Goal: Task Accomplishment & Management: Manage account settings

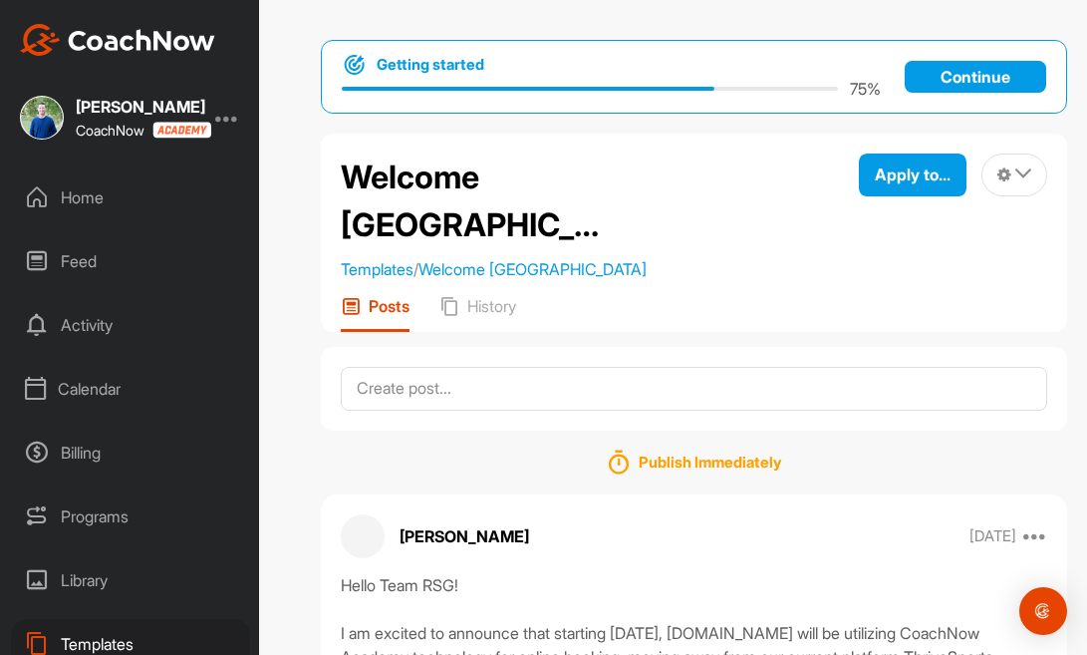
scroll to position [405, 0]
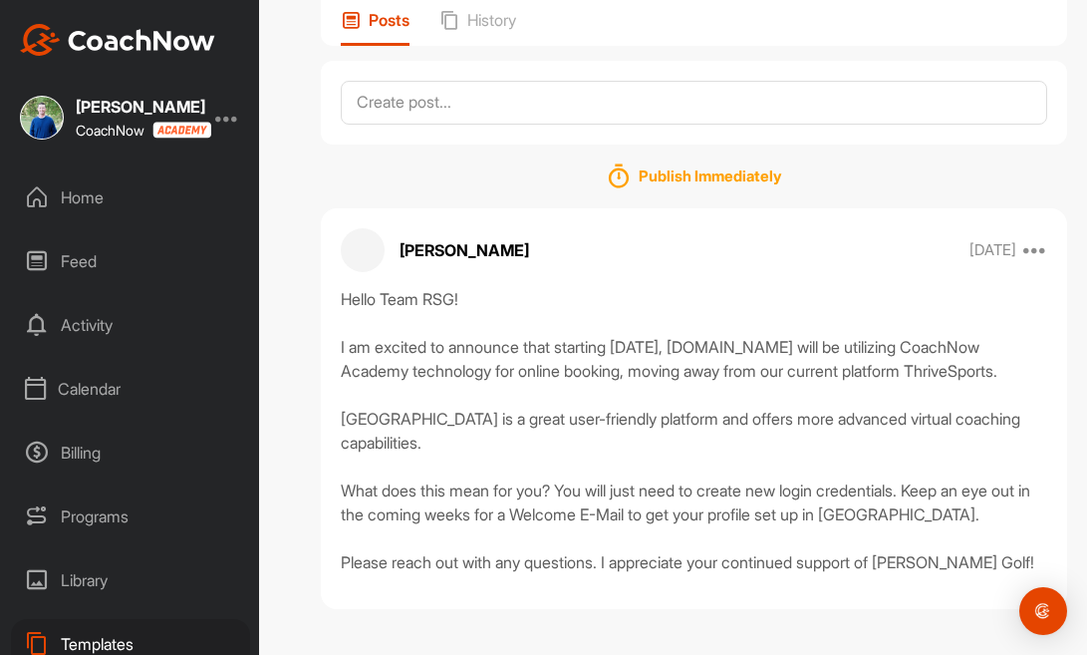
click at [288, 87] on div "[PERSON_NAME] CoachNow Home Feed Activity Calendar Billing Programs Library Tem…" at bounding box center [150, 327] width 301 height 655
click at [77, 389] on div "Calendar" at bounding box center [130, 389] width 239 height 50
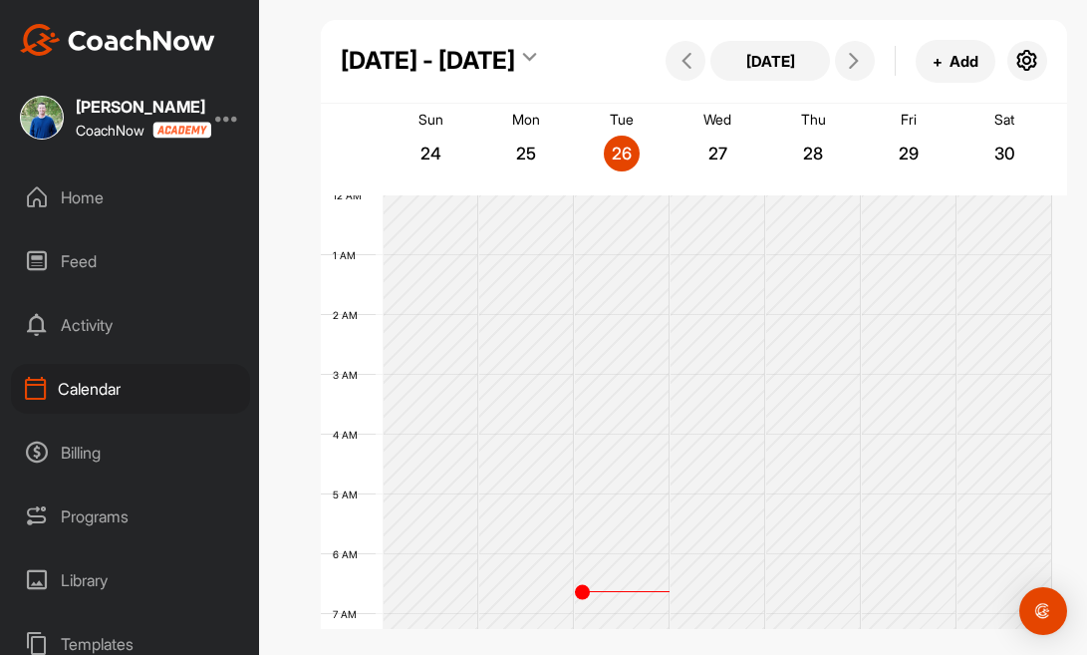
scroll to position [345, 0]
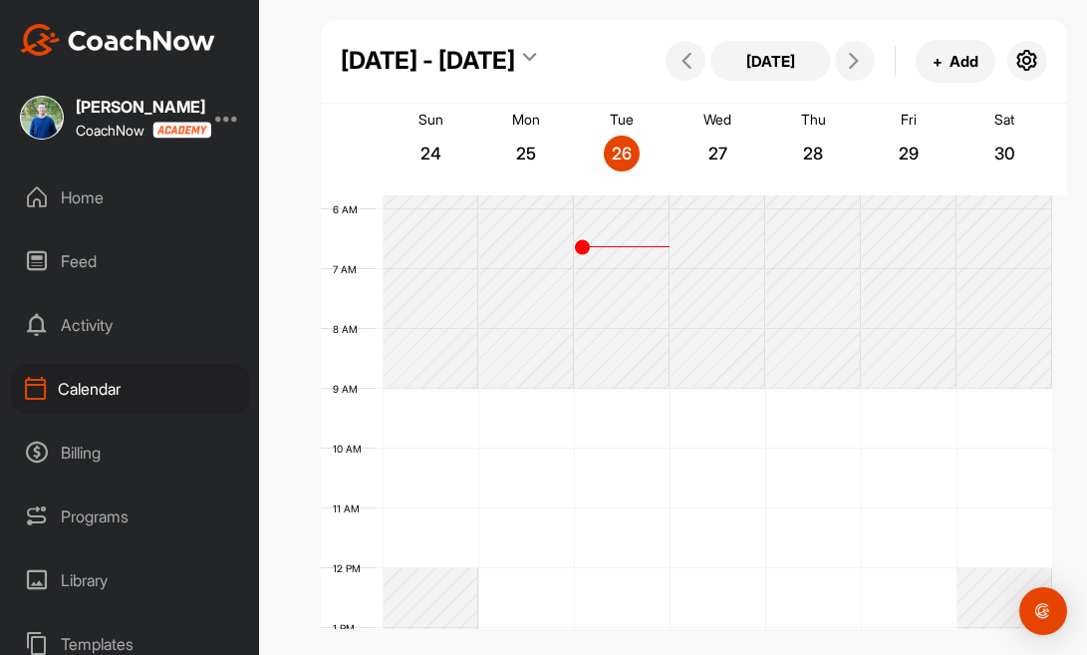
click at [534, 51] on icon at bounding box center [529, 61] width 13 height 20
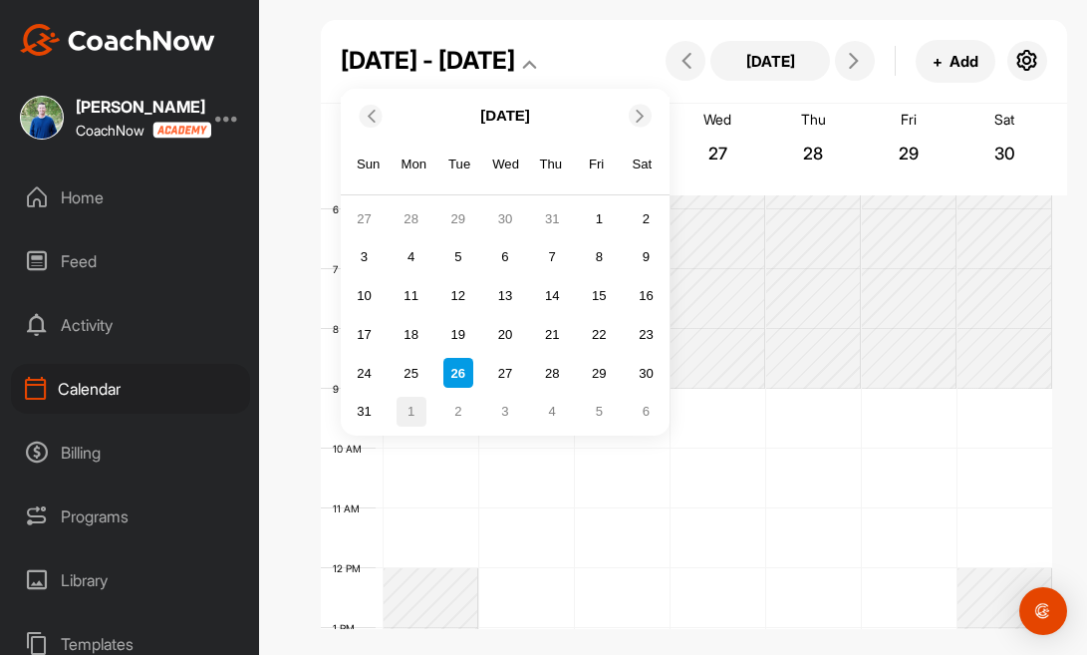
click at [405, 411] on div "1" at bounding box center [412, 412] width 30 height 30
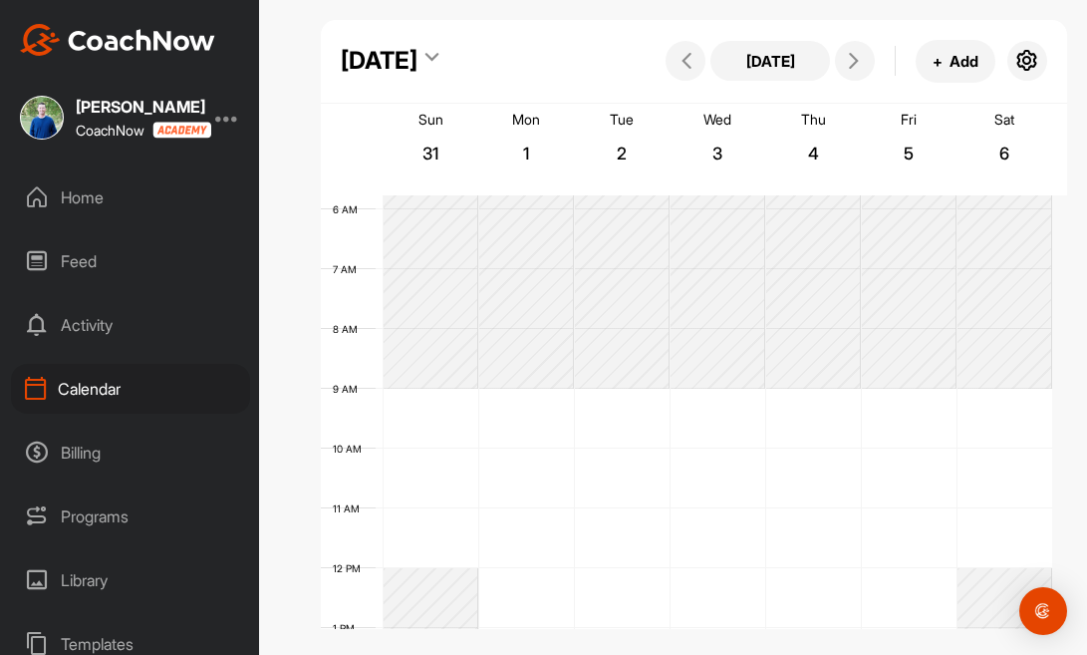
click at [460, 398] on div "12 AM 1 AM 2 AM 3 AM 4 AM 5 AM 6 AM 7 AM 8 AM 9 AM 10 AM 11 AM 12 PM 1 PM 2 PM …" at bounding box center [686, 568] width 731 height 1435
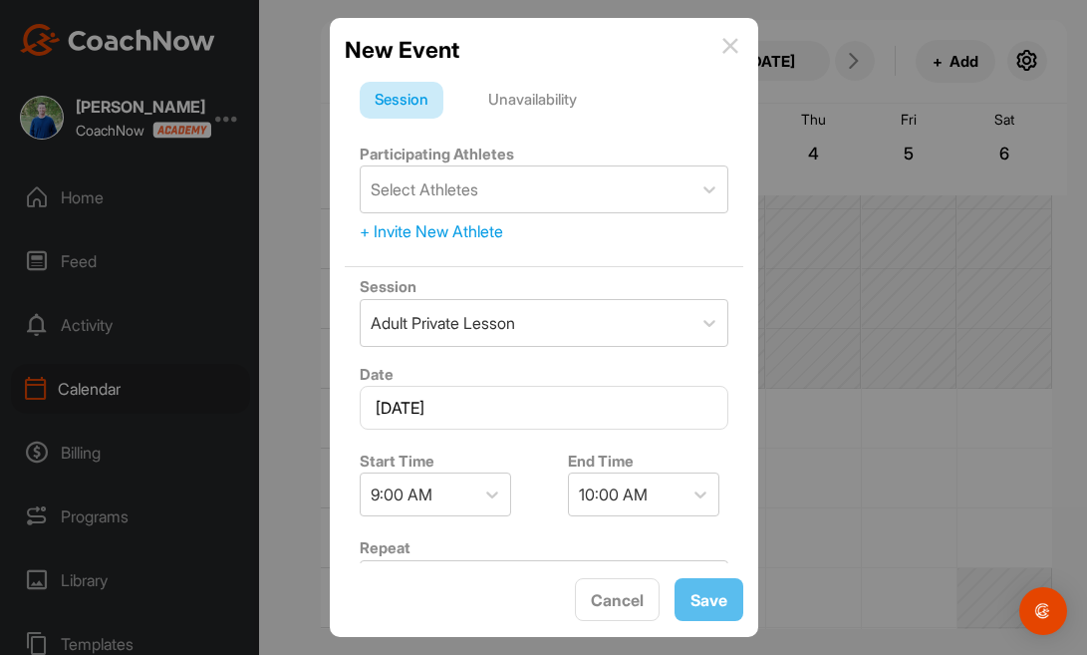
click at [549, 104] on div "Unavailability" at bounding box center [532, 101] width 119 height 38
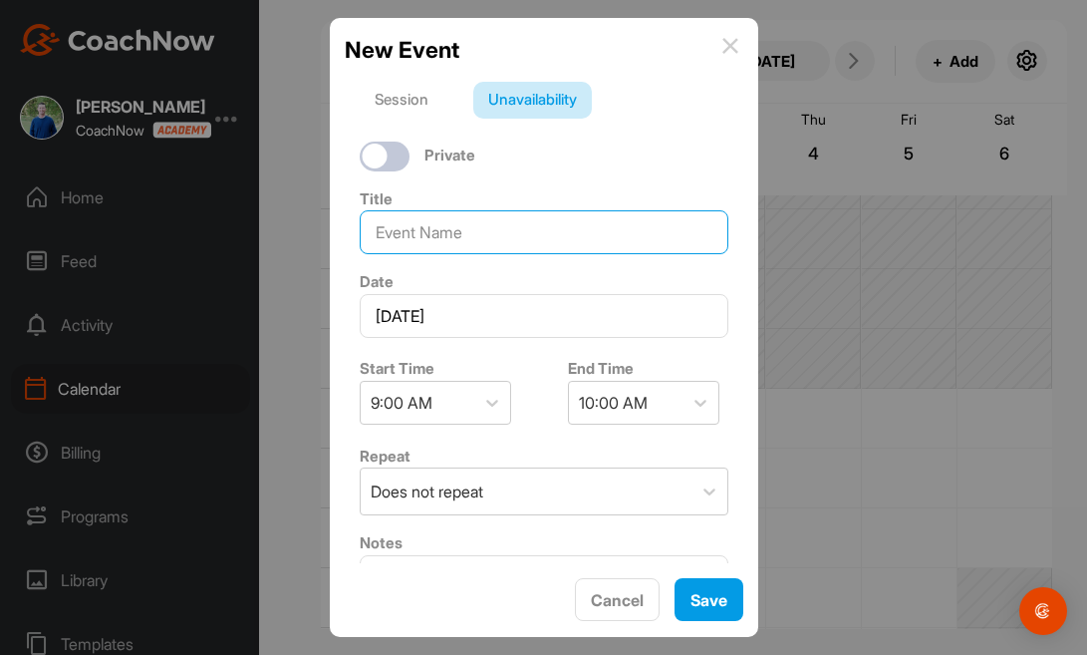
click at [487, 237] on input at bounding box center [544, 232] width 369 height 44
type input "Do Not Book"
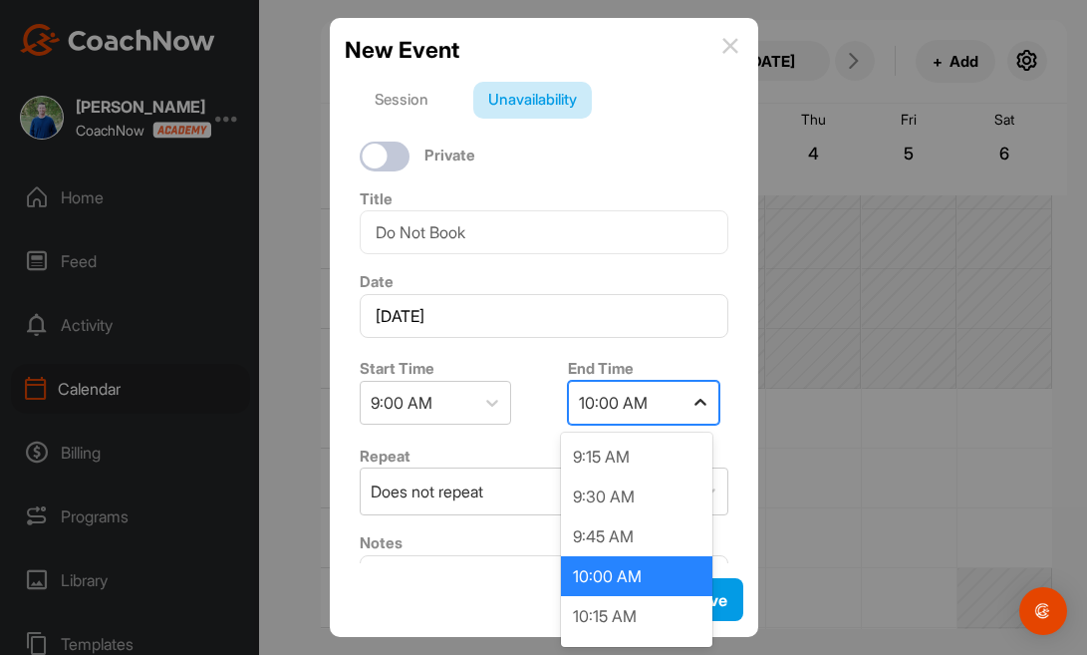
click at [682, 409] on div at bounding box center [700, 403] width 36 height 36
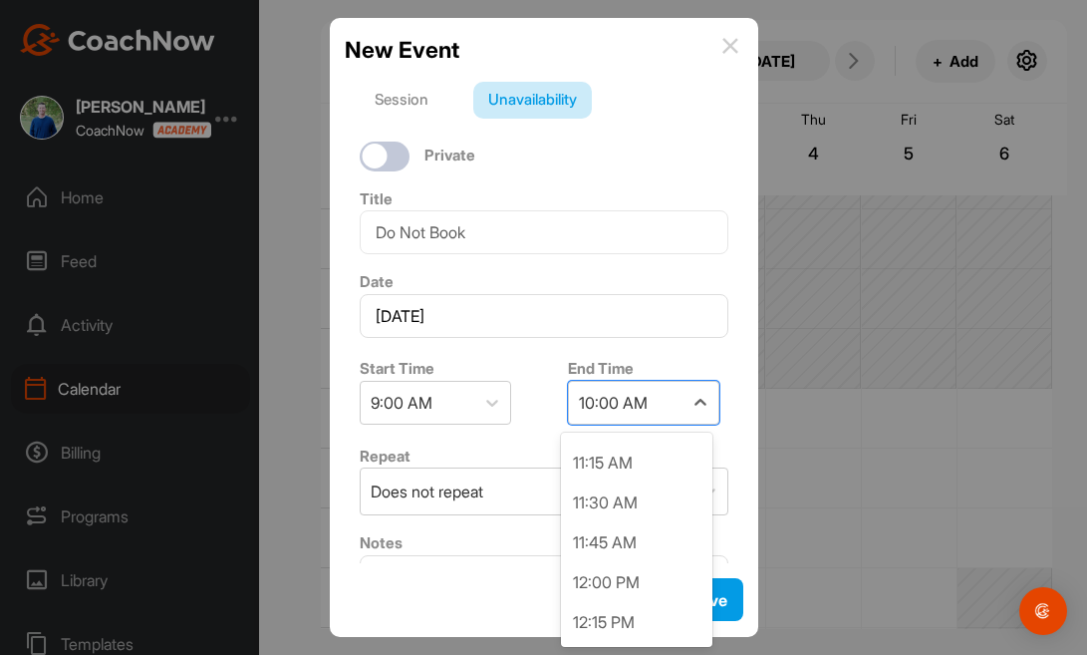
scroll to position [390, 0]
click at [658, 511] on div "12:00 PM" at bounding box center [636, 505] width 151 height 40
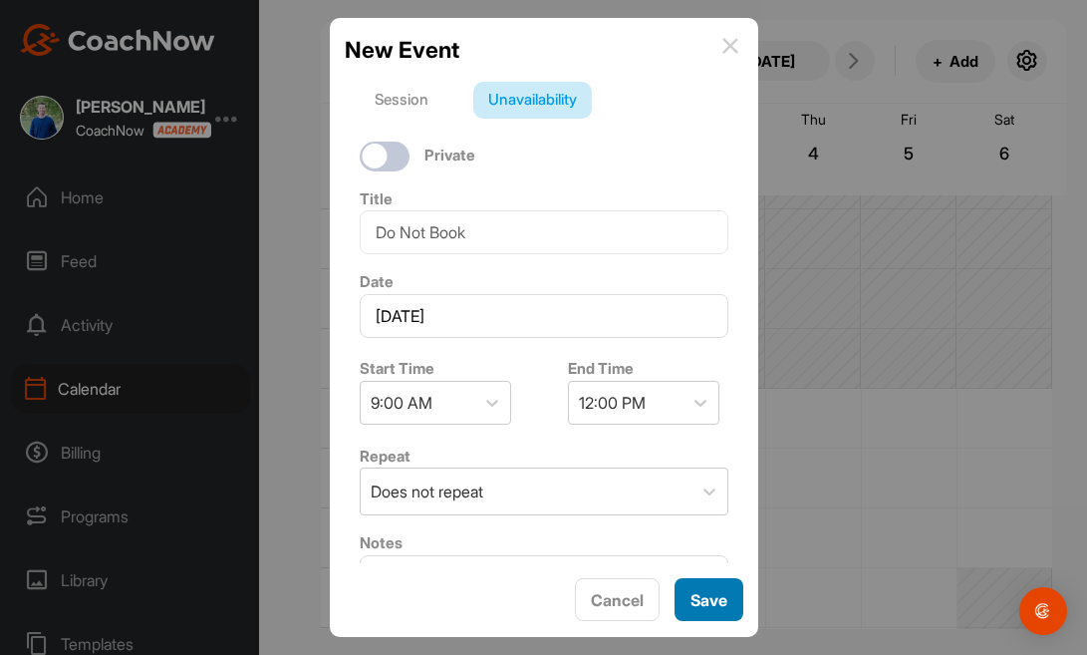
click at [707, 604] on button "Save" at bounding box center [709, 599] width 69 height 43
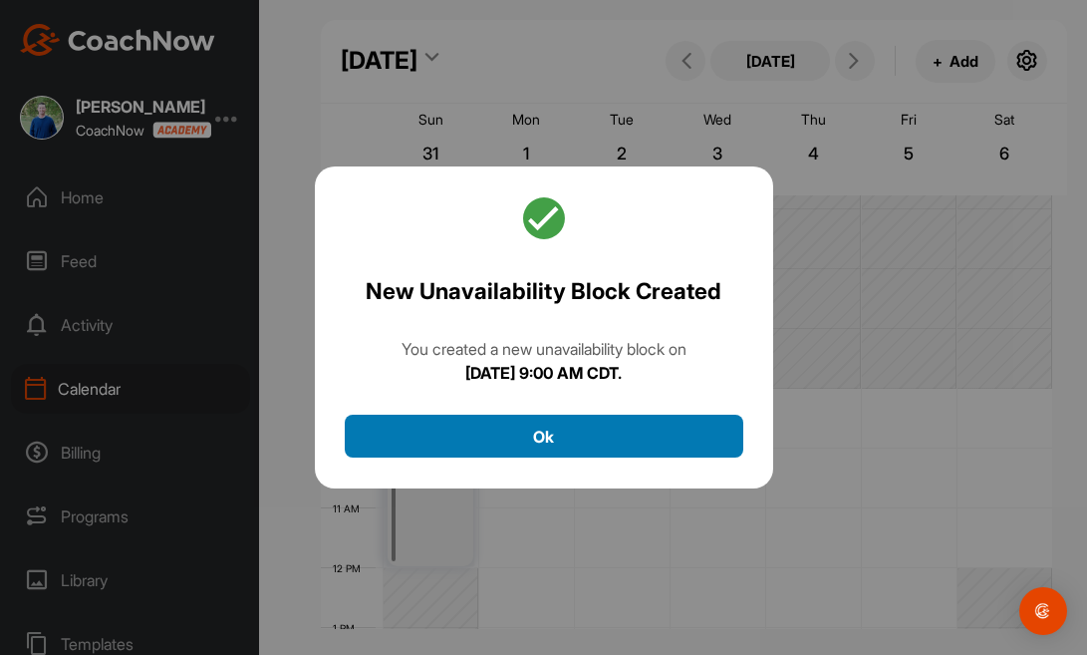
click at [607, 442] on button "Ok" at bounding box center [544, 435] width 399 height 43
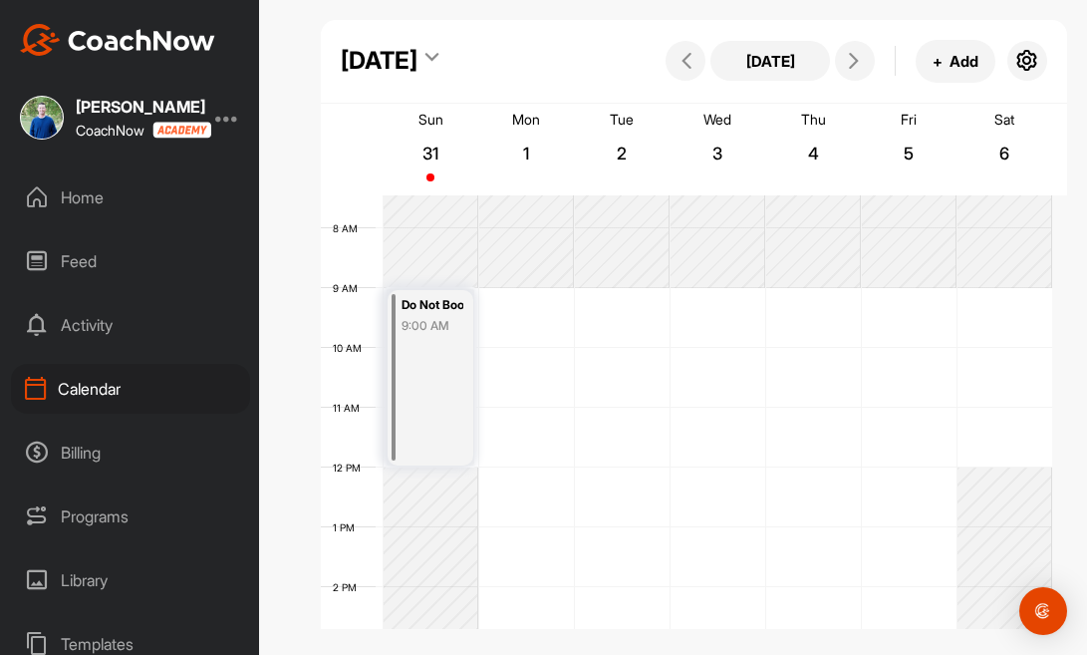
scroll to position [399, 0]
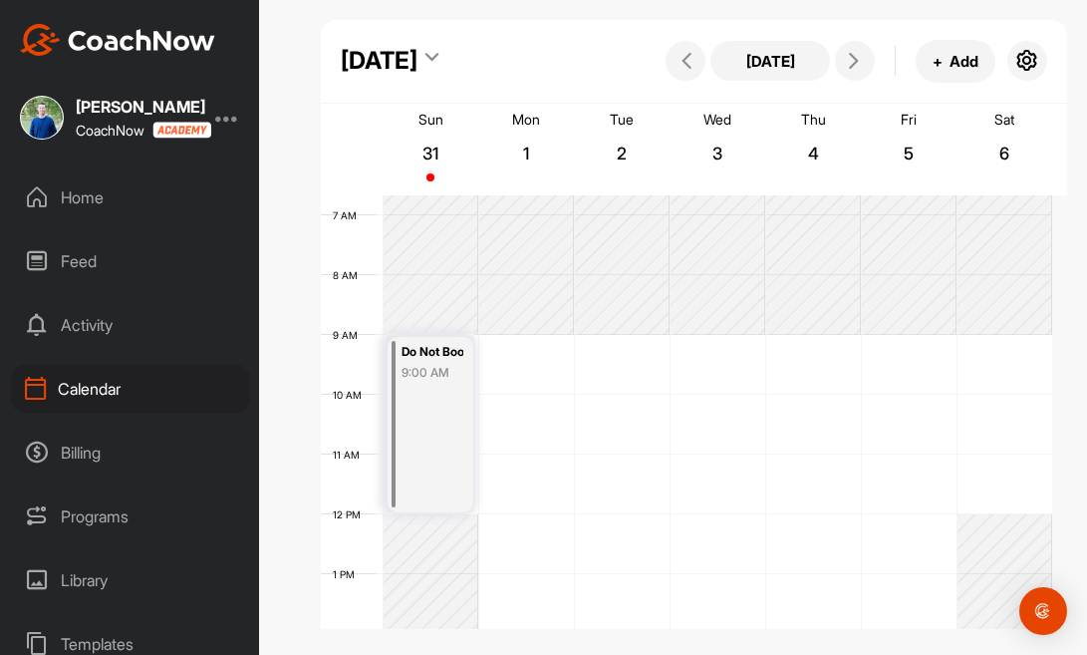
click at [547, 342] on div "12 AM 1 AM 2 AM 3 AM 4 AM 5 AM 6 AM 7 AM 8 AM 9 AM 10 AM 11 AM 12 PM 1 PM 2 PM …" at bounding box center [686, 514] width 731 height 1435
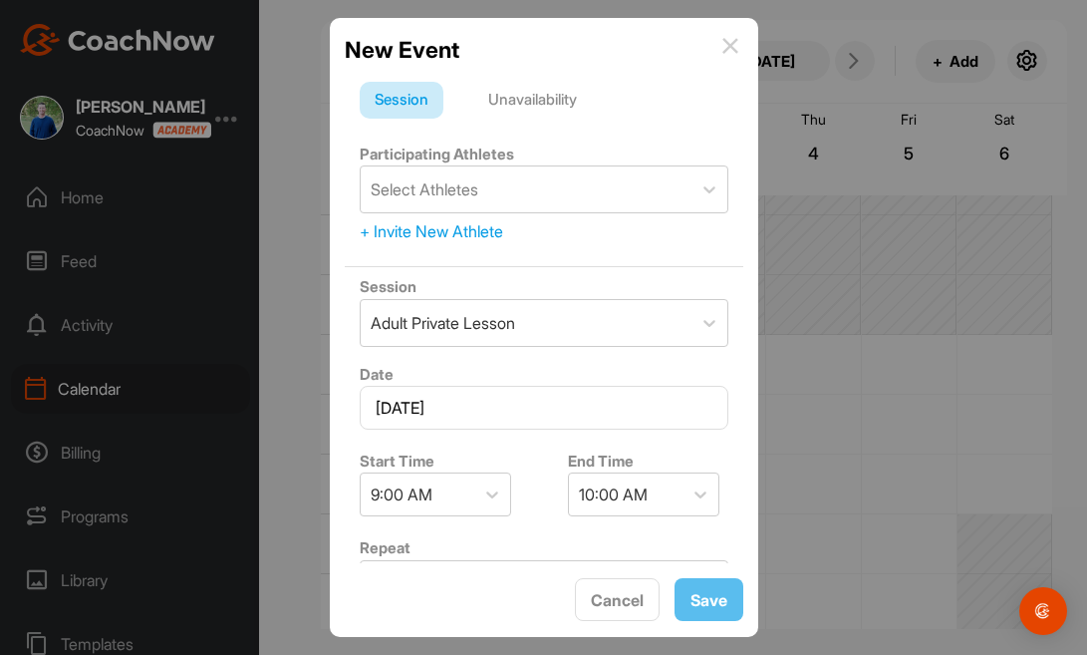
click at [570, 95] on div "Unavailability" at bounding box center [532, 101] width 119 height 38
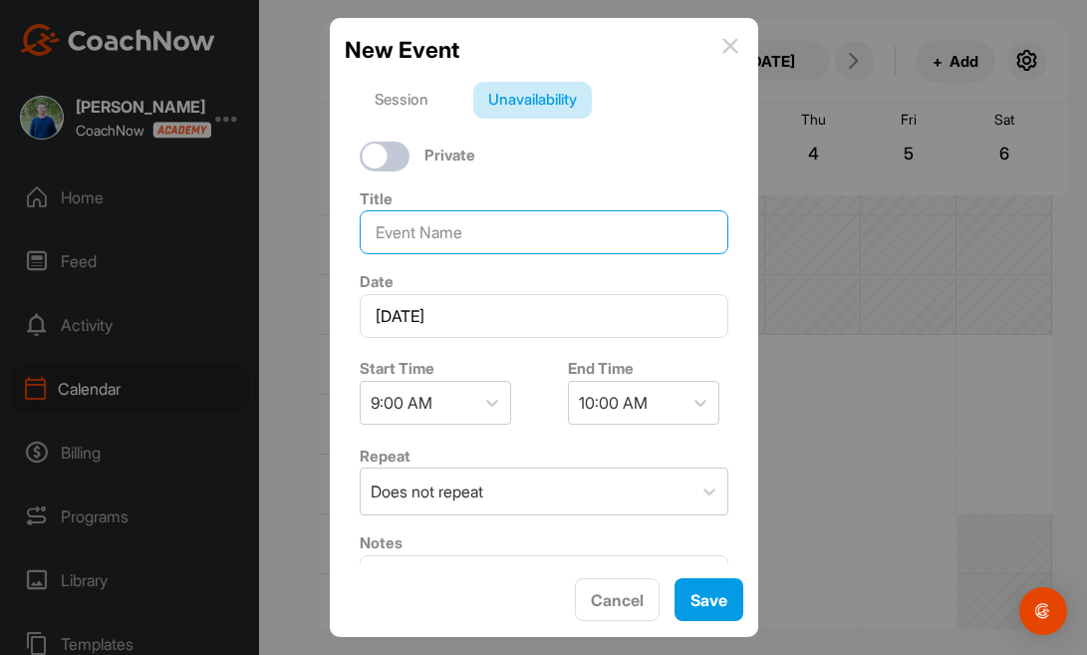
click at [509, 231] on input at bounding box center [544, 232] width 369 height 44
type input "[DATE]"
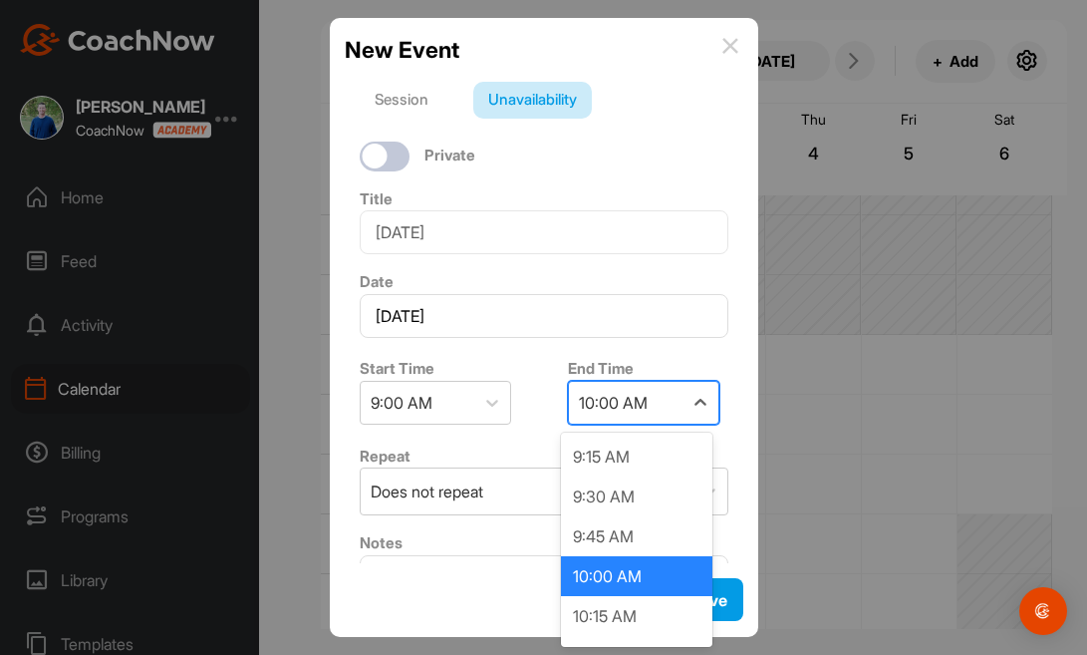
click at [669, 413] on div "10:00 AM" at bounding box center [626, 403] width 114 height 42
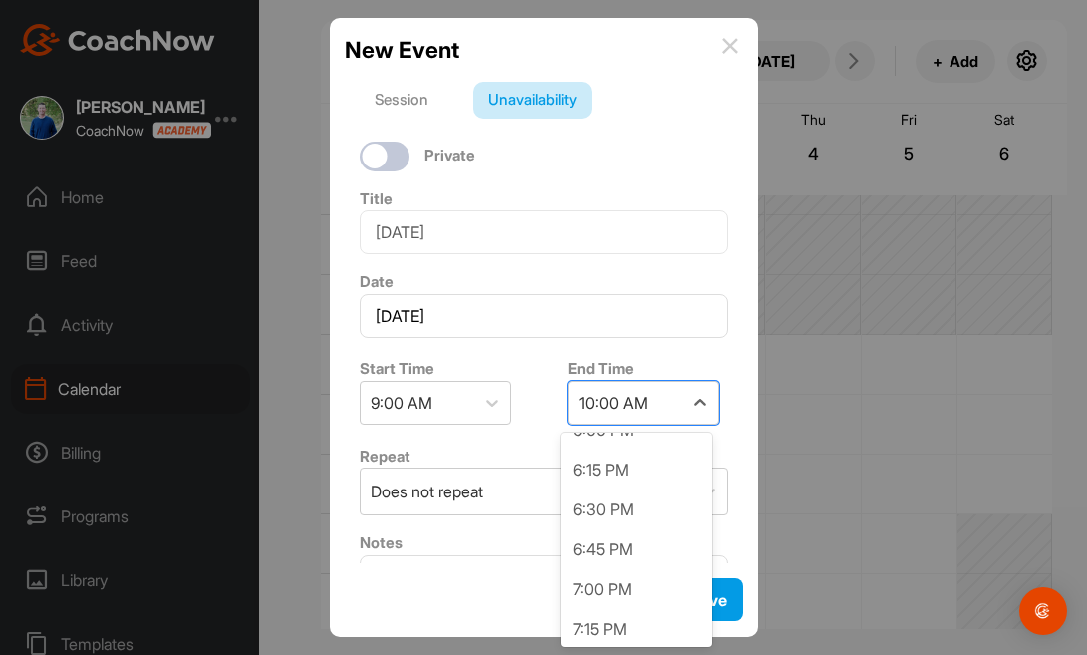
scroll to position [1444, 0]
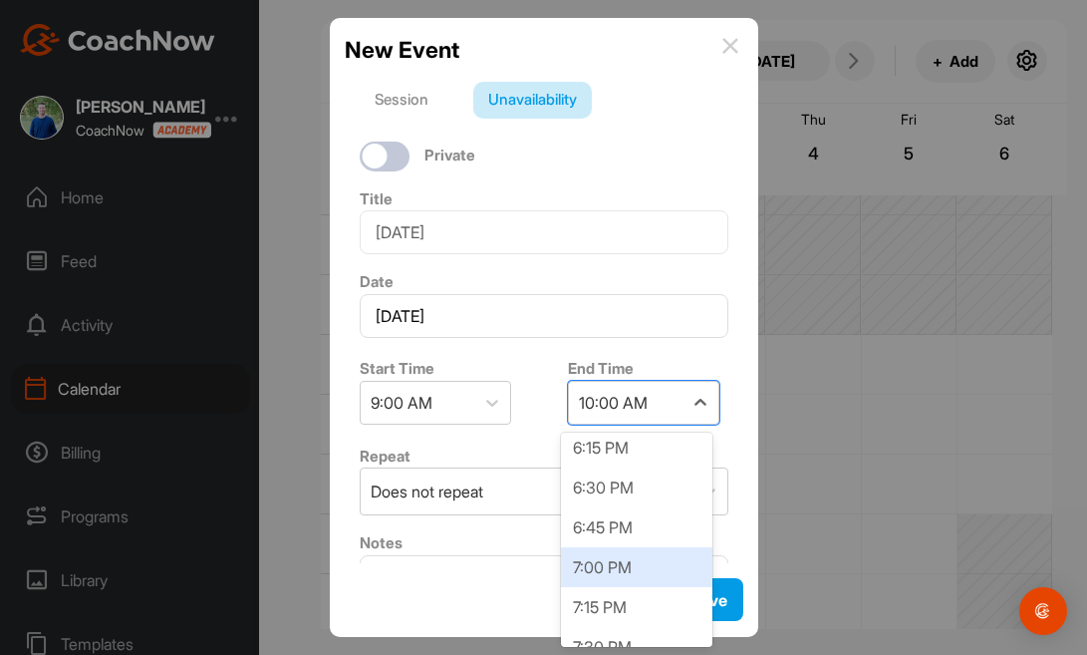
click at [675, 576] on div "7:00 PM" at bounding box center [636, 567] width 151 height 40
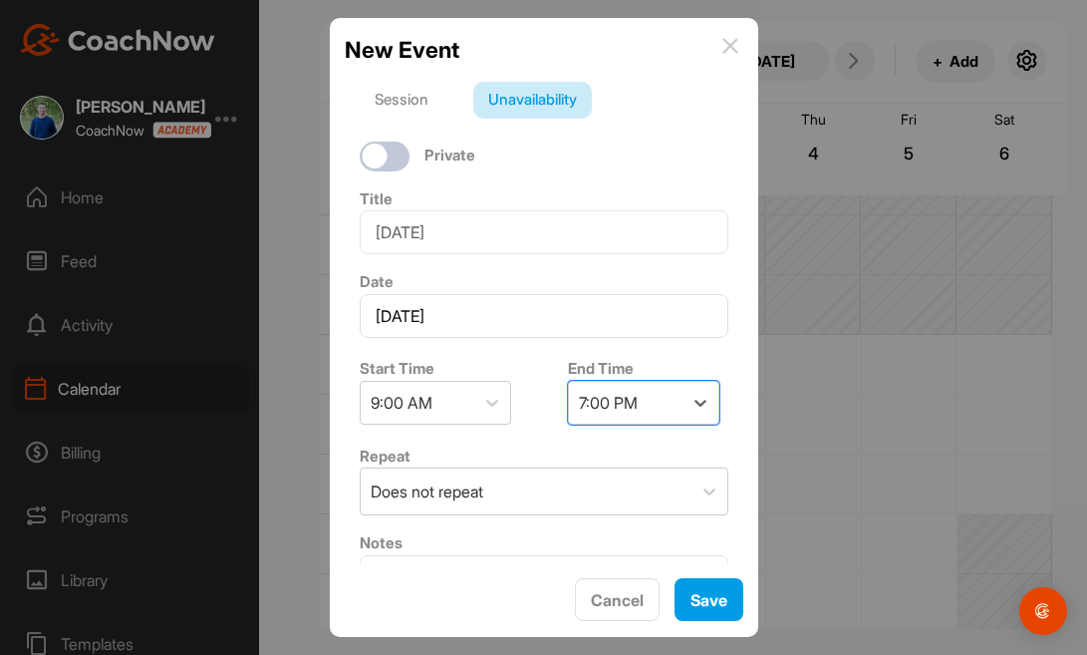
scroll to position [99, 0]
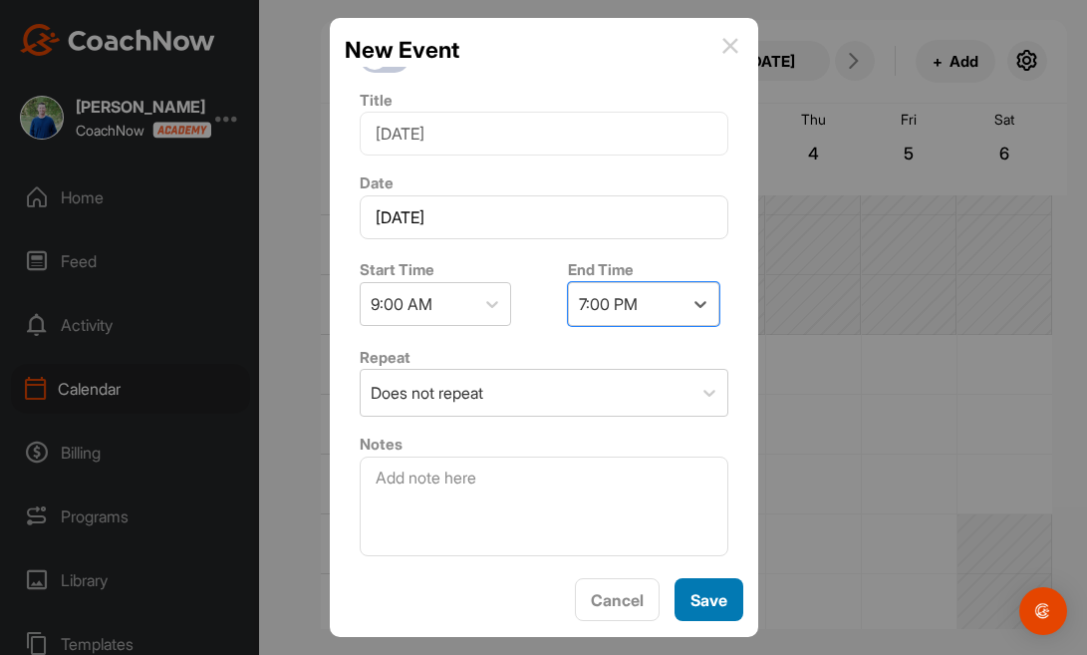
click at [721, 606] on button "Save" at bounding box center [709, 599] width 69 height 43
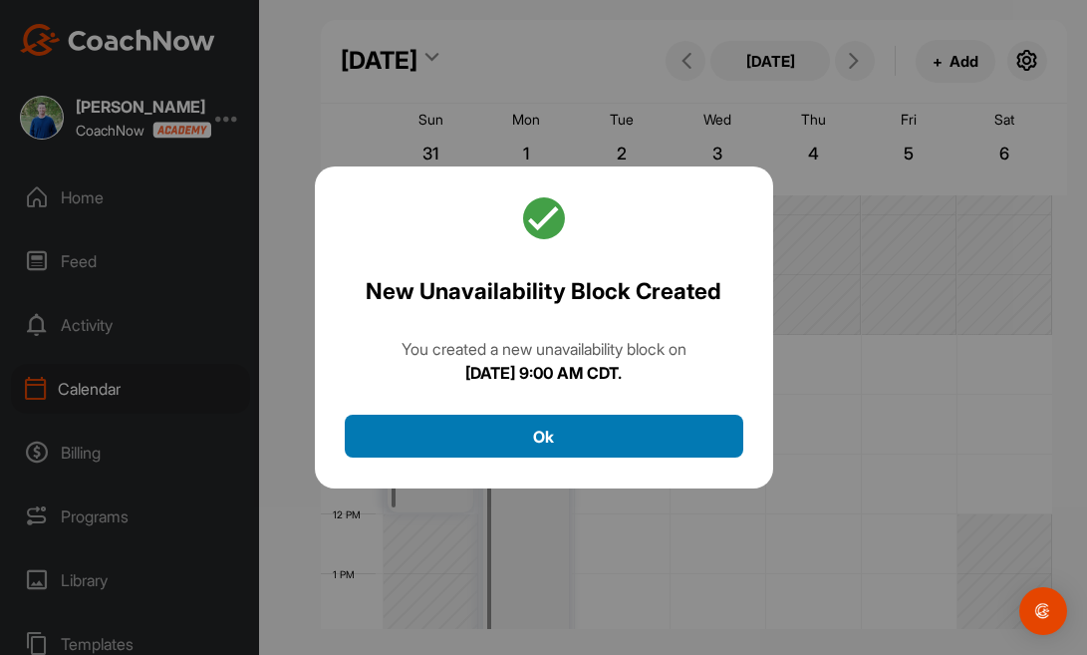
click at [669, 433] on button "Ok" at bounding box center [544, 435] width 399 height 43
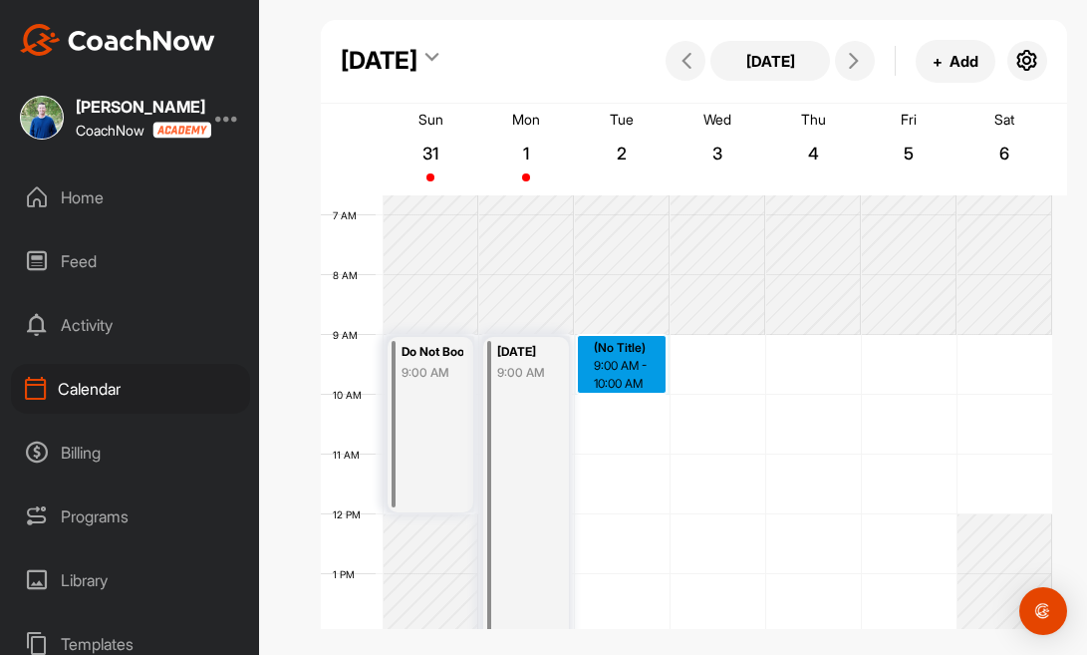
click at [625, 343] on div "12 AM 1 AM 2 AM 3 AM 4 AM 5 AM 6 AM 7 AM 8 AM 9 AM 10 AM 11 AM 12 PM 1 PM 2 PM …" at bounding box center [686, 514] width 731 height 1435
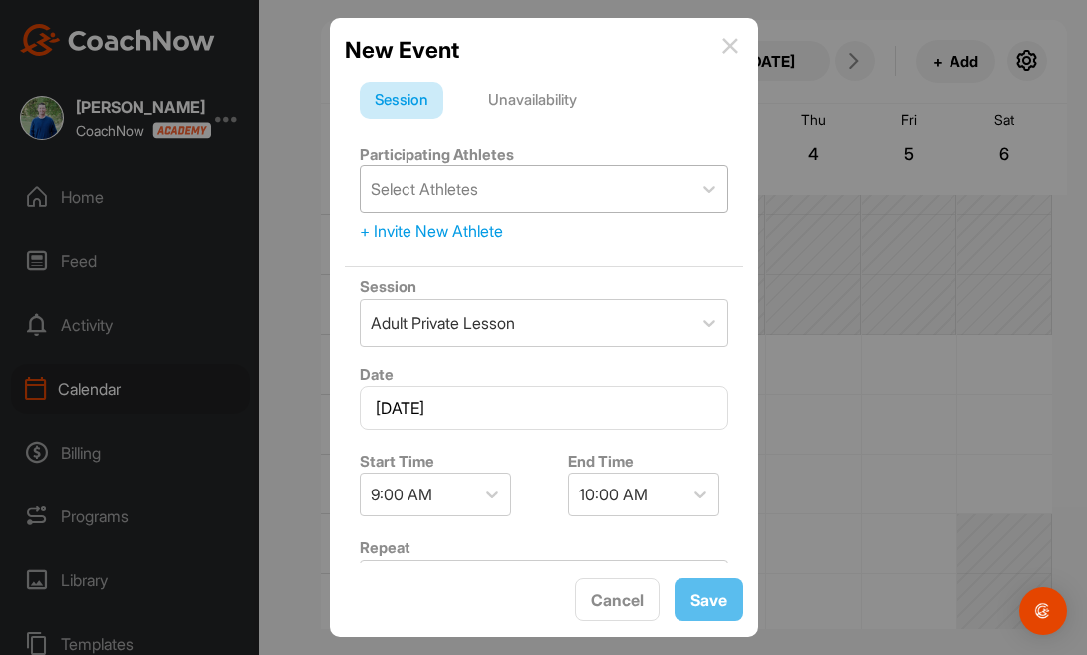
click at [603, 180] on div "Select Athletes" at bounding box center [526, 189] width 331 height 46
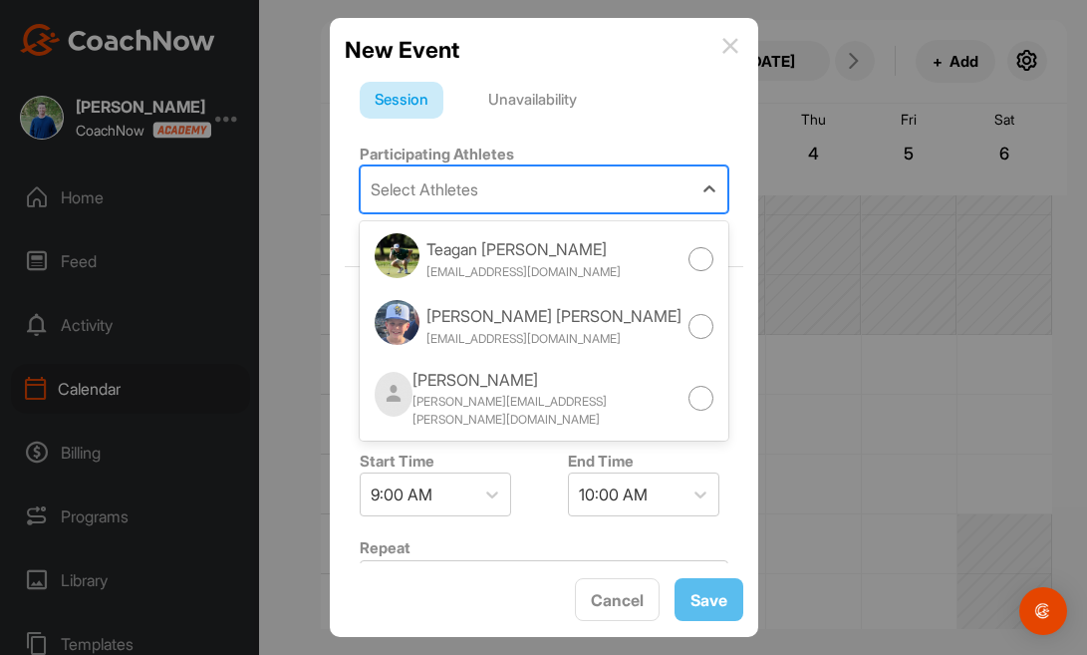
click at [547, 89] on div "Unavailability" at bounding box center [532, 101] width 119 height 38
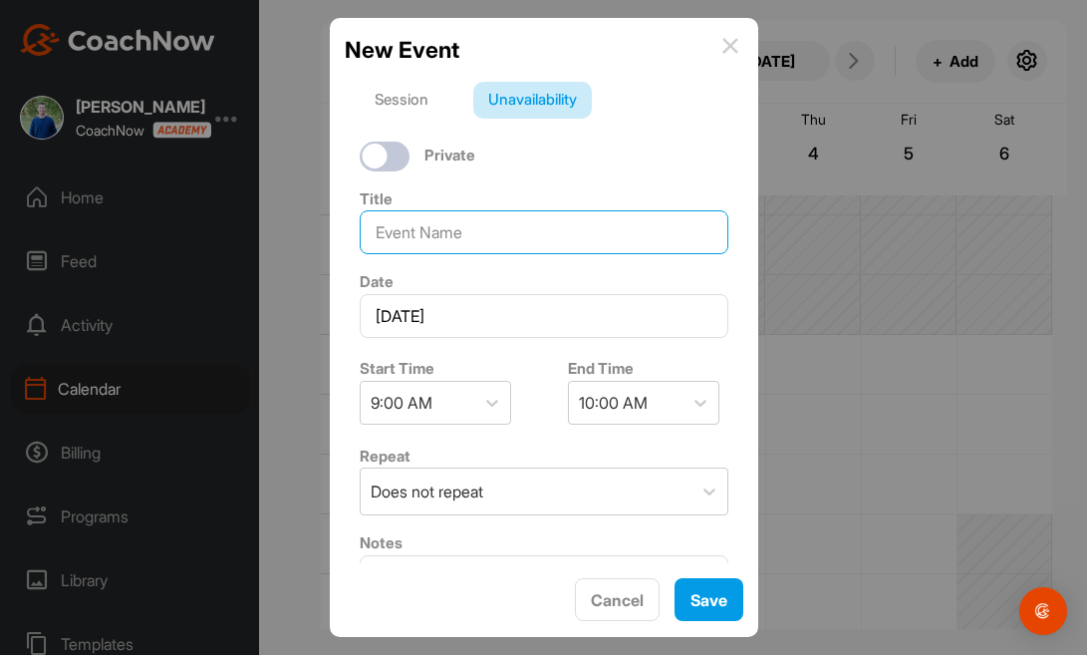
click at [508, 222] on input at bounding box center [544, 232] width 369 height 44
type input "[DATE]"
click at [662, 405] on div "10:00 AM" at bounding box center [626, 403] width 114 height 42
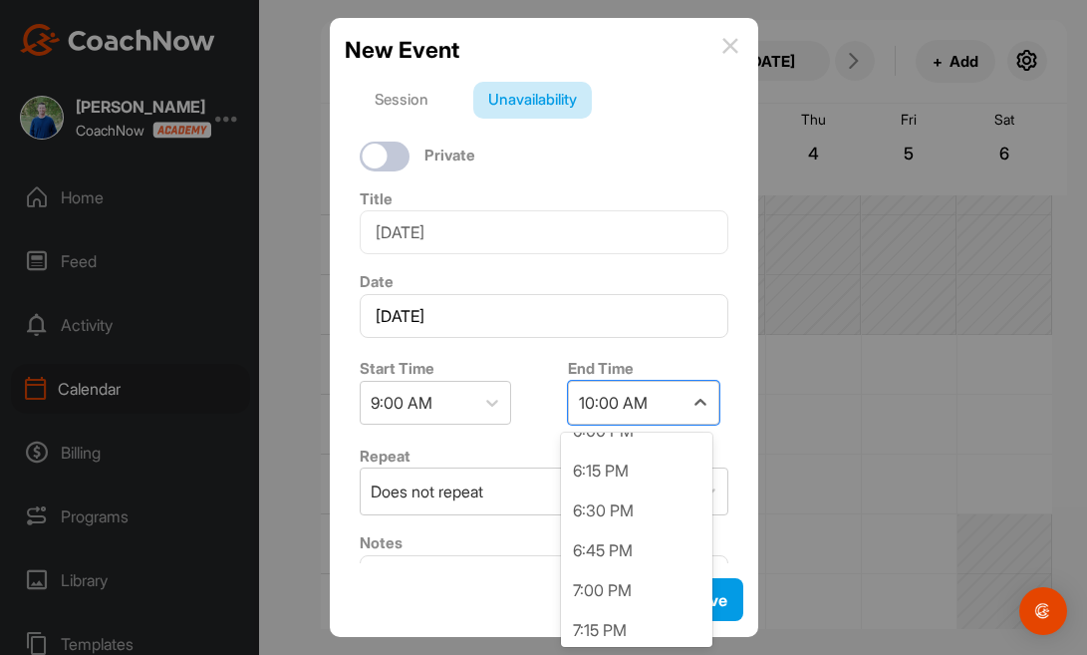
scroll to position [1432, 0]
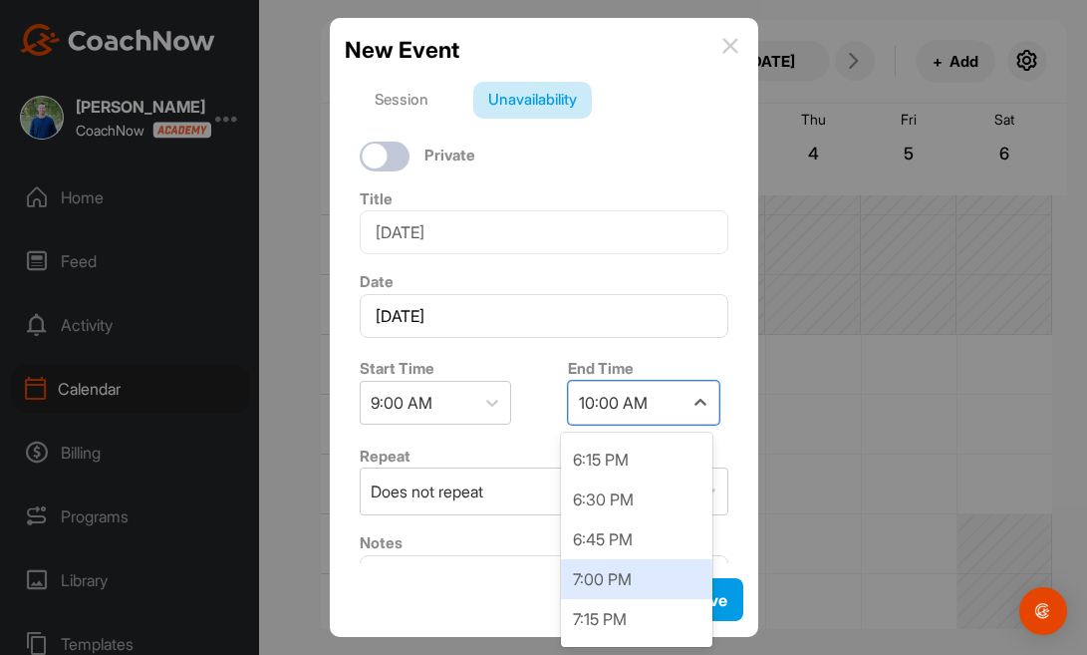
click at [675, 576] on div "7:00 PM" at bounding box center [636, 579] width 151 height 40
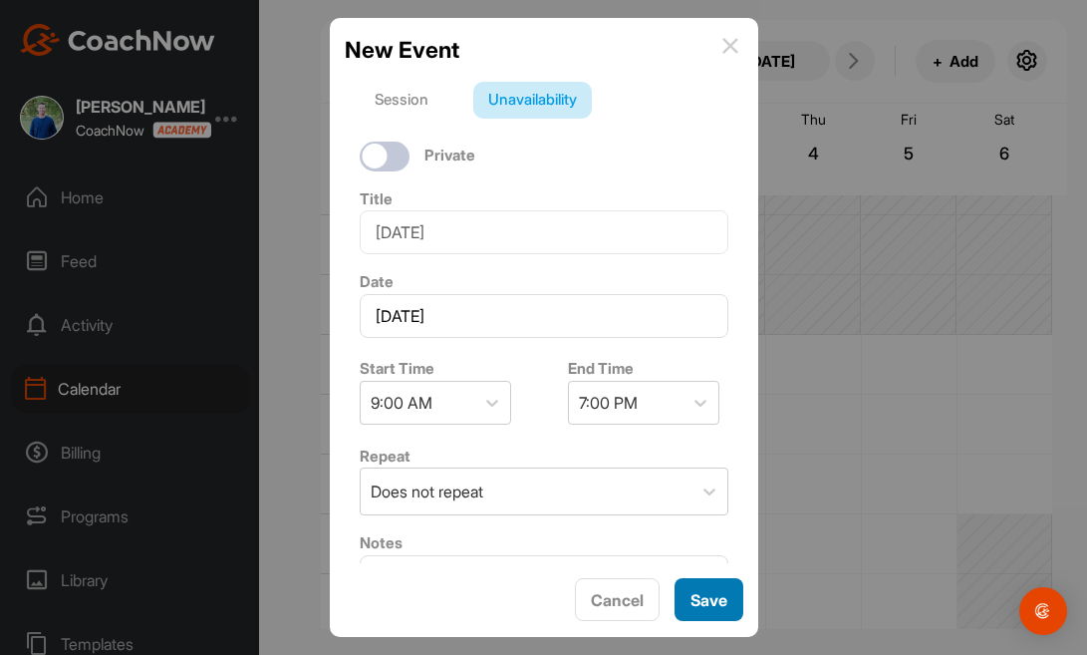
click at [717, 609] on button "Save" at bounding box center [709, 599] width 69 height 43
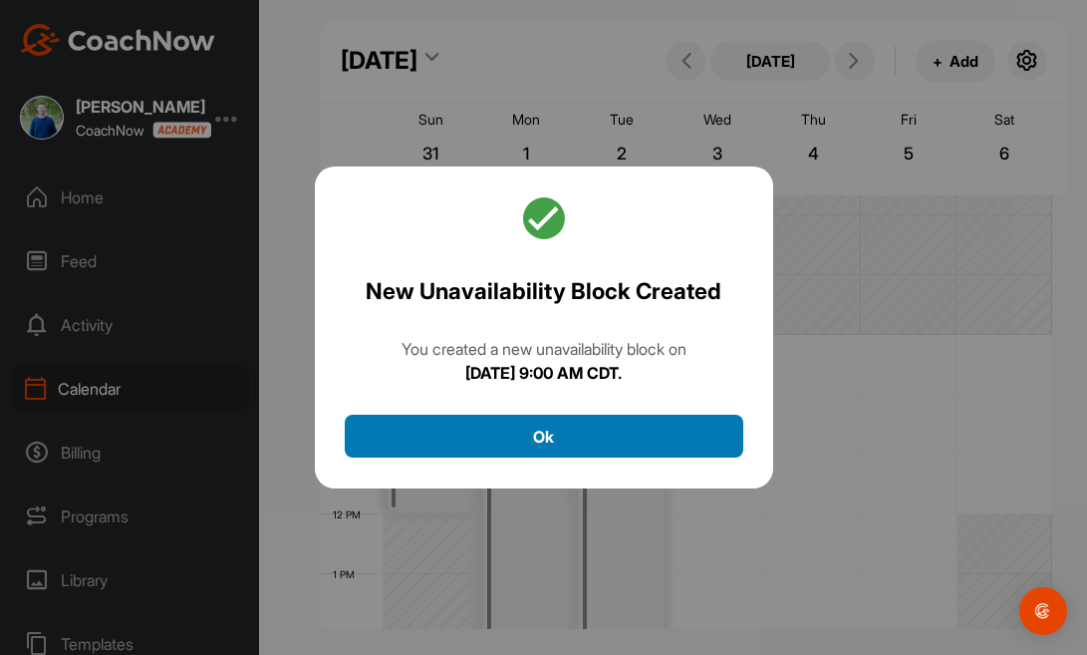
click at [629, 434] on button "Ok" at bounding box center [544, 435] width 399 height 43
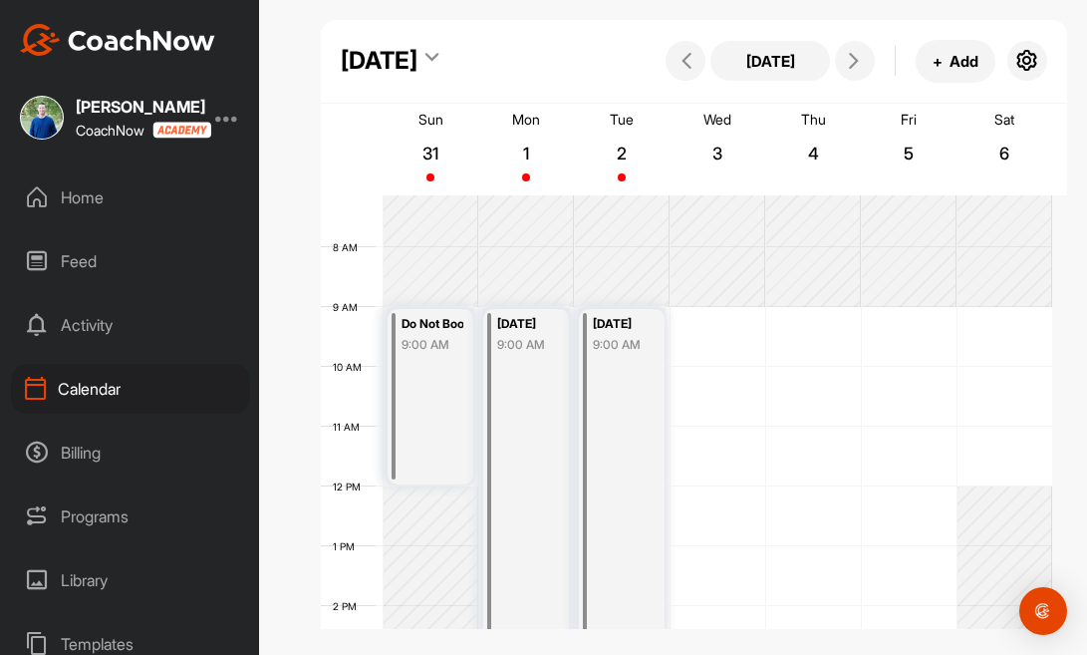
scroll to position [391, 0]
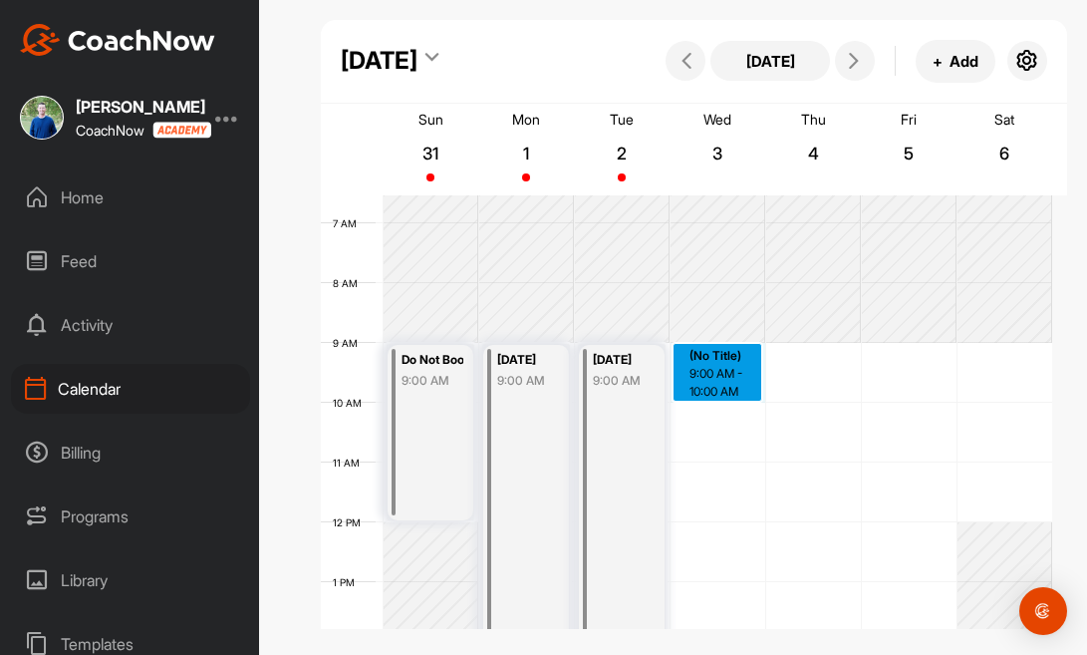
click at [751, 349] on div "12 AM 1 AM 2 AM 3 AM 4 AM 5 AM 6 AM 7 AM 8 AM 9 AM 10 AM 11 AM 12 PM 1 PM 2 PM …" at bounding box center [686, 522] width 731 height 1435
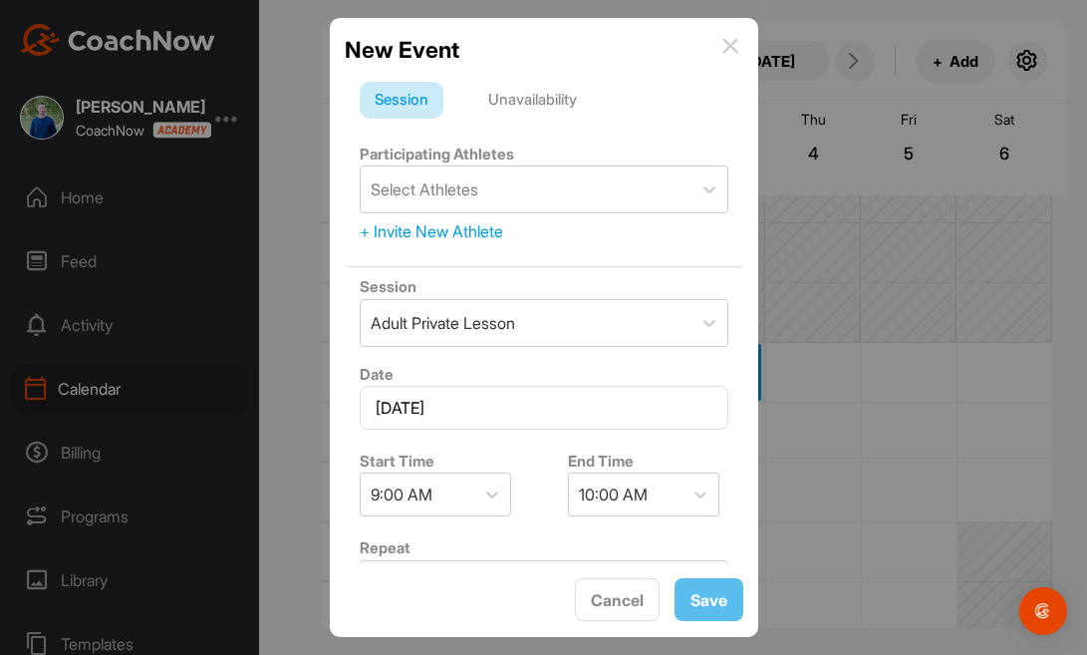
click at [567, 104] on div "Unavailability" at bounding box center [532, 101] width 119 height 38
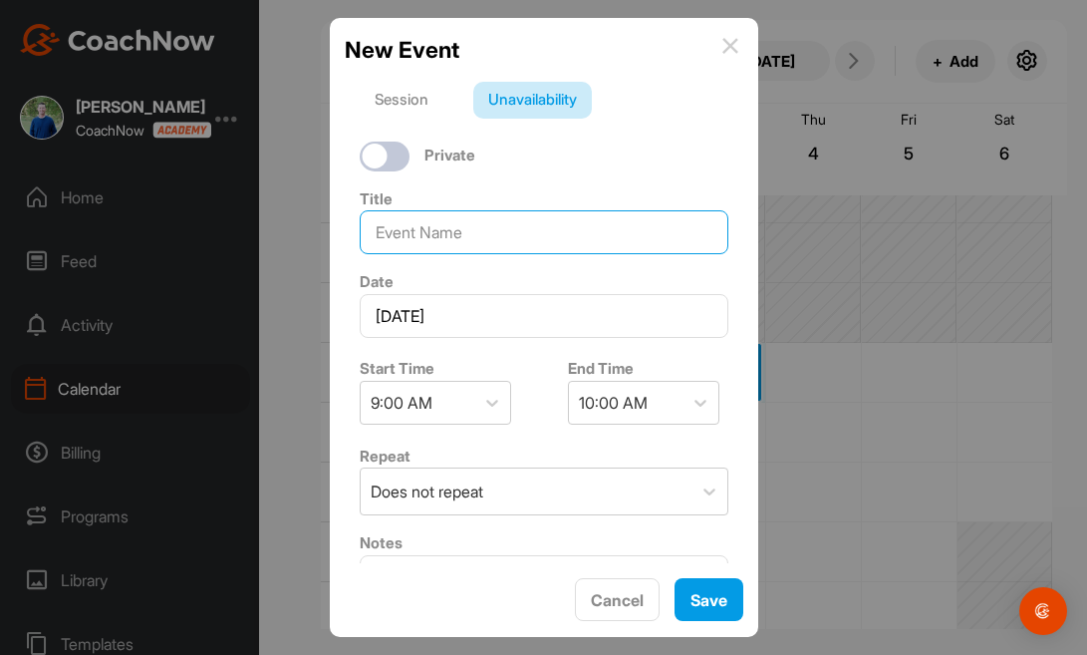
click at [550, 242] on input at bounding box center [544, 232] width 369 height 44
type input "Golf Shop"
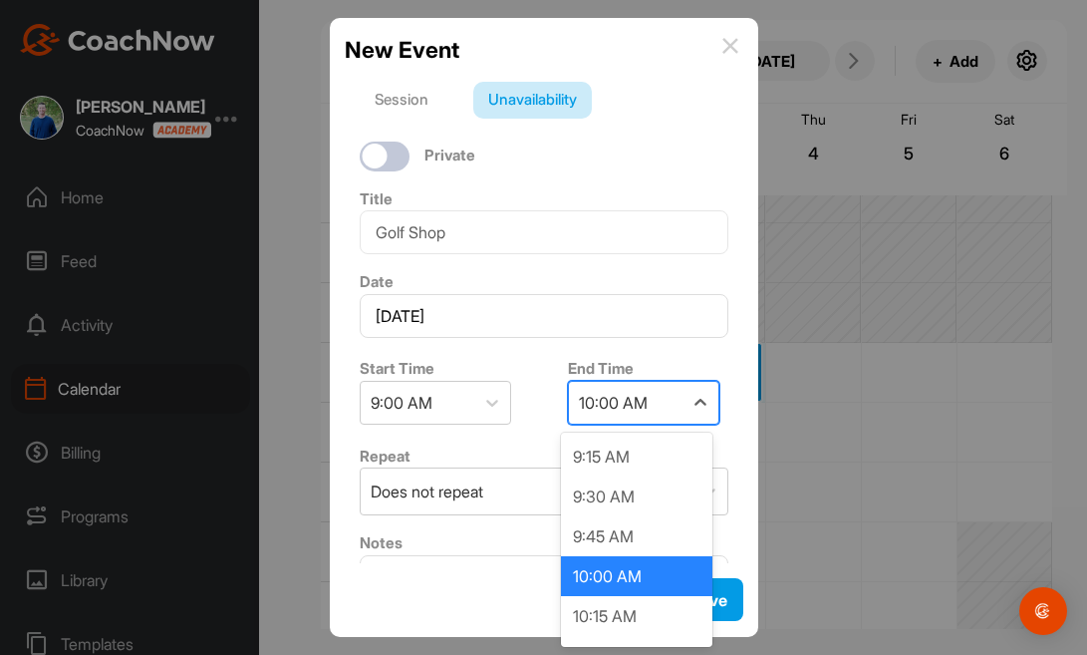
click at [641, 410] on div "10:00 AM" at bounding box center [613, 403] width 69 height 24
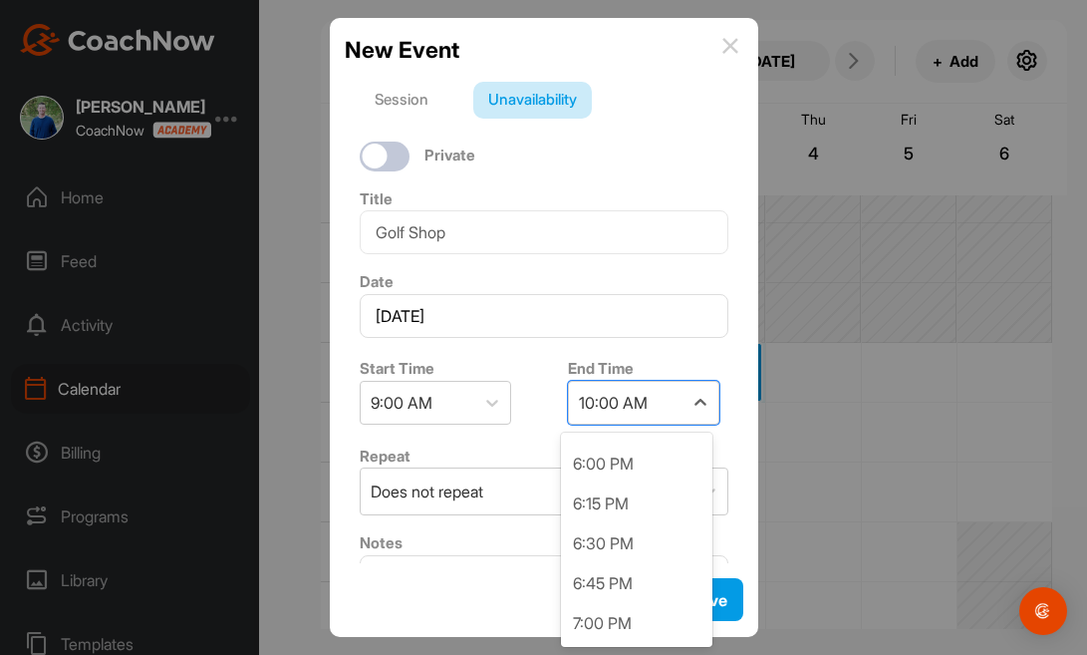
scroll to position [1487, 0]
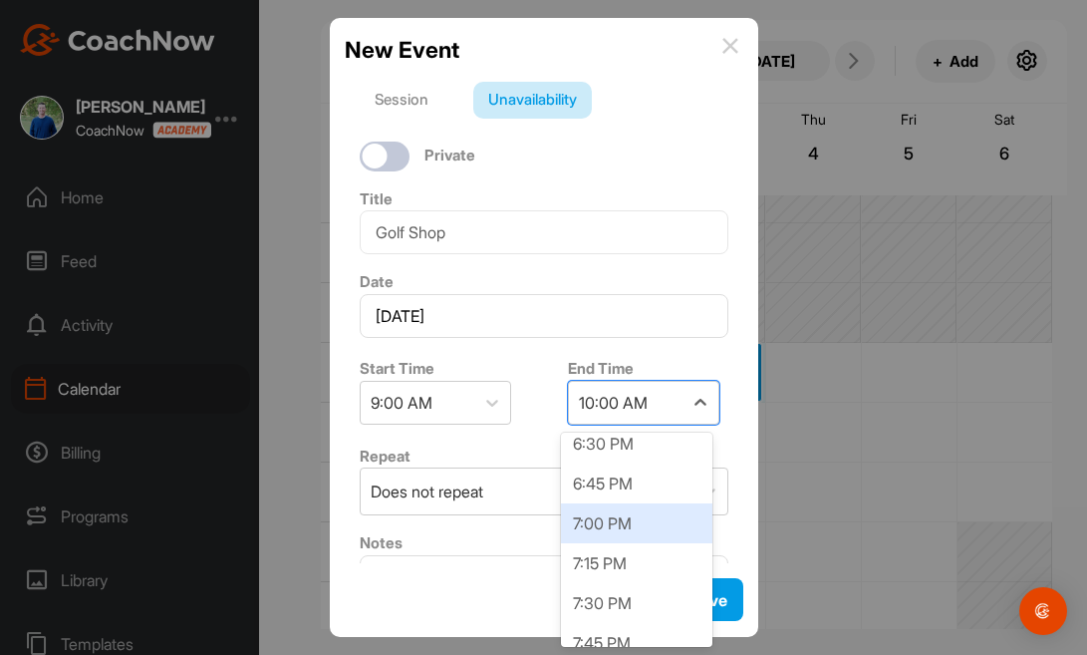
click at [669, 528] on div "7:00 PM" at bounding box center [636, 523] width 151 height 40
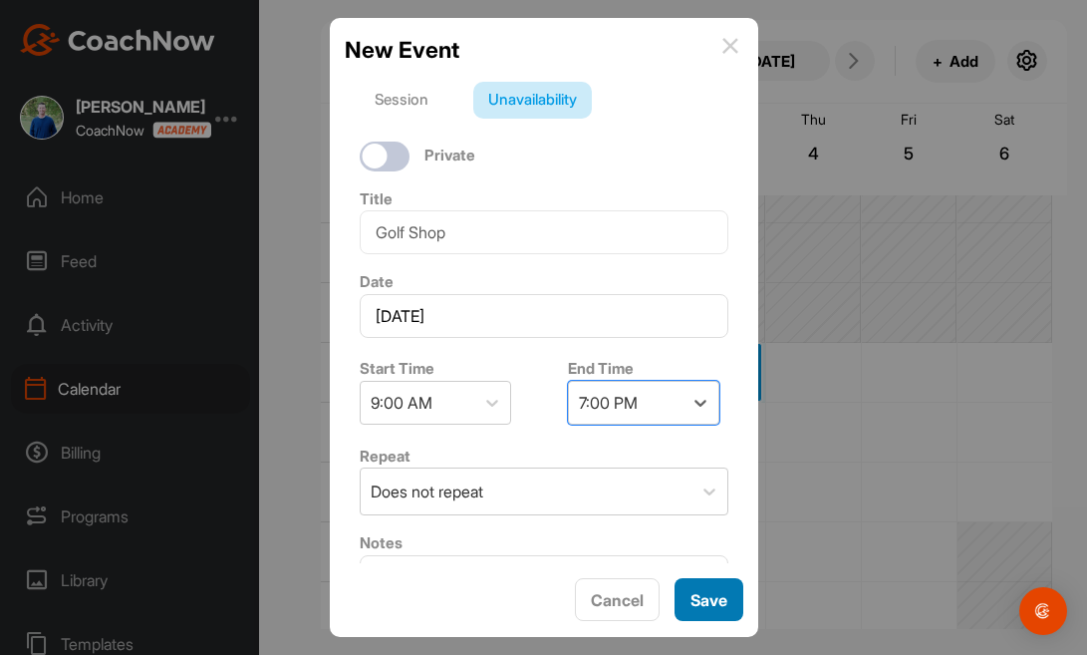
click at [709, 604] on button "Save" at bounding box center [709, 599] width 69 height 43
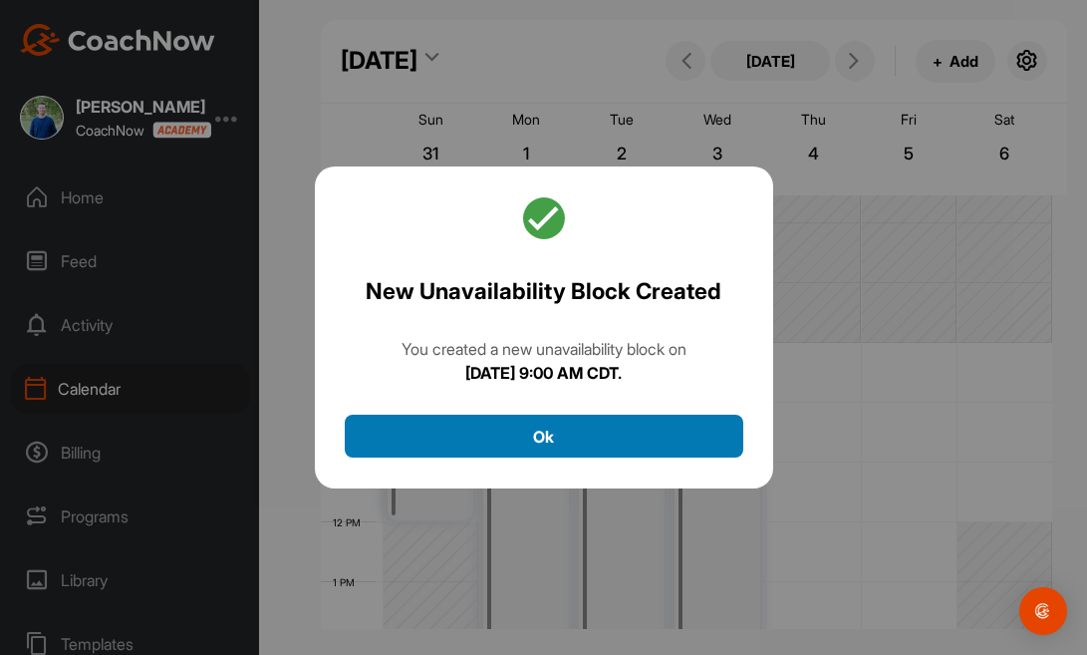
click at [618, 422] on button "Ok" at bounding box center [544, 435] width 399 height 43
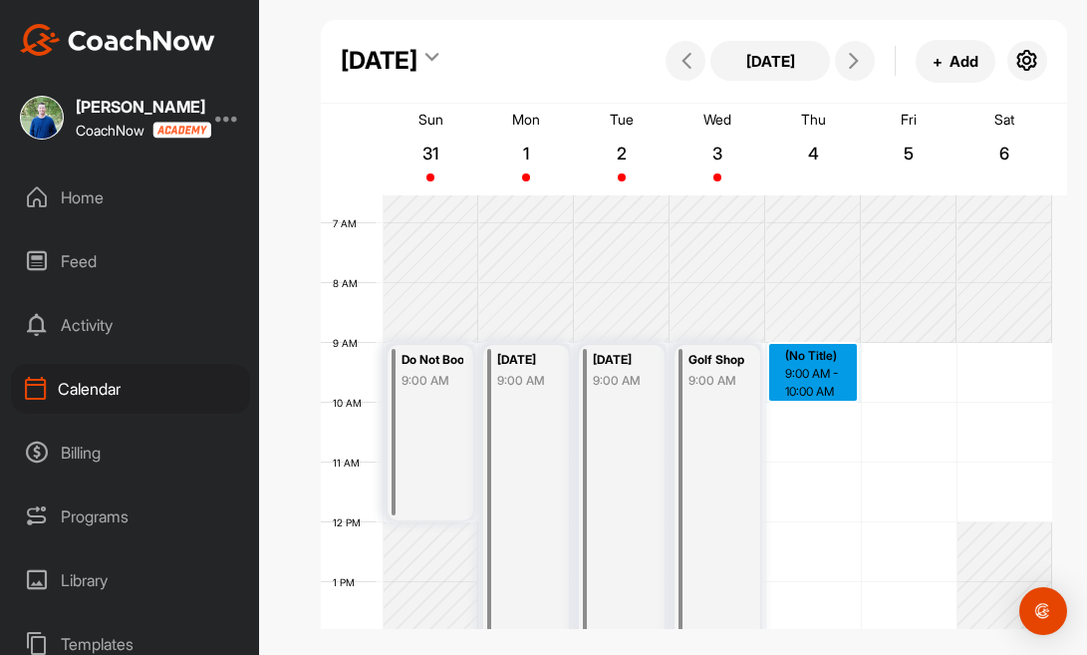
click at [820, 347] on div "12 AM 1 AM 2 AM 3 AM 4 AM 5 AM 6 AM 7 AM 8 AM 9 AM 10 AM 11 AM 12 PM 1 PM 2 PM …" at bounding box center [686, 522] width 731 height 1435
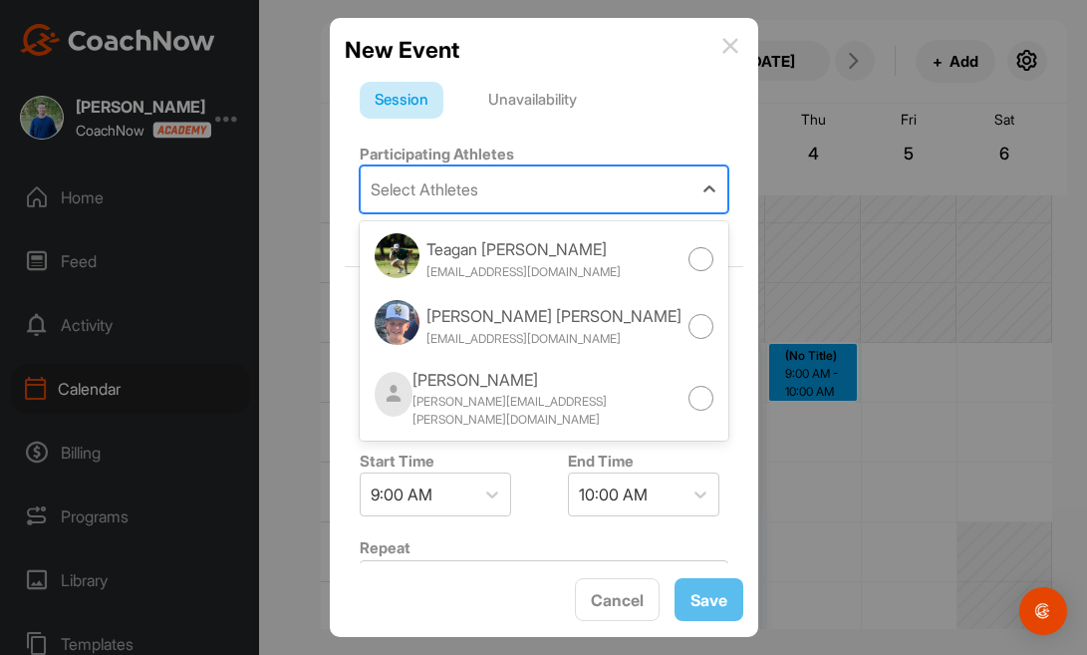
click at [614, 185] on div "Select Athletes" at bounding box center [526, 189] width 331 height 46
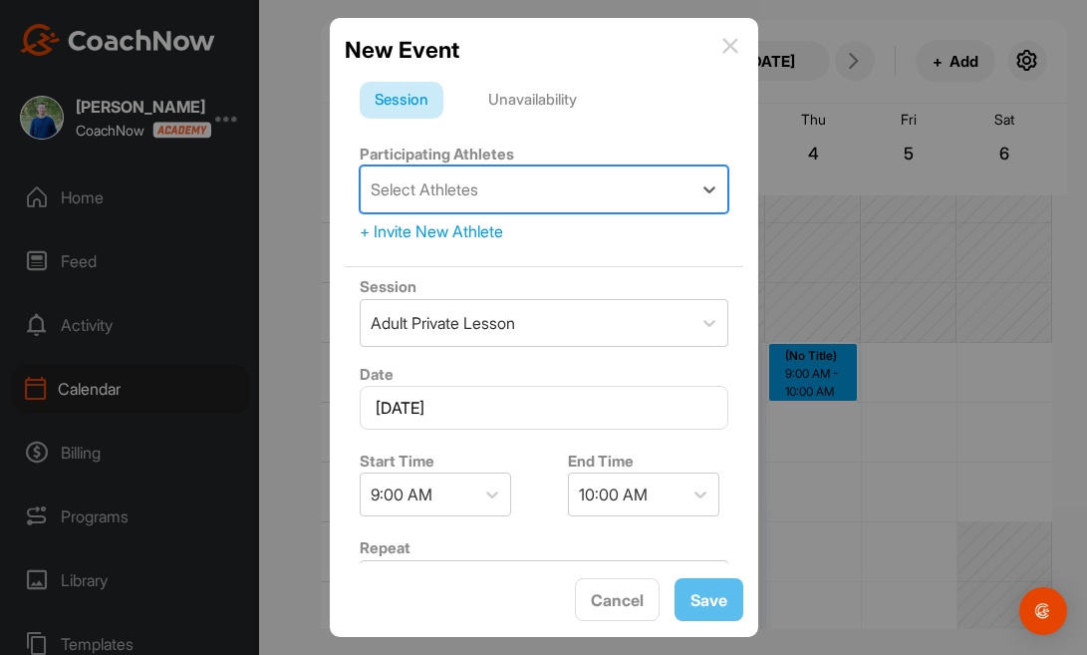
click at [614, 185] on div "Select Athletes" at bounding box center [526, 189] width 331 height 46
click at [566, 101] on div "Unavailability" at bounding box center [532, 101] width 119 height 38
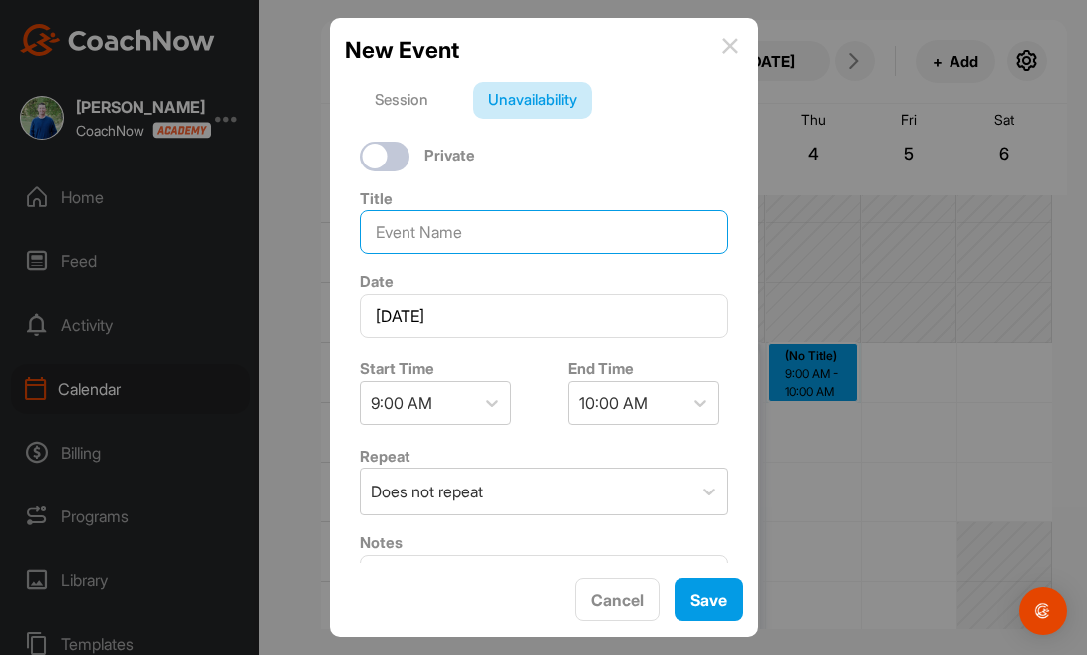
click at [550, 239] on input at bounding box center [544, 232] width 369 height 44
type input "Do Not Book"
click at [653, 399] on div "10:00 AM" at bounding box center [626, 403] width 114 height 42
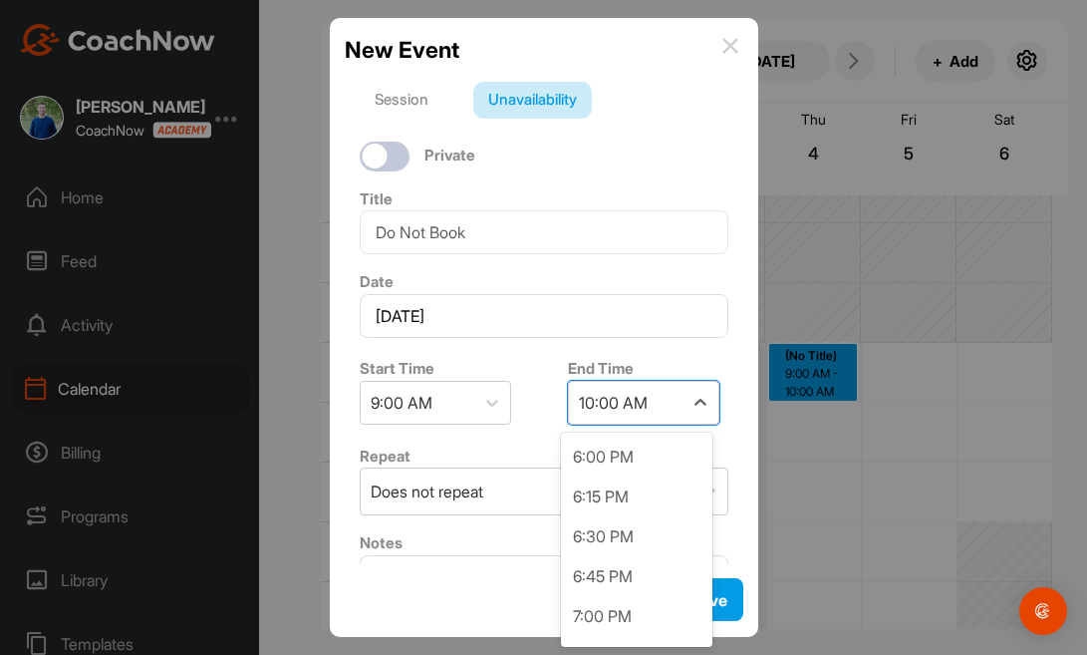
scroll to position [1439, 0]
click at [669, 570] on div "7:00 PM" at bounding box center [636, 572] width 151 height 40
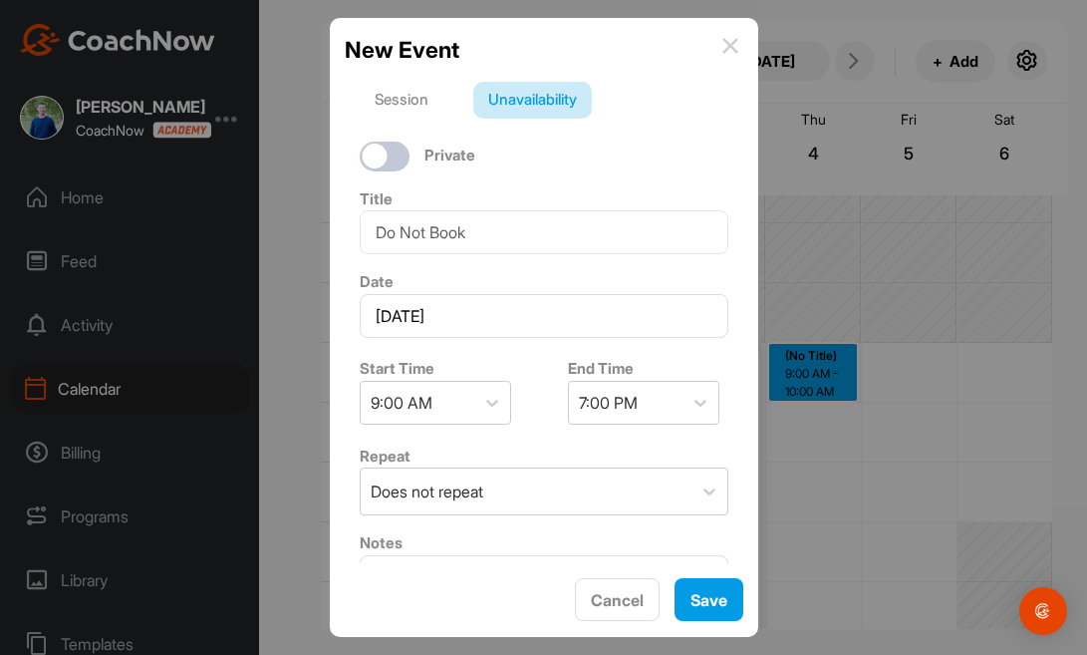
click at [701, 621] on div "Cancel Save" at bounding box center [544, 600] width 399 height 44
click at [703, 614] on button "Save" at bounding box center [709, 599] width 69 height 43
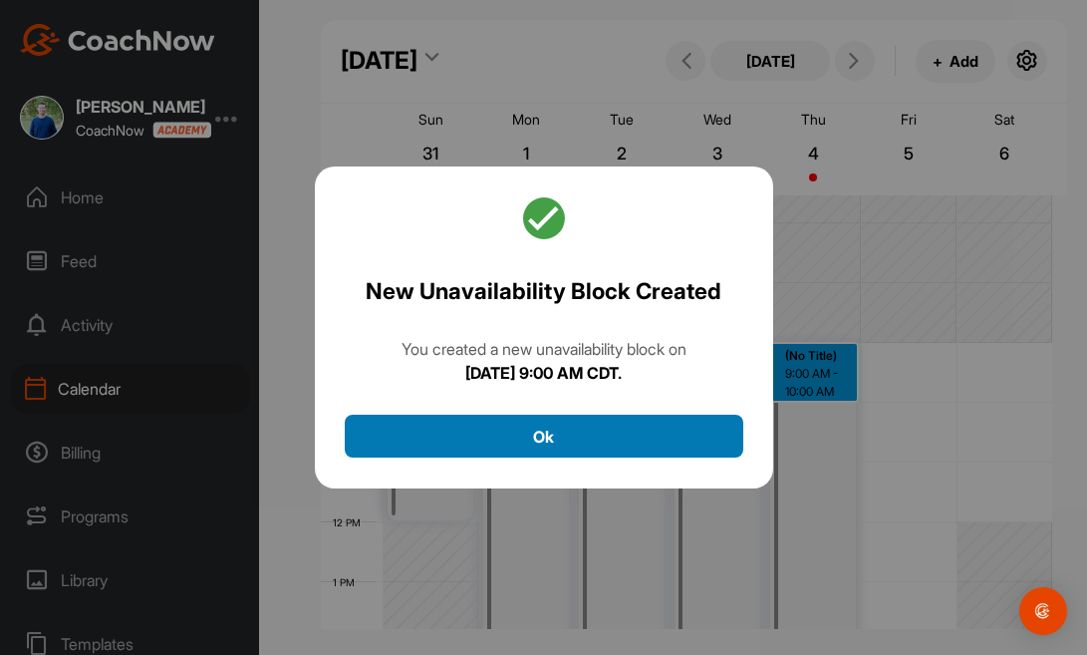
click at [657, 428] on button "Ok" at bounding box center [544, 435] width 399 height 43
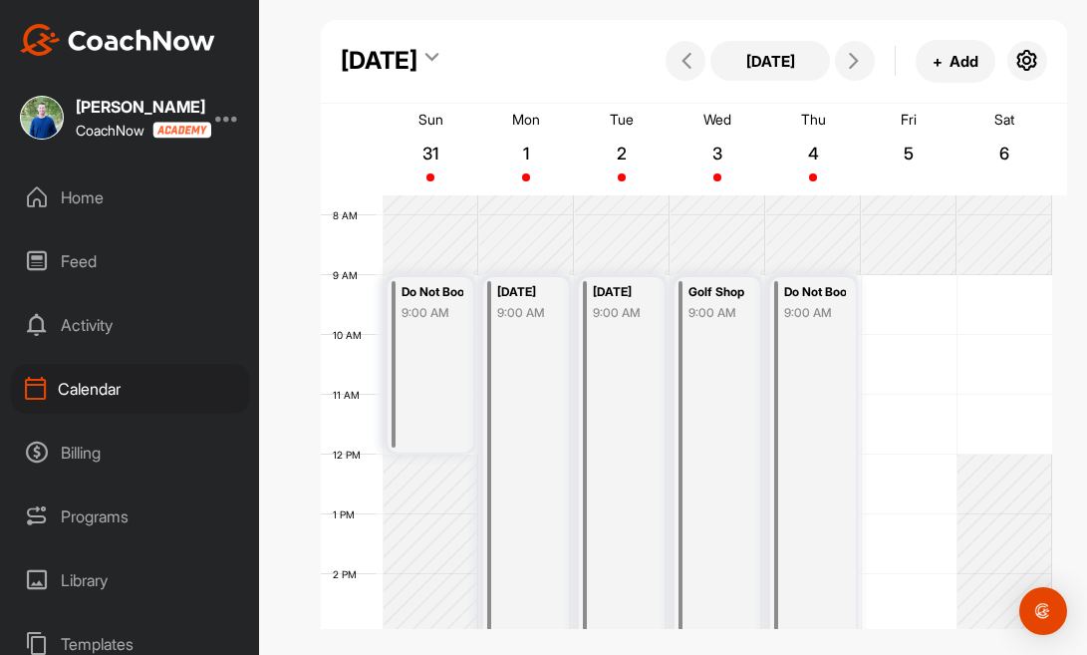
scroll to position [449, 0]
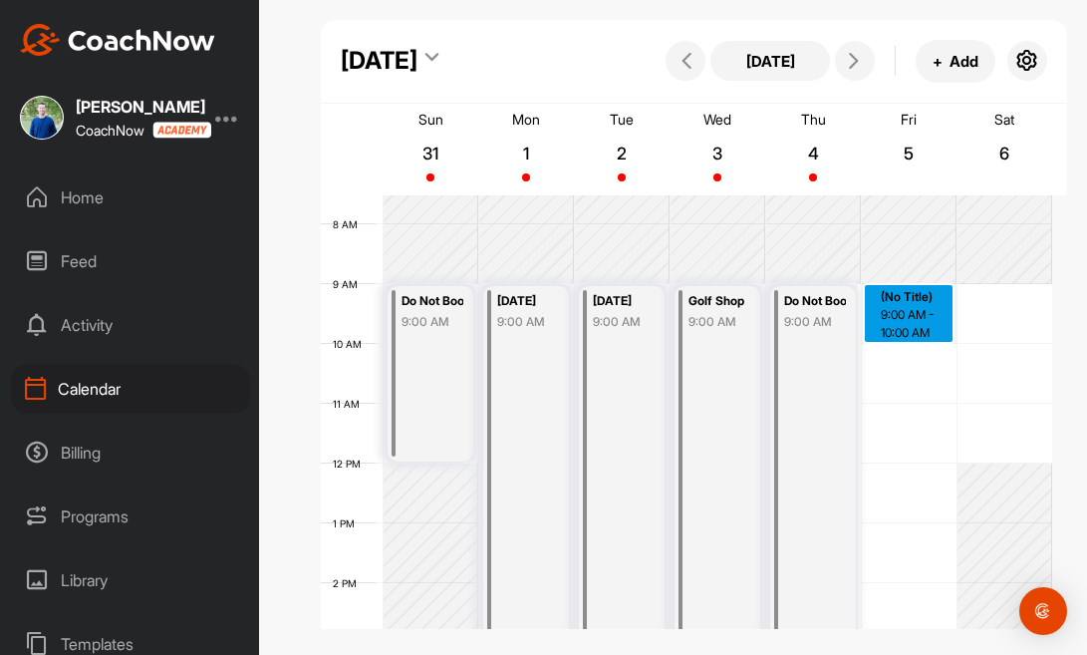
click at [929, 290] on div "12 AM 1 AM 2 AM 3 AM 4 AM 5 AM 6 AM 7 AM 8 AM 9 AM 10 AM 11 AM 12 PM 1 PM 2 PM …" at bounding box center [686, 463] width 731 height 1435
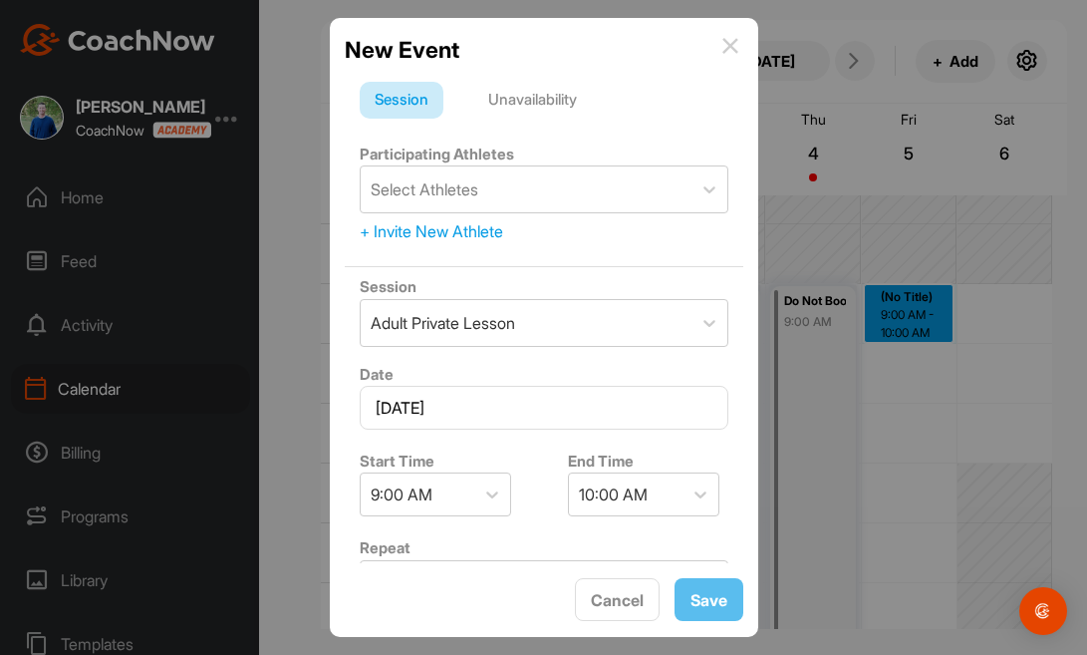
click at [552, 91] on div "Unavailability" at bounding box center [532, 101] width 119 height 38
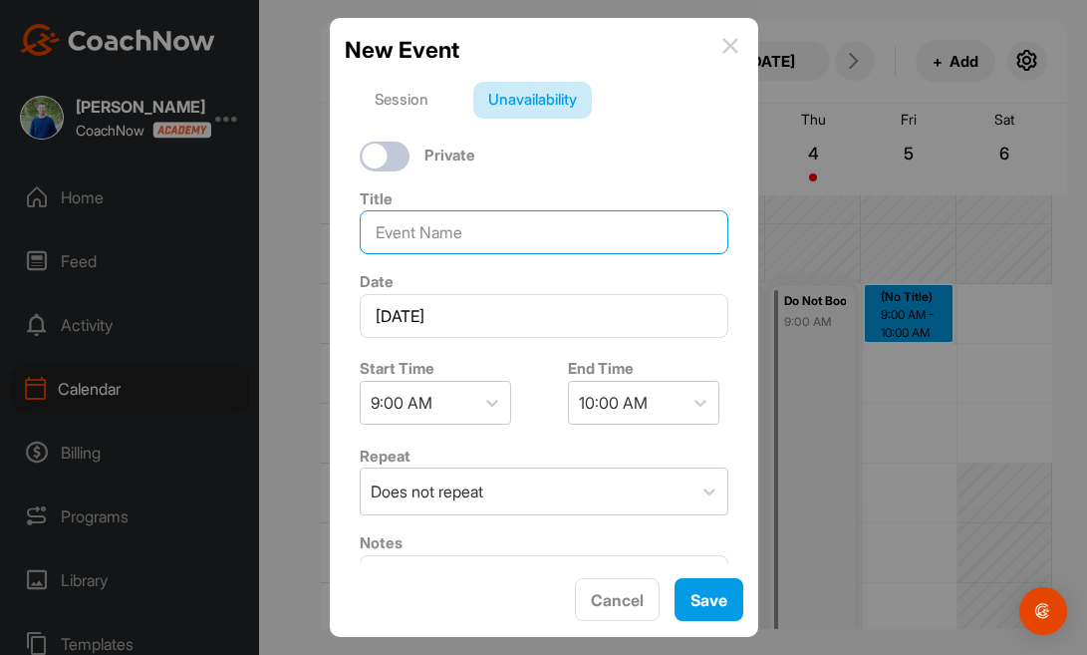
click at [519, 240] on input at bounding box center [544, 232] width 369 height 44
type input "Do Not Book"
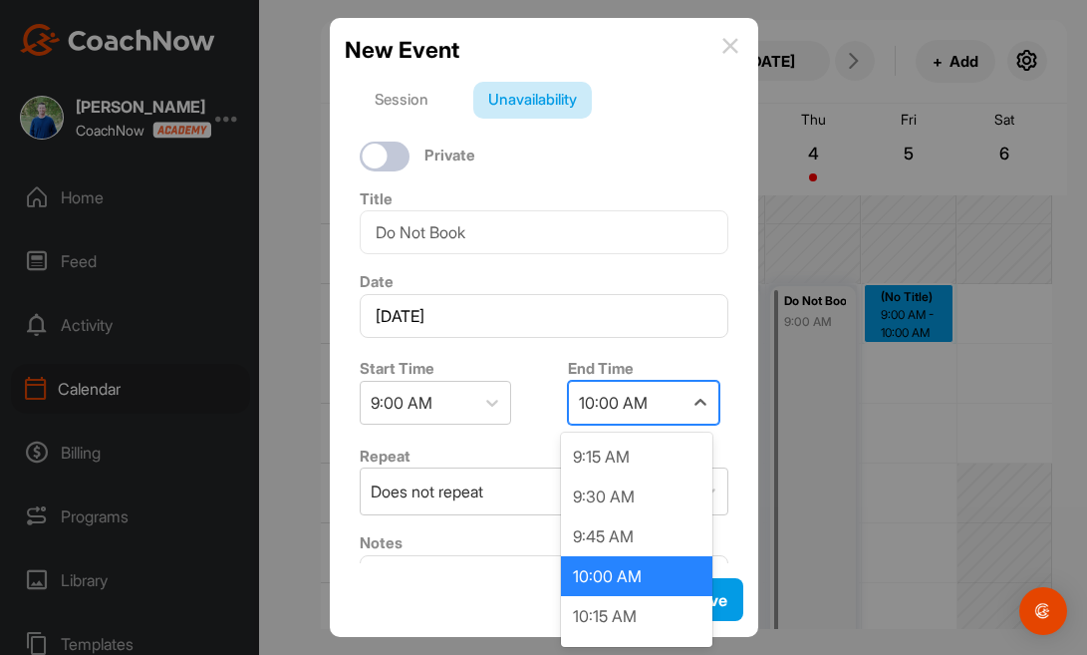
click at [643, 398] on div "10:00 AM" at bounding box center [626, 403] width 114 height 42
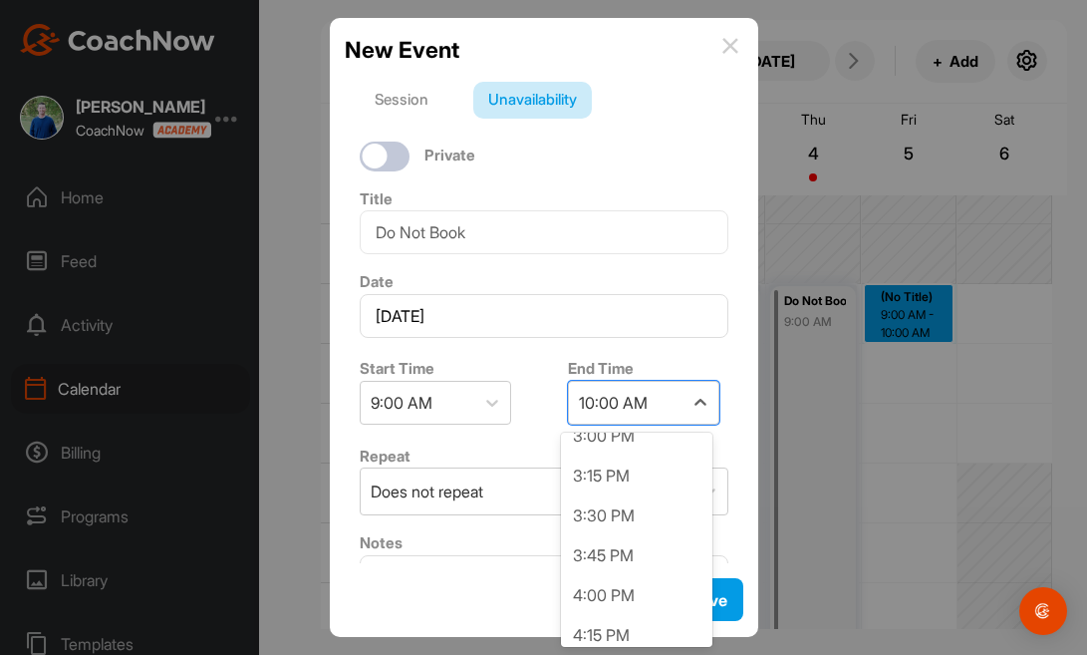
scroll to position [916, 0]
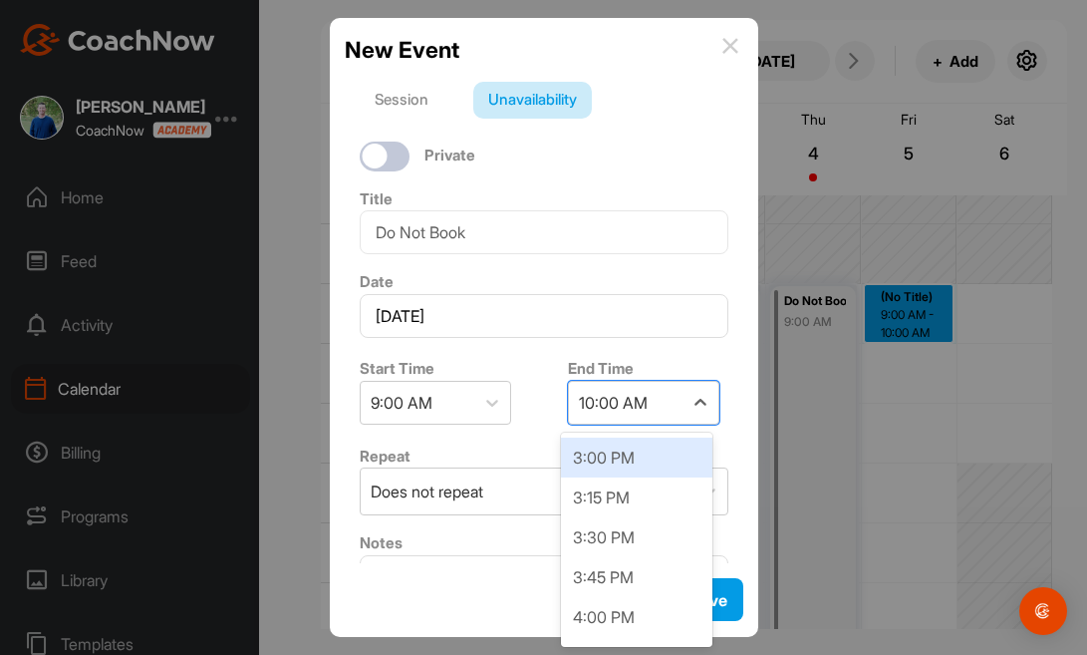
click at [661, 473] on div "3:00 PM" at bounding box center [636, 457] width 151 height 40
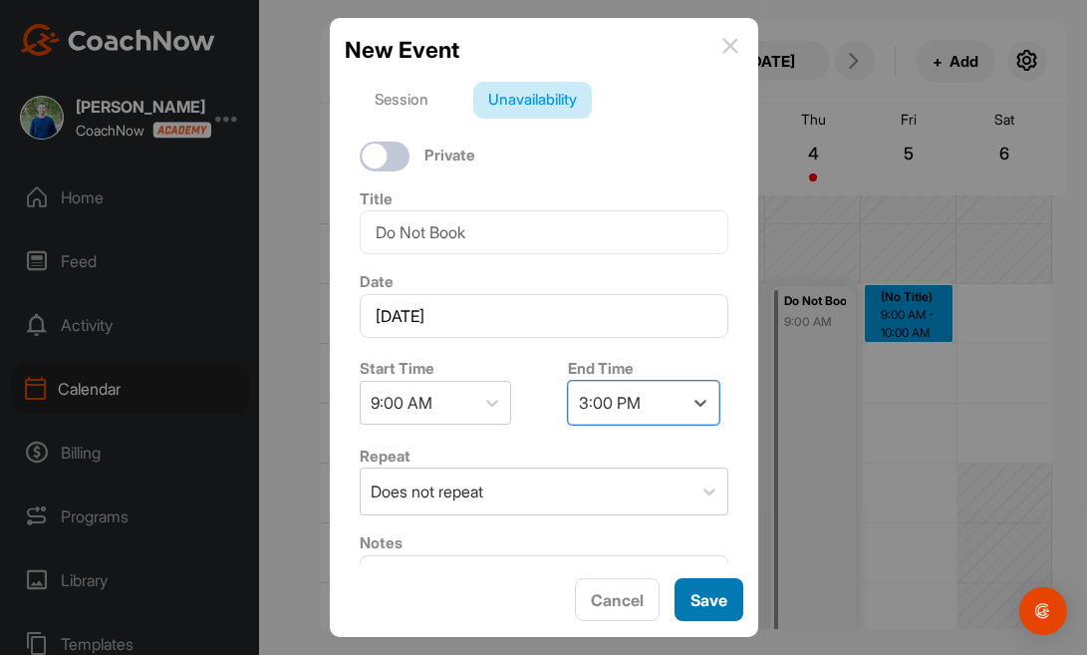
click at [709, 598] on button "Save" at bounding box center [709, 599] width 69 height 43
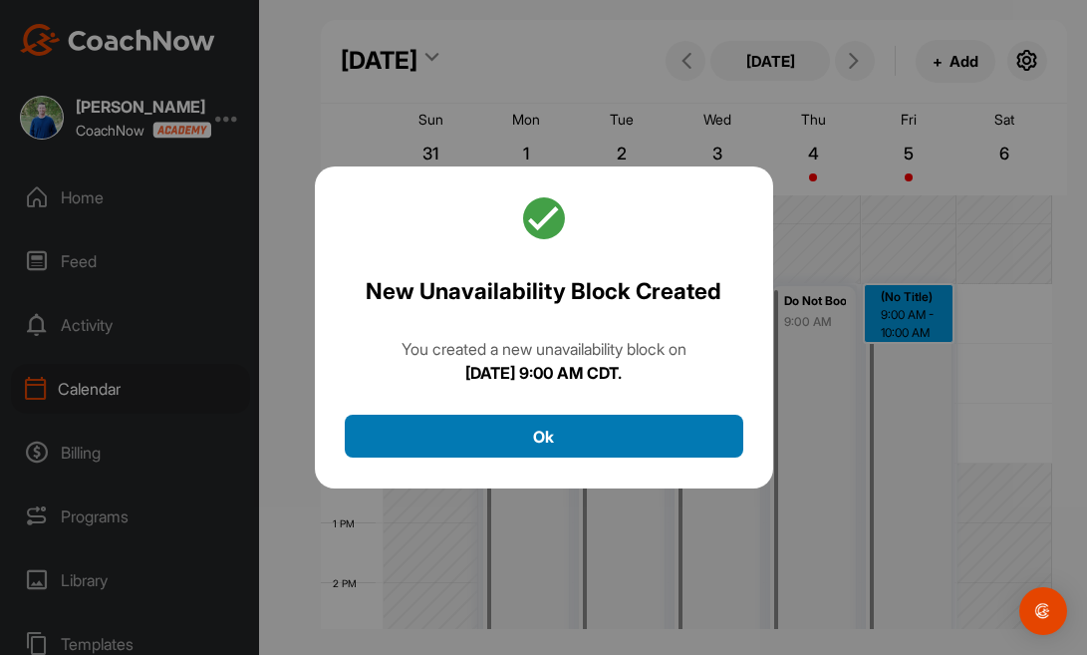
click at [637, 423] on button "Ok" at bounding box center [544, 435] width 399 height 43
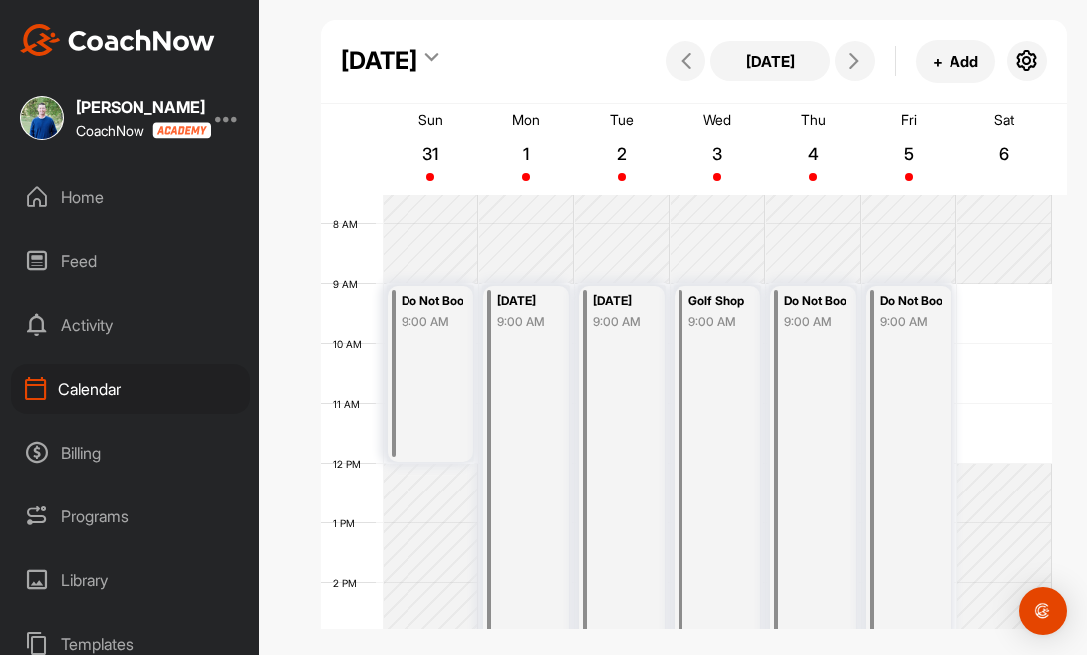
click at [981, 291] on div "12 AM 1 AM 2 AM 3 AM 4 AM 5 AM 6 AM 7 AM 8 AM 9 AM 10 AM 11 AM 12 PM 1 PM 2 PM …" at bounding box center [686, 463] width 731 height 1435
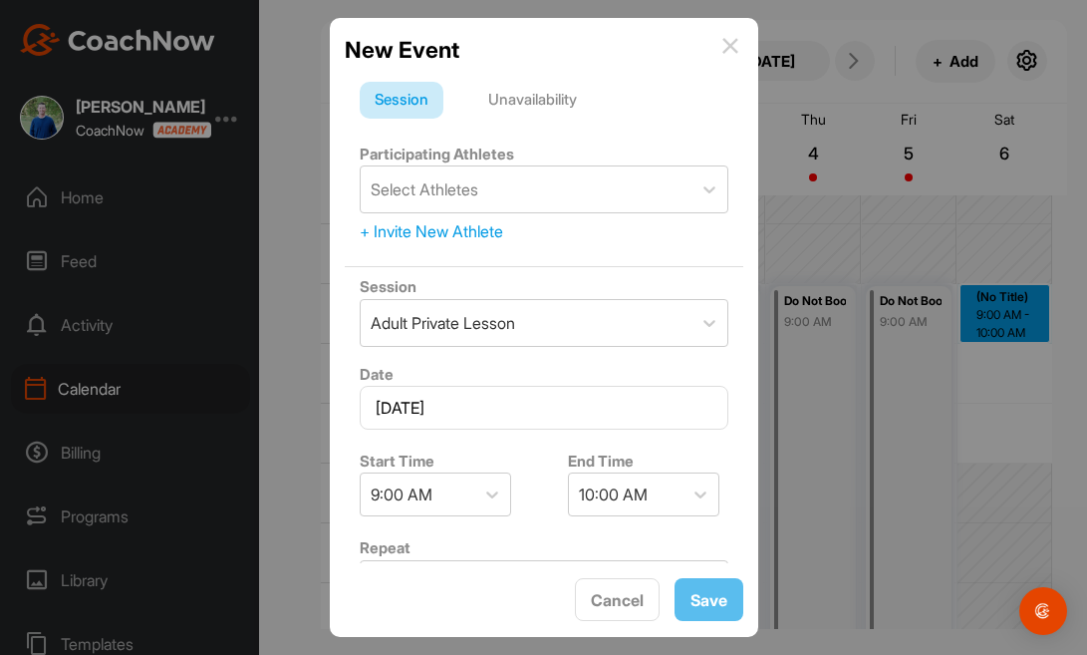
click at [542, 96] on div "Unavailability" at bounding box center [532, 101] width 119 height 38
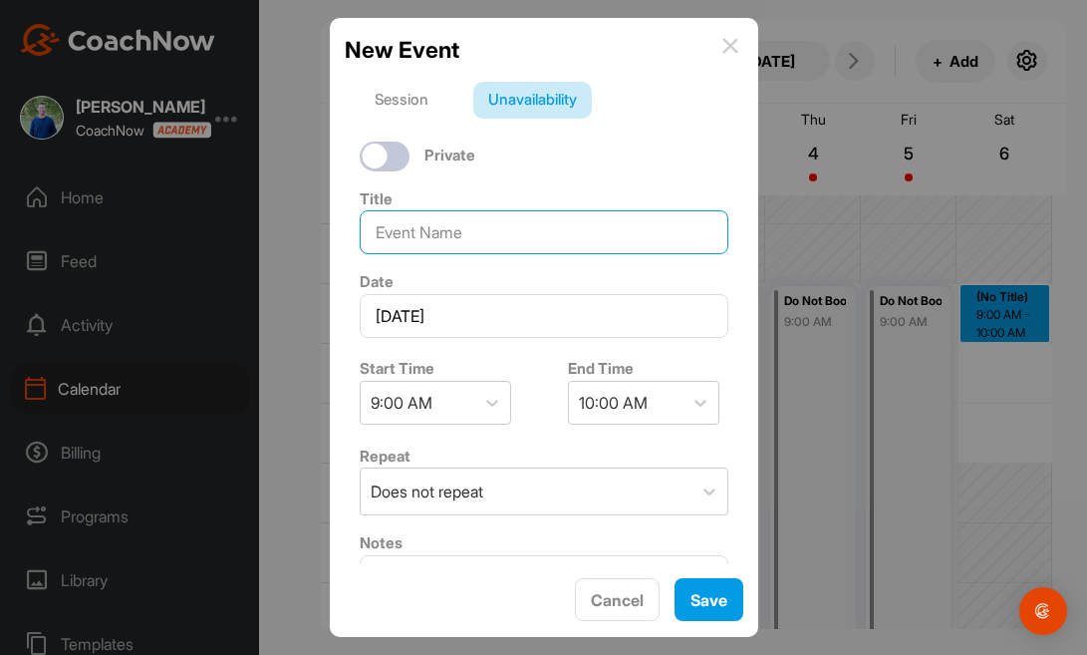
click at [509, 224] on input at bounding box center [544, 232] width 369 height 44
type input "Do Not Book"
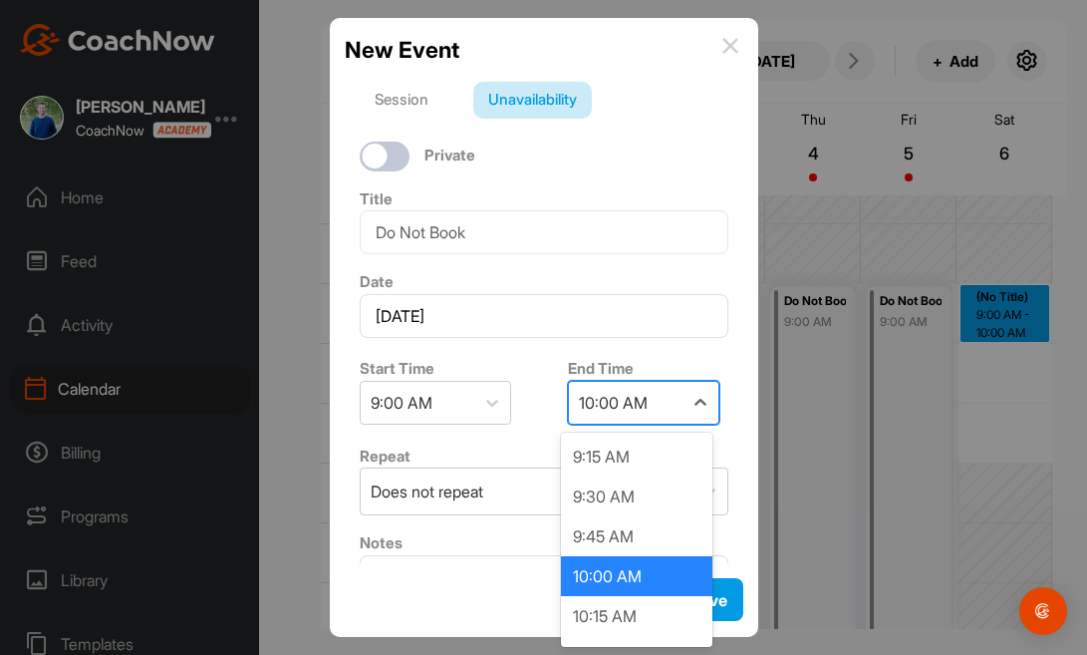
click at [667, 403] on div "10:00 AM" at bounding box center [626, 403] width 114 height 42
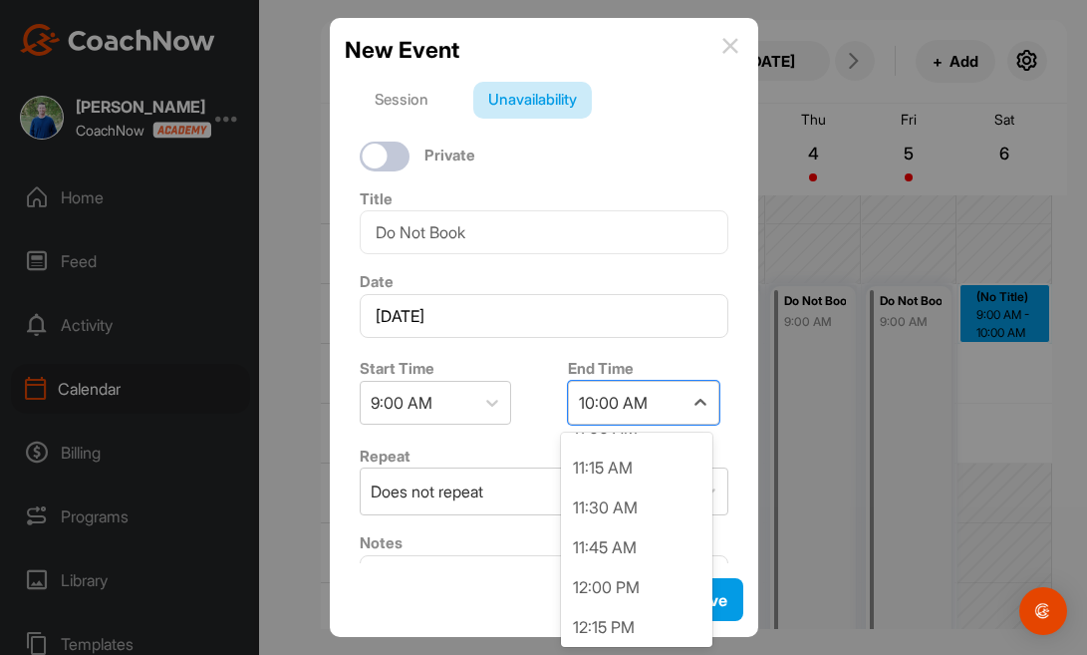
scroll to position [352, 0]
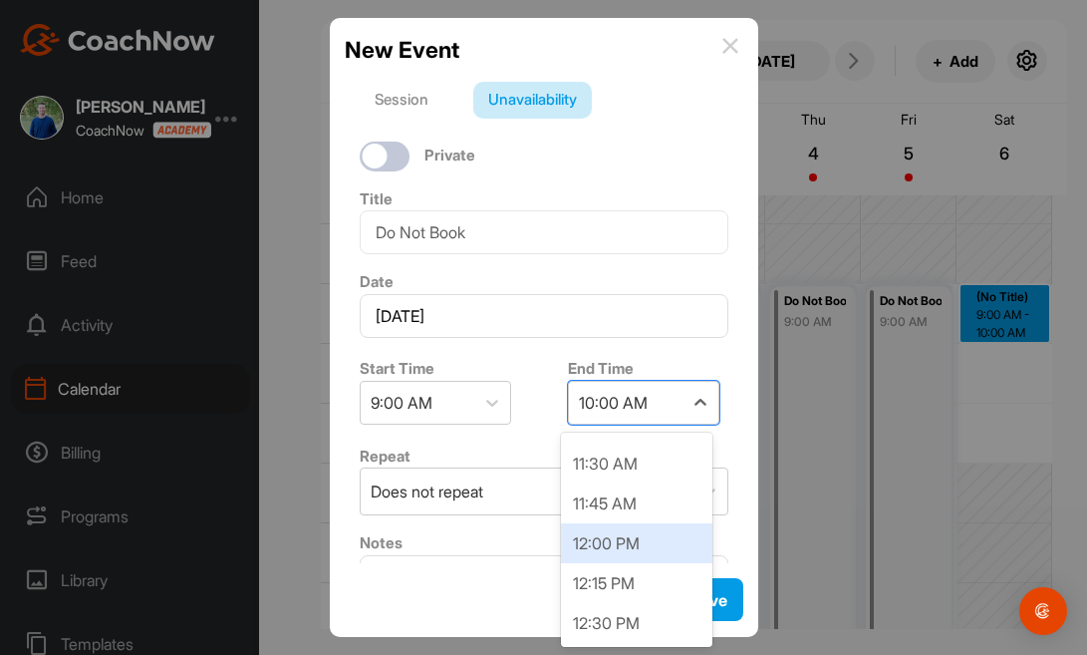
click at [639, 540] on div "12:00 PM" at bounding box center [636, 543] width 151 height 40
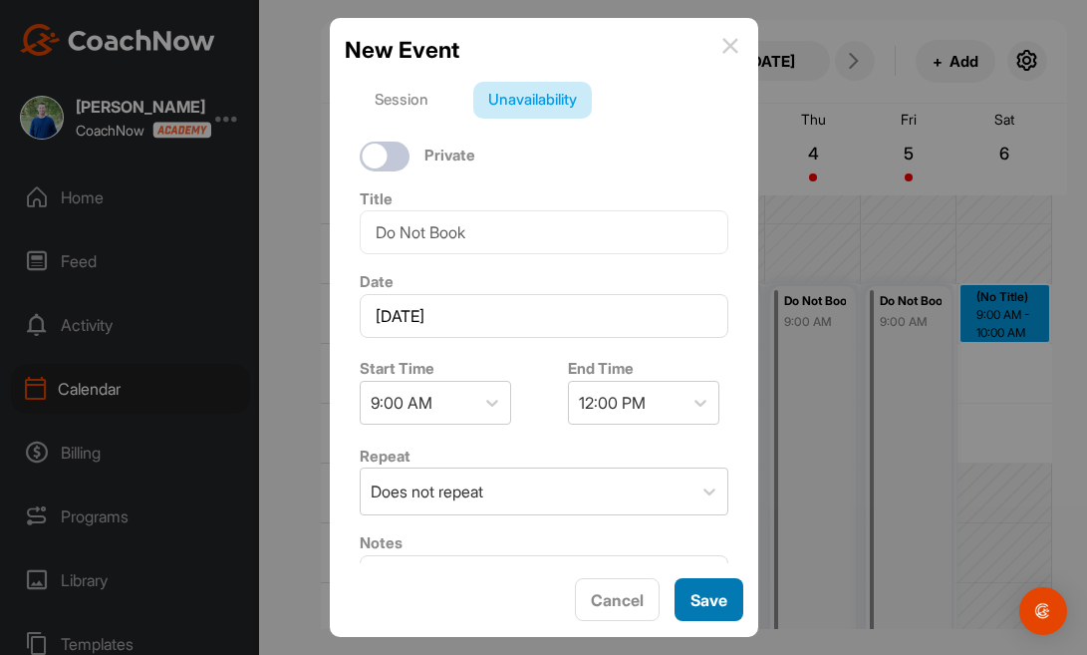
click at [700, 593] on button "Save" at bounding box center [709, 599] width 69 height 43
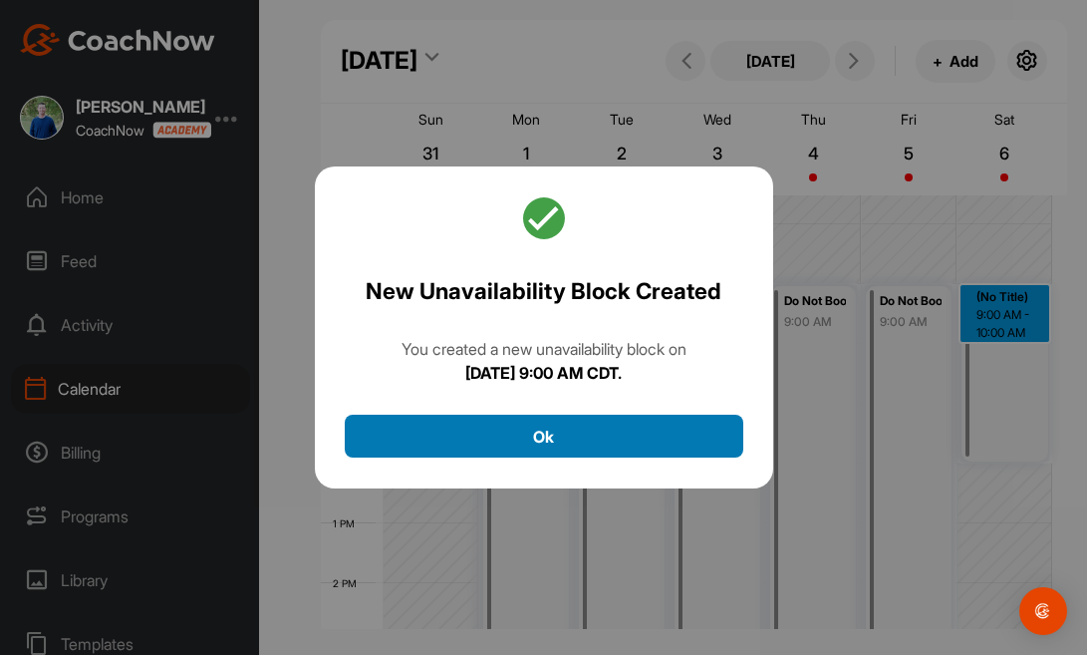
click at [675, 436] on button "Ok" at bounding box center [544, 435] width 399 height 43
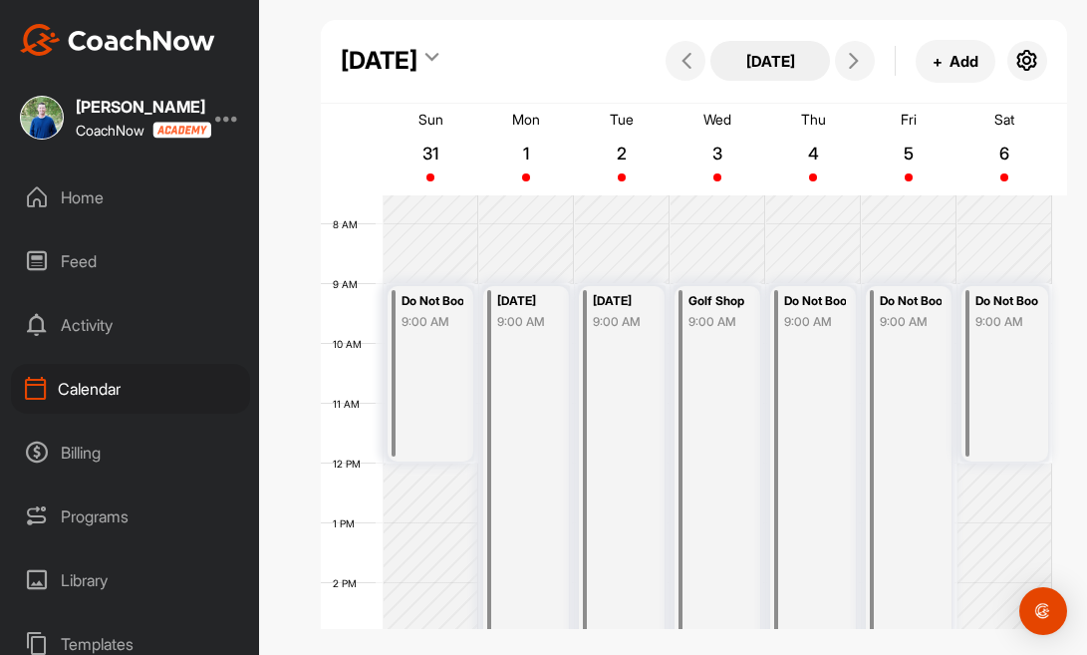
click at [801, 68] on button "[DATE]" at bounding box center [770, 61] width 120 height 40
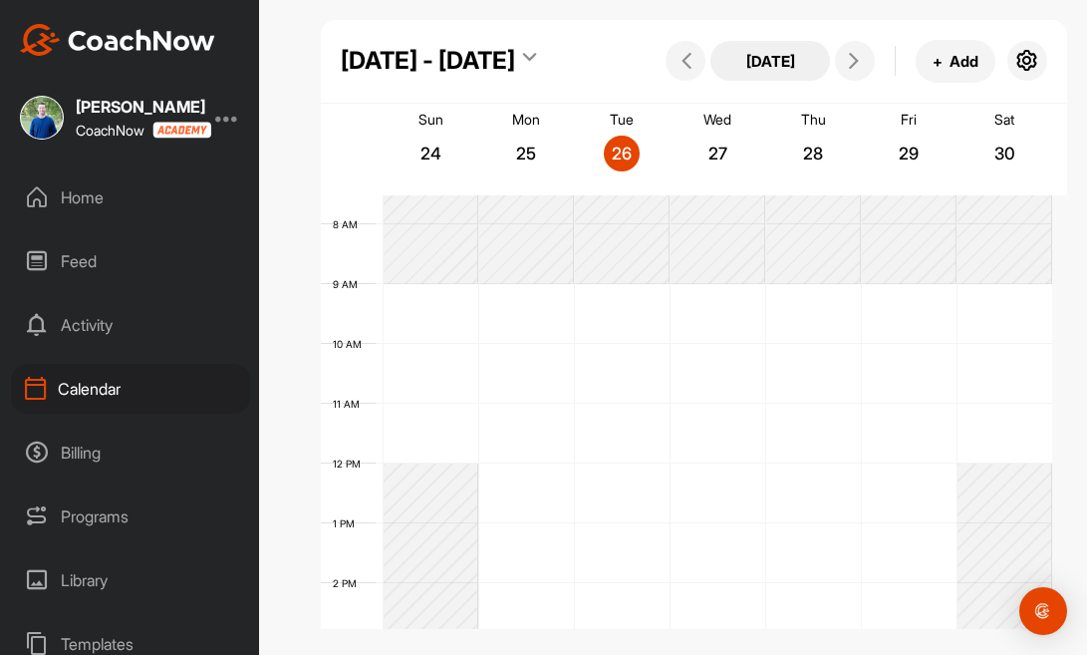
scroll to position [345, 0]
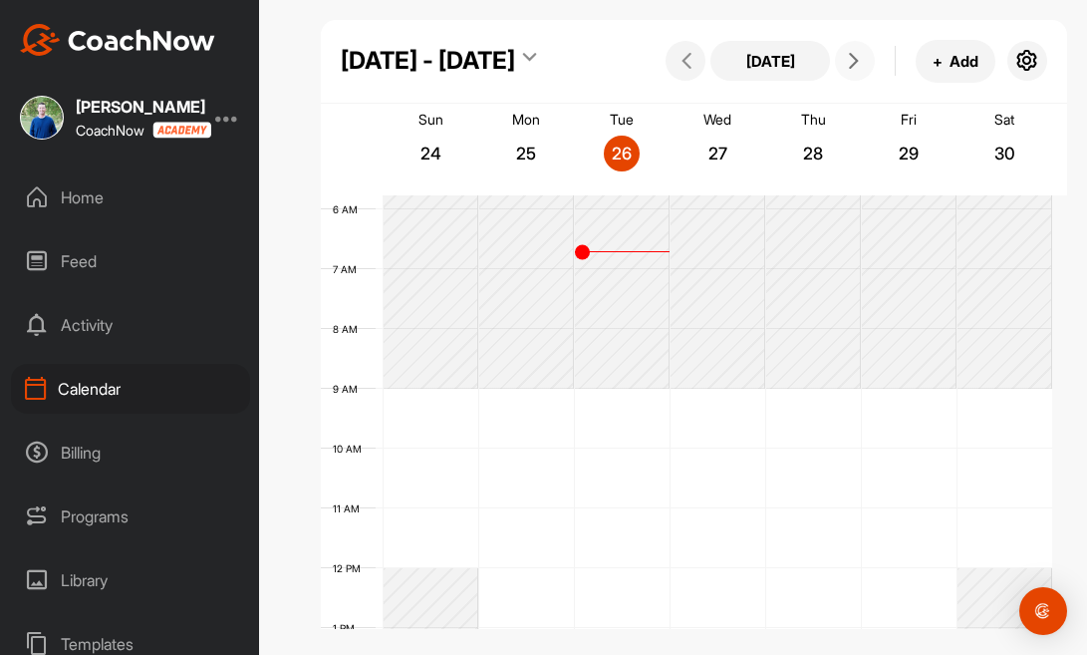
click at [858, 66] on icon at bounding box center [854, 61] width 16 height 16
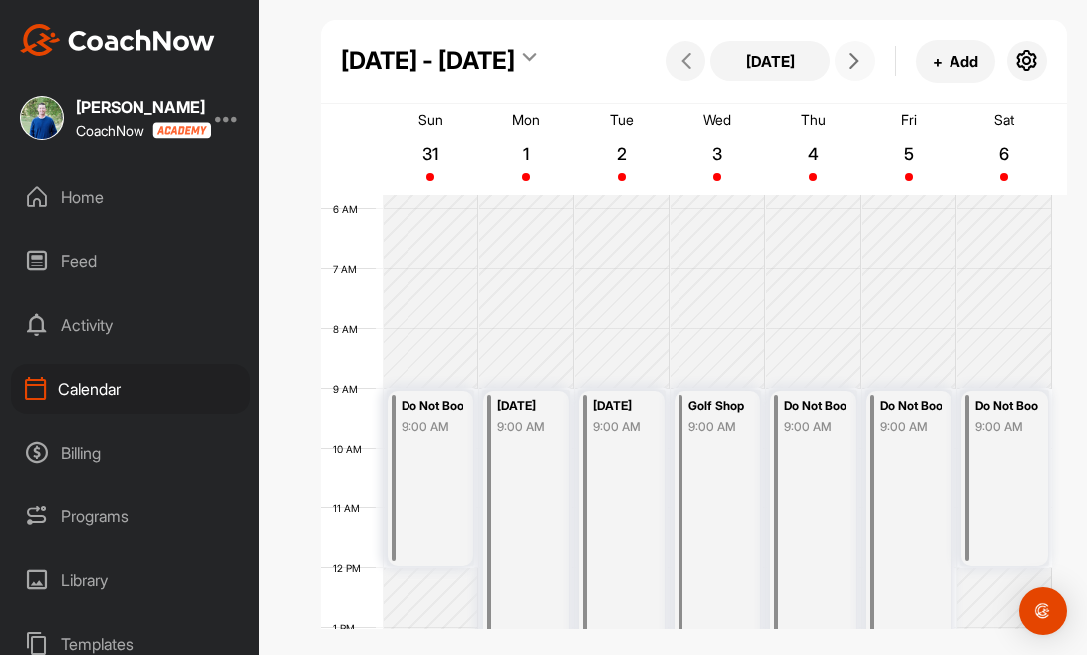
click at [858, 66] on icon at bounding box center [854, 61] width 16 height 16
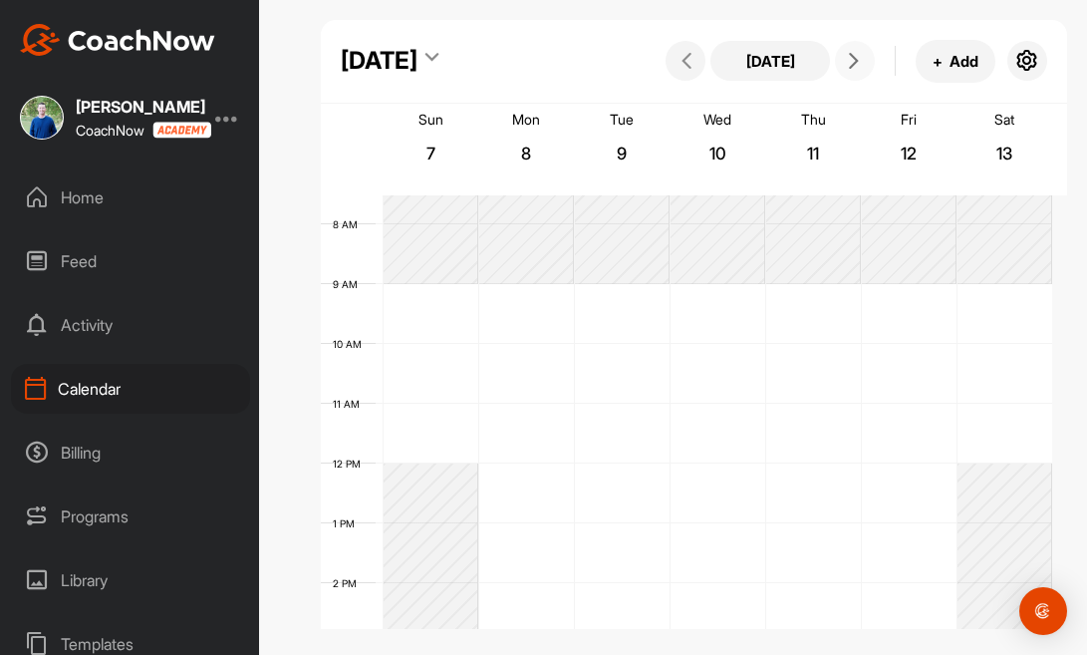
scroll to position [446, 0]
click at [449, 291] on div "12 AM 1 AM 2 AM 3 AM 4 AM 5 AM 6 AM 7 AM 8 AM 9 AM 10 AM 11 AM 12 PM 1 PM 2 PM …" at bounding box center [686, 466] width 731 height 1435
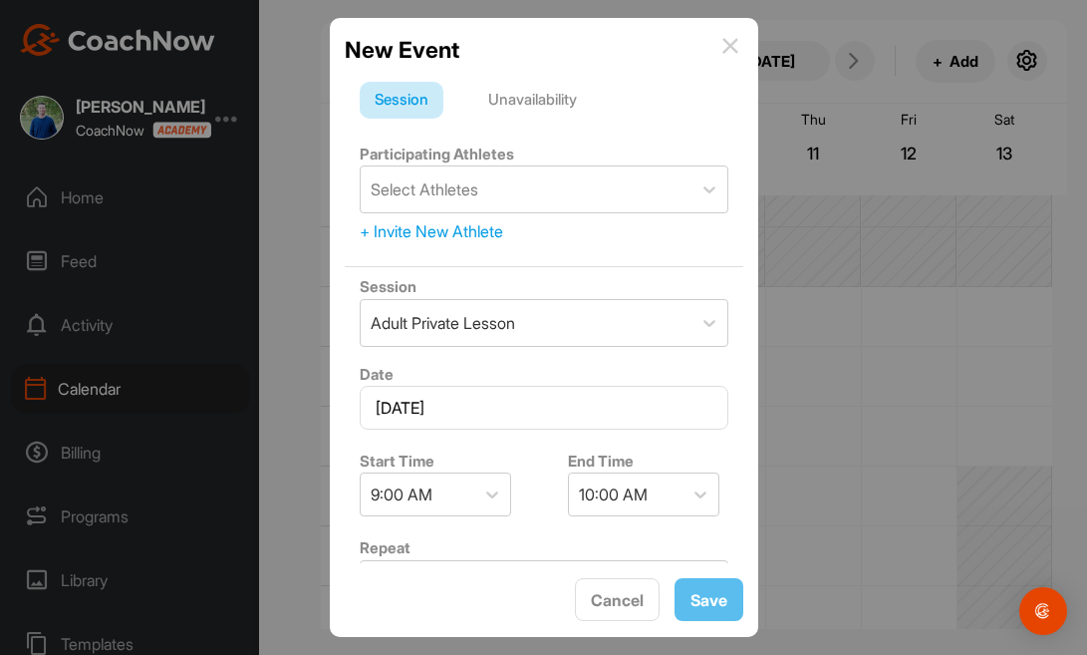
click at [538, 99] on div "Unavailability" at bounding box center [532, 101] width 119 height 38
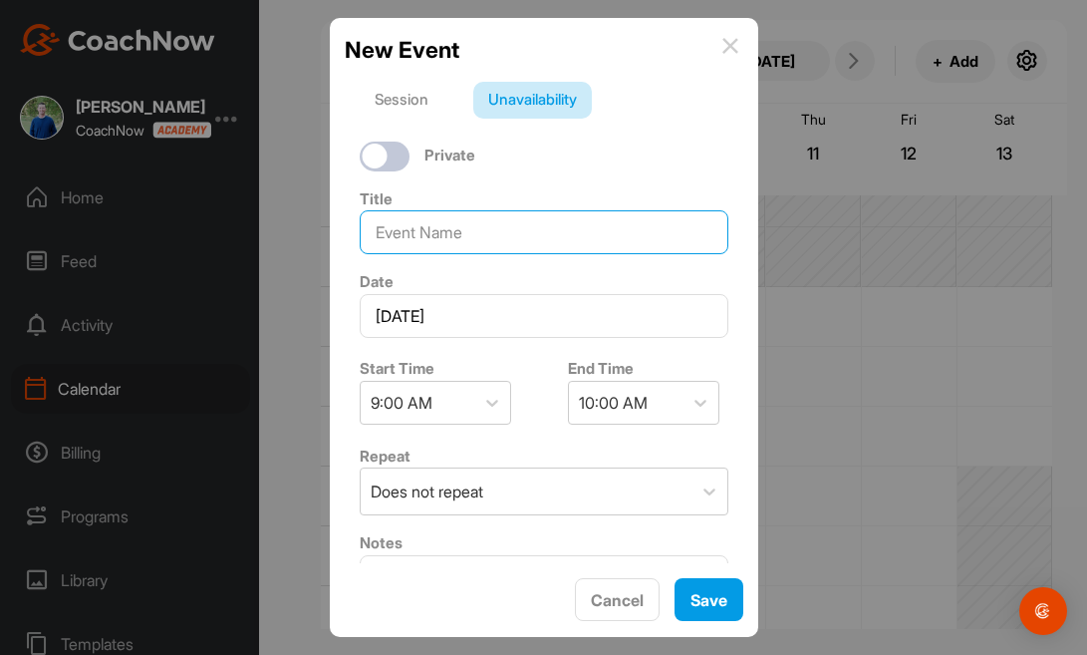
click at [495, 220] on input at bounding box center [544, 232] width 369 height 44
type input "Do Not Book"
click at [651, 397] on div "10:00 AM" at bounding box center [626, 403] width 114 height 42
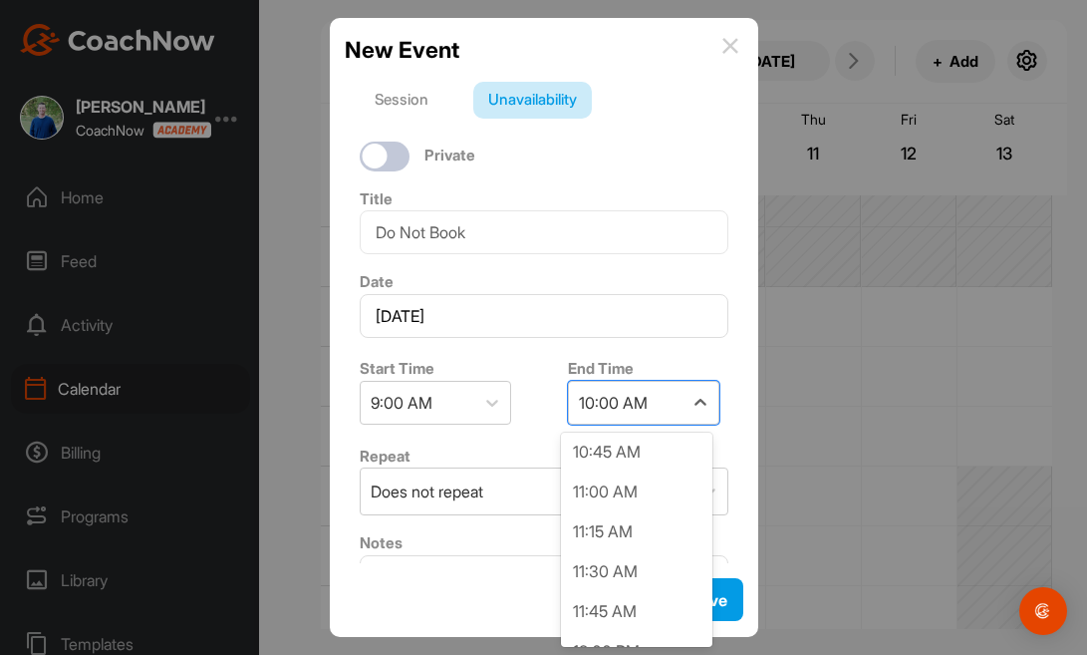
scroll to position [366, 0]
click at [647, 527] on div "12:00 PM" at bounding box center [636, 529] width 151 height 40
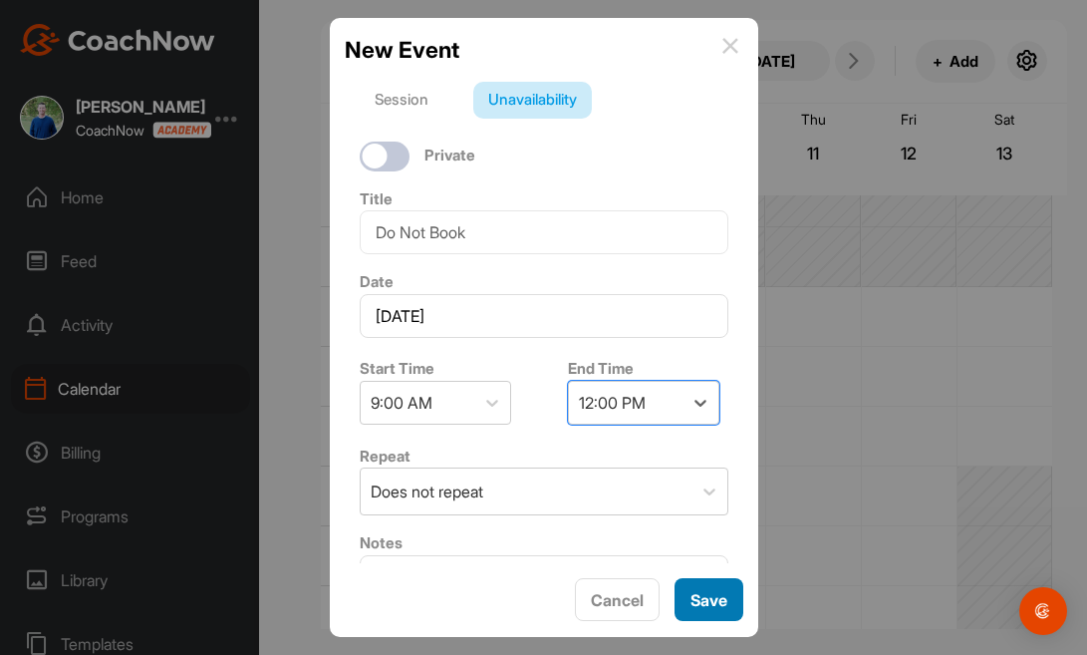
click at [700, 595] on button "Save" at bounding box center [709, 599] width 69 height 43
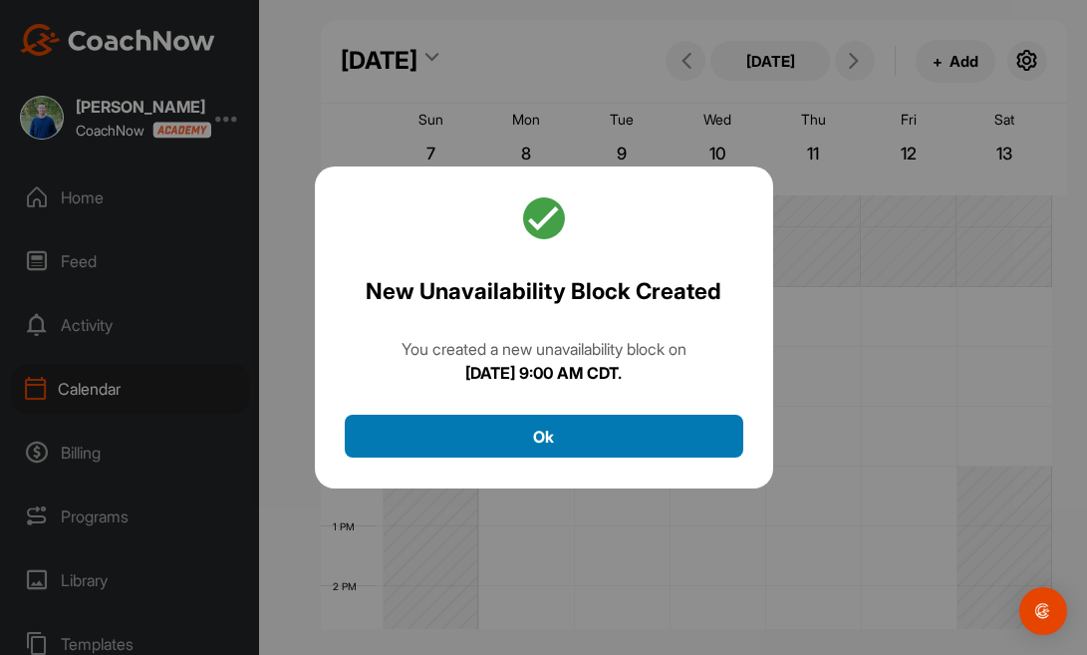
click at [654, 442] on button "Ok" at bounding box center [544, 435] width 399 height 43
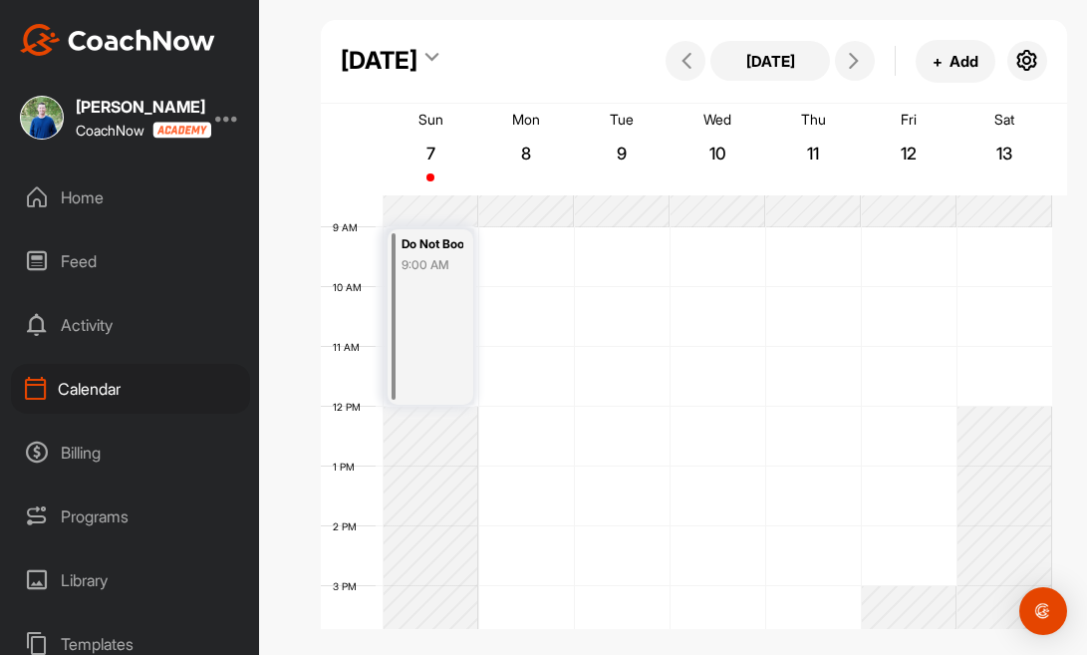
scroll to position [503, 0]
click at [558, 234] on div "12 AM 1 AM 2 AM 3 AM 4 AM 5 AM 6 AM 7 AM 8 AM 9 AM 10 AM 11 AM 12 PM 1 PM 2 PM …" at bounding box center [686, 409] width 731 height 1435
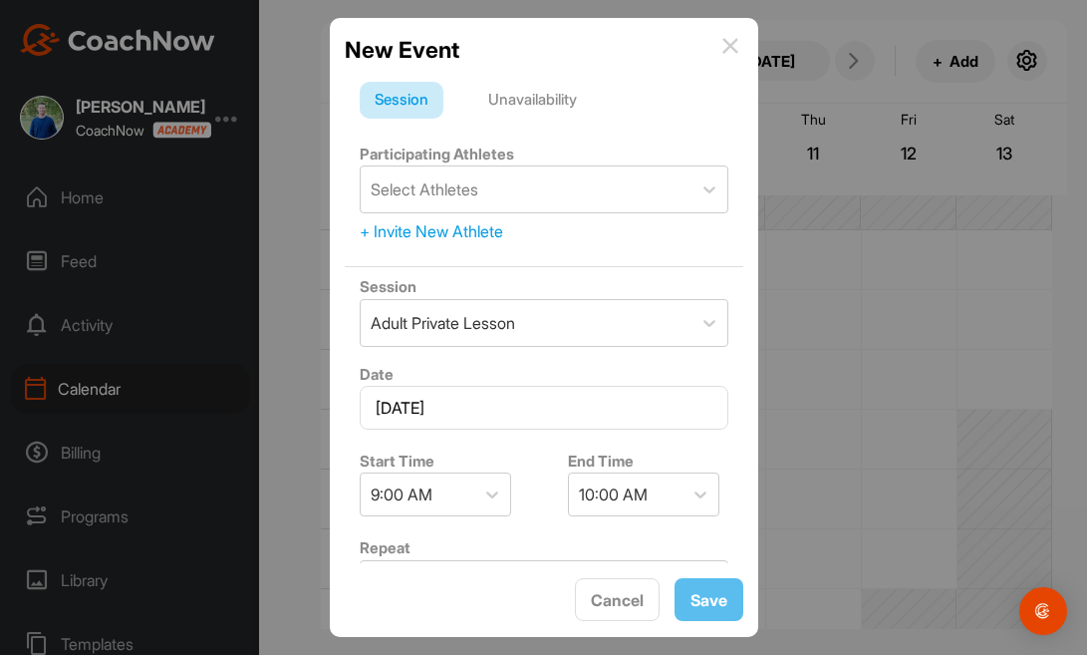
click at [554, 93] on div "Unavailability" at bounding box center [532, 101] width 119 height 38
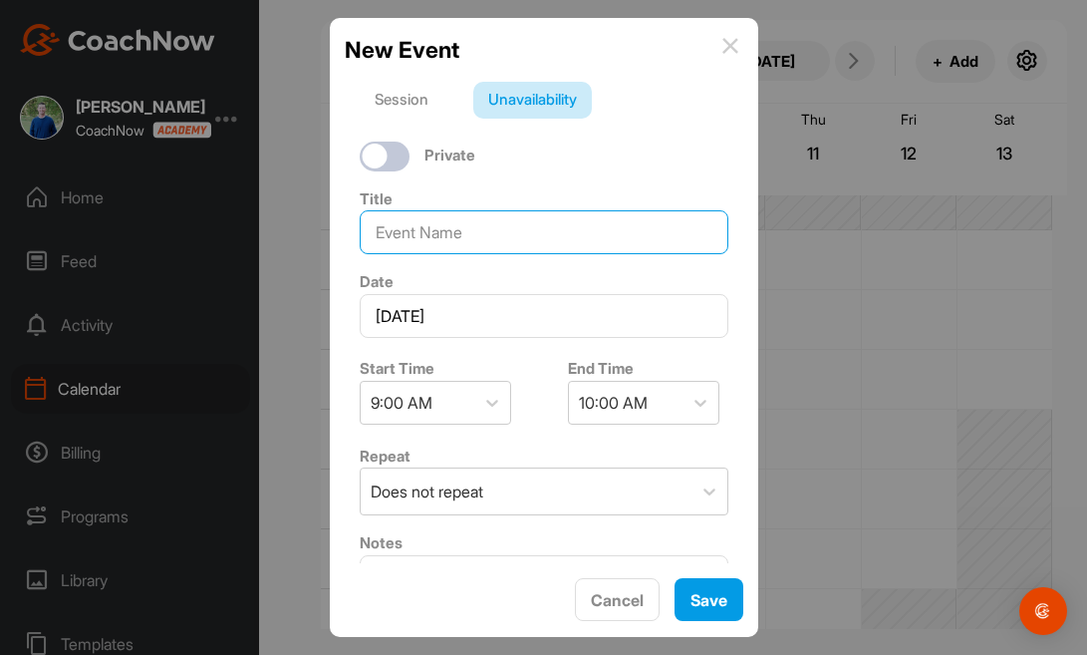
click at [522, 230] on input at bounding box center [544, 232] width 369 height 44
type input "Golf Shop"
click at [631, 400] on div "10:00 AM" at bounding box center [613, 403] width 69 height 24
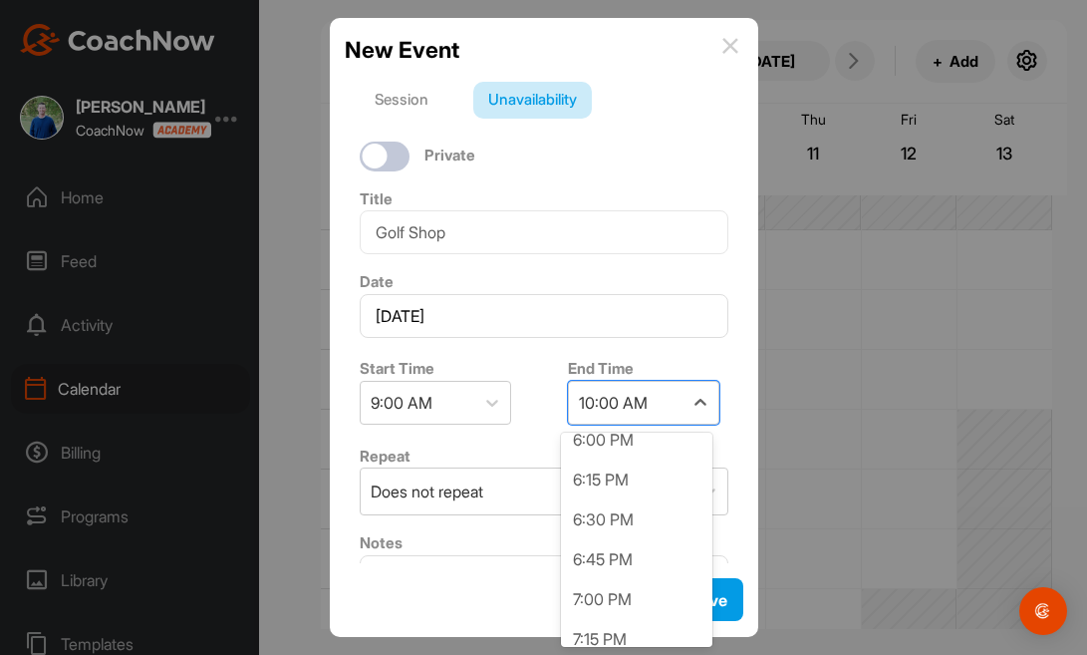
scroll to position [1488, 0]
click at [673, 531] on div "7:00 PM" at bounding box center [636, 522] width 151 height 40
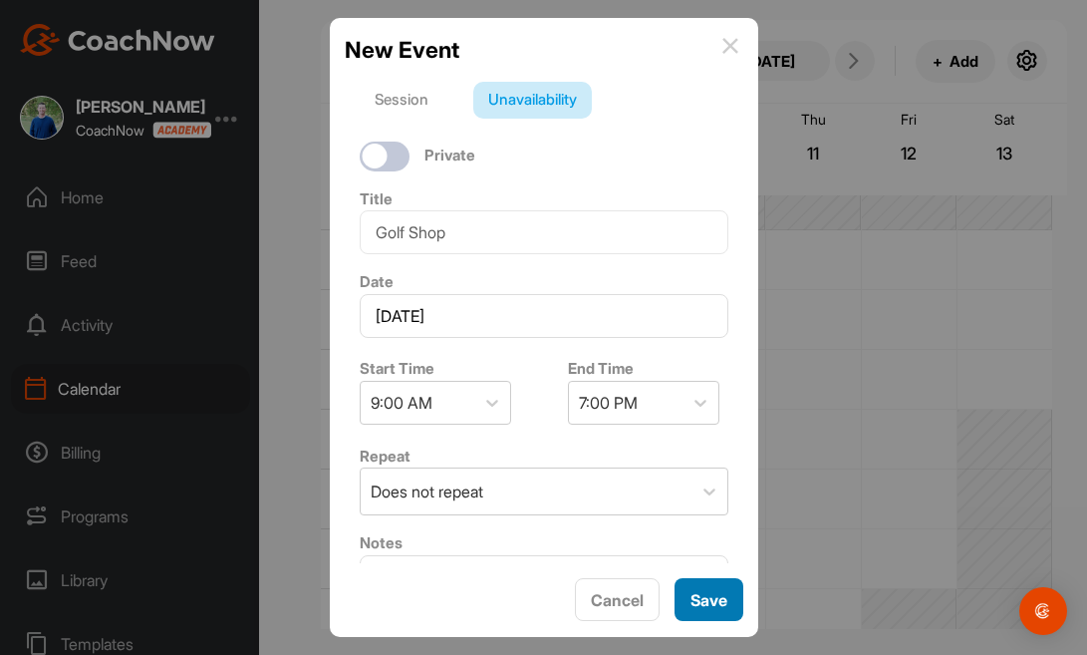
click at [717, 601] on button "Save" at bounding box center [709, 599] width 69 height 43
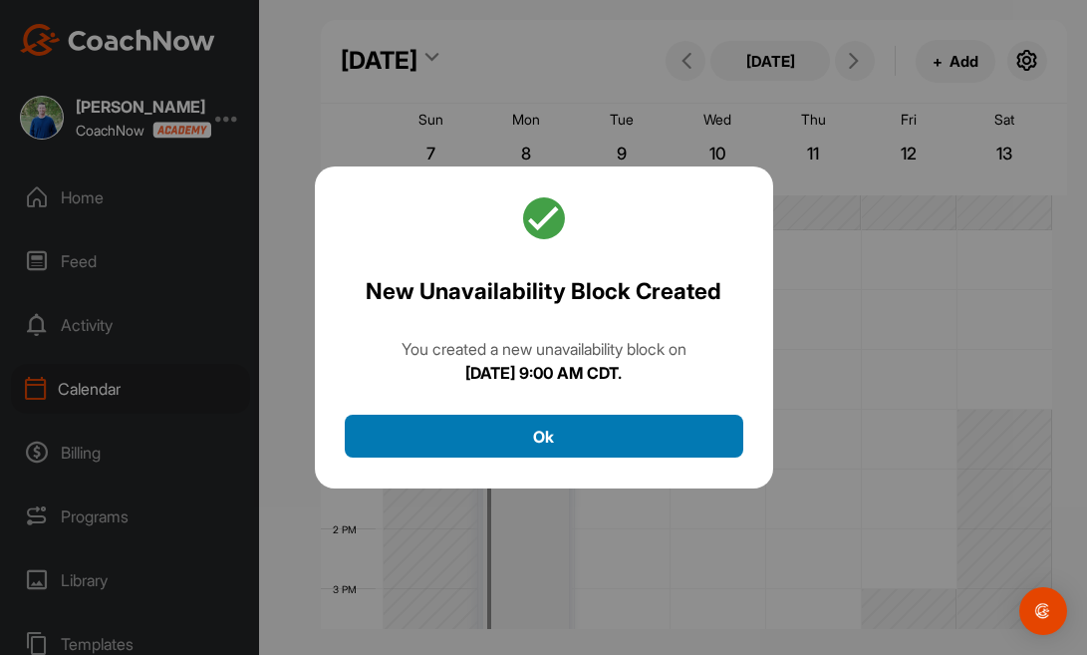
click at [642, 434] on button "Ok" at bounding box center [544, 435] width 399 height 43
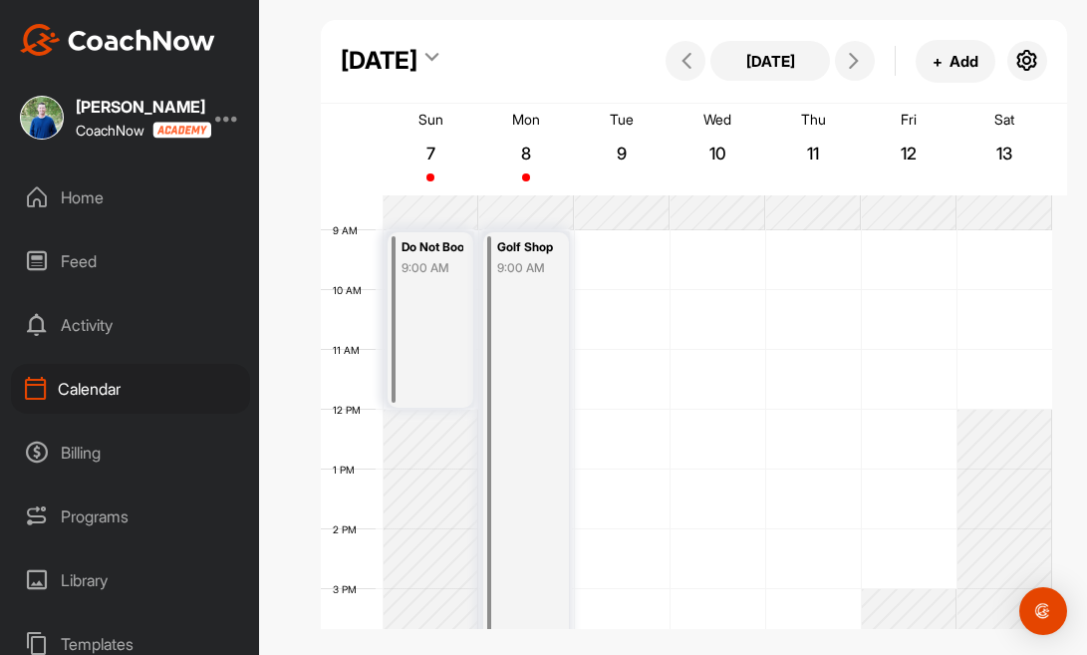
click at [610, 239] on div "12 AM 1 AM 2 AM 3 AM 4 AM 5 AM 6 AM 7 AM 8 AM 9 AM 10 AM 11 AM 12 PM 1 PM 2 PM …" at bounding box center [686, 409] width 731 height 1435
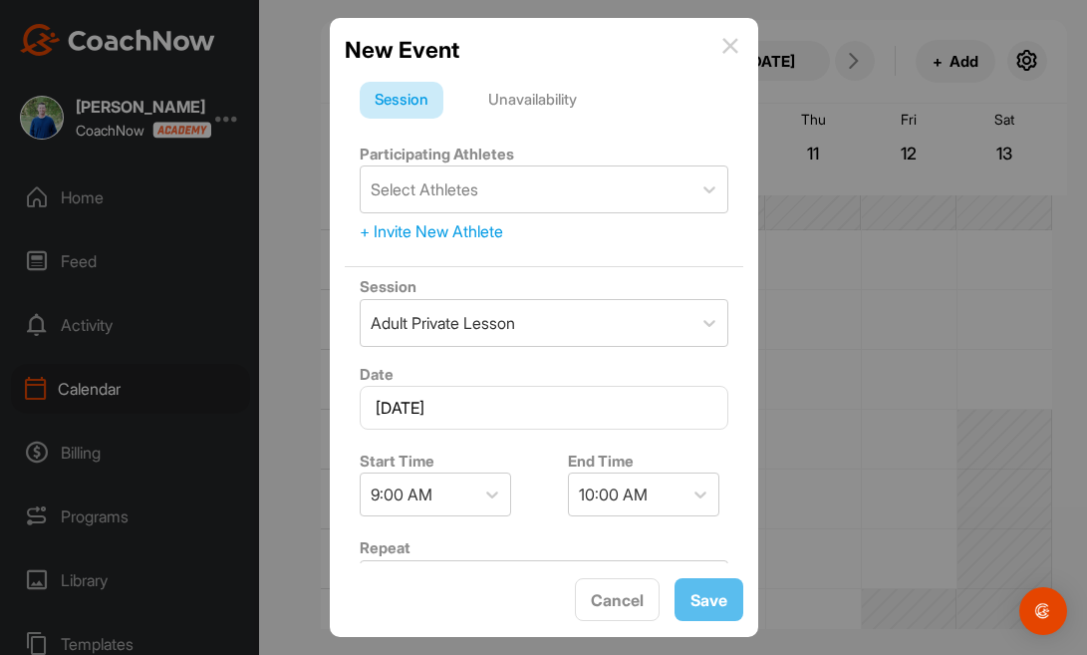
click at [557, 97] on div "Unavailability" at bounding box center [532, 101] width 119 height 38
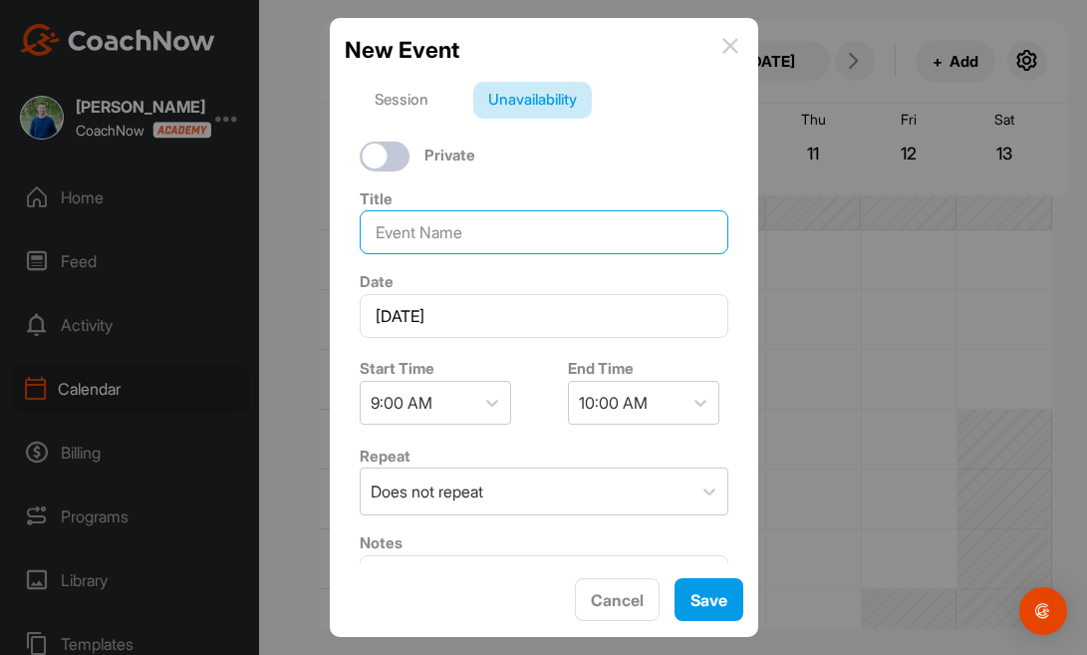
click at [506, 232] on input at bounding box center [544, 232] width 369 height 44
type input "Do Not Book"
click at [690, 400] on icon at bounding box center [700, 403] width 20 height 20
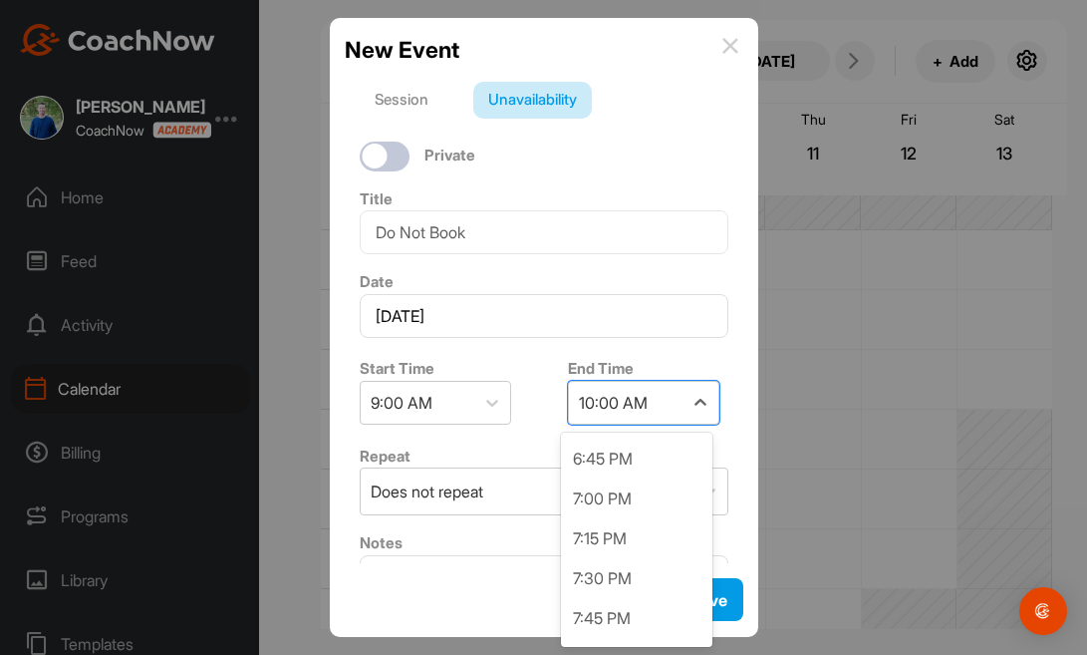
scroll to position [1501, 0]
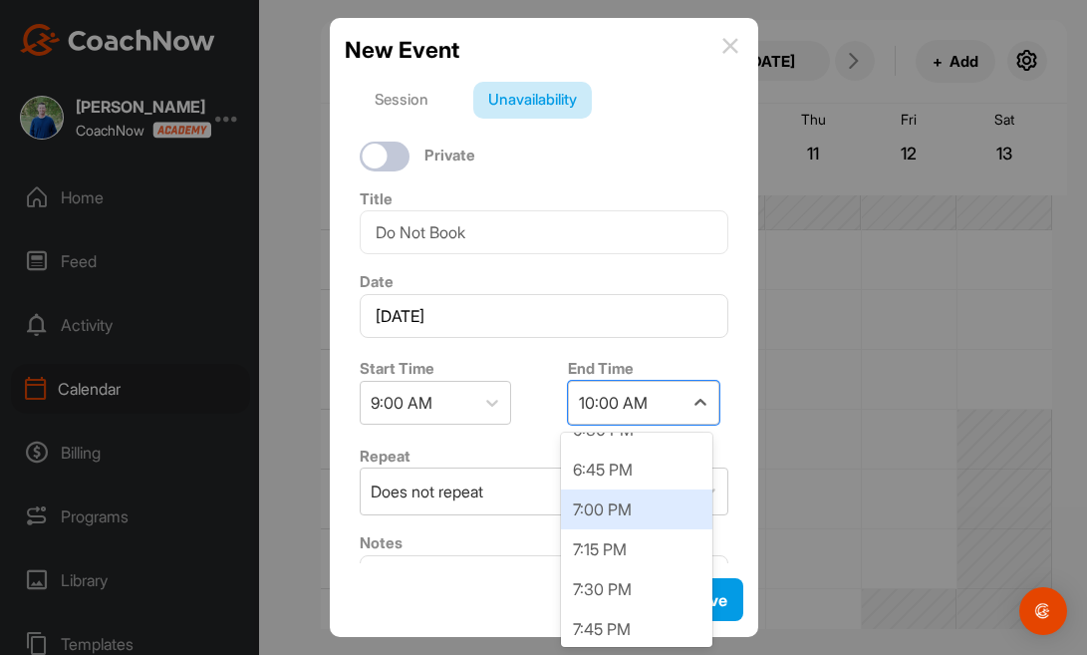
click at [656, 514] on div "7:00 PM" at bounding box center [636, 509] width 151 height 40
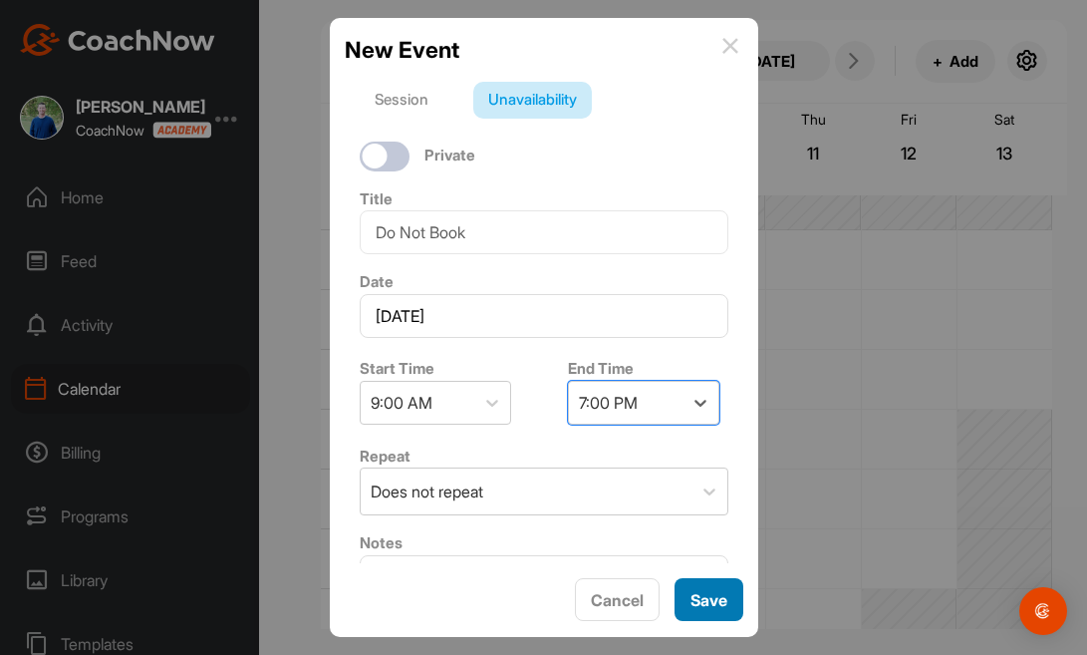
click at [707, 598] on button "Save" at bounding box center [709, 599] width 69 height 43
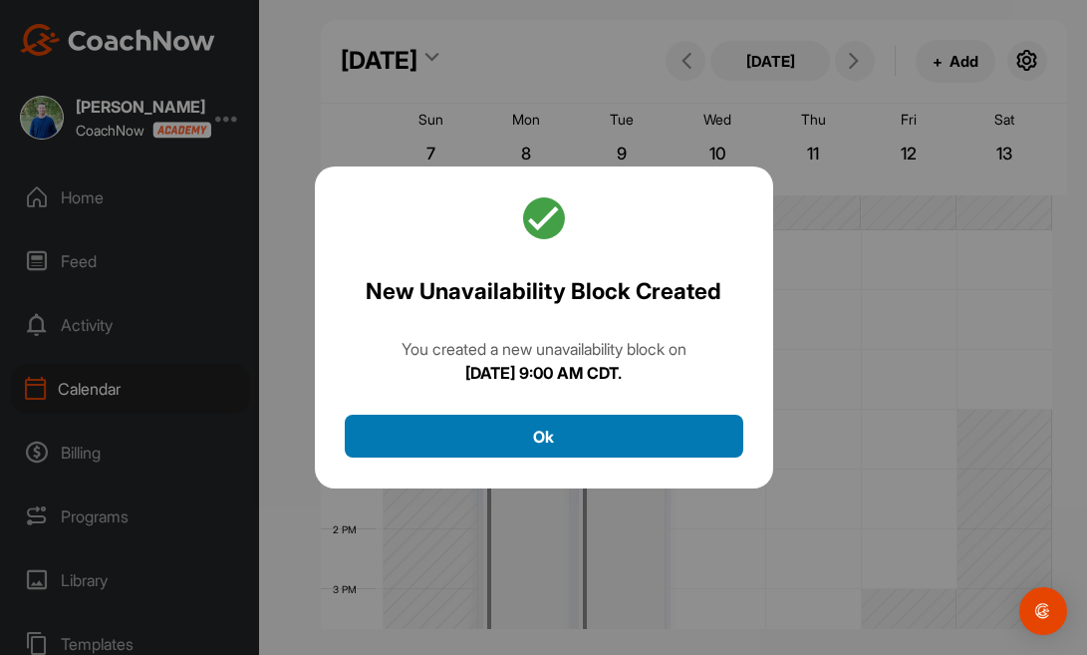
click at [657, 422] on button "Ok" at bounding box center [544, 435] width 399 height 43
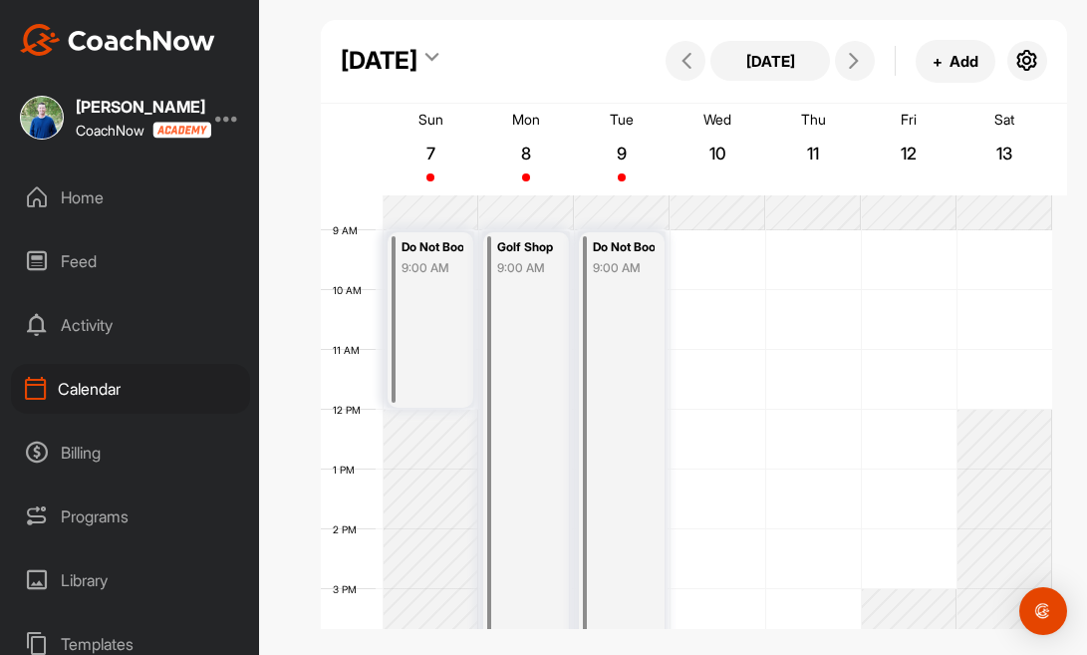
click at [721, 238] on div "12 AM 1 AM 2 AM 3 AM 4 AM 5 AM 6 AM 7 AM 8 AM 9 AM 10 AM 11 AM 12 PM 1 PM 2 PM …" at bounding box center [686, 409] width 731 height 1435
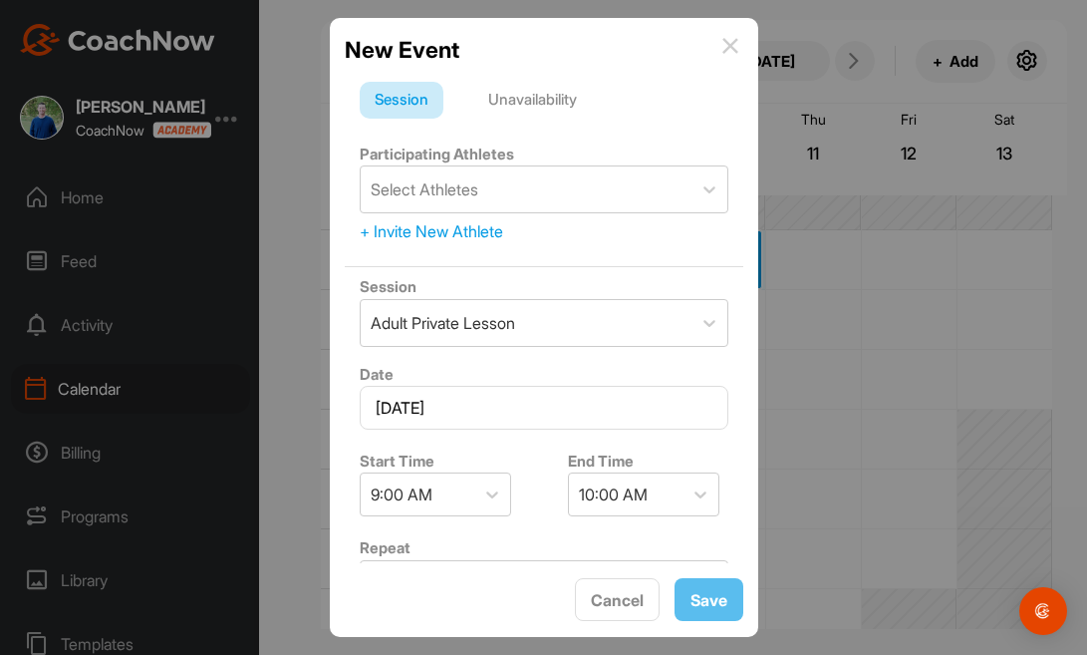
click at [561, 106] on div "Unavailability" at bounding box center [532, 101] width 119 height 38
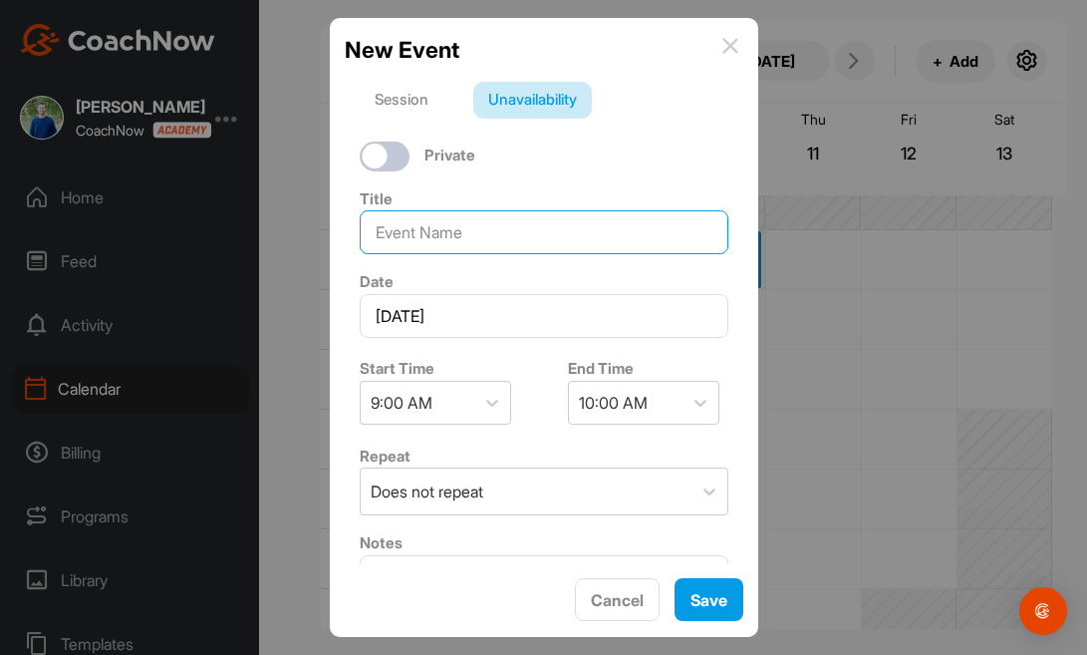
click at [526, 217] on input at bounding box center [544, 232] width 369 height 44
type input "Golf Shop"
click at [648, 398] on div "10:00 AM" at bounding box center [626, 403] width 114 height 42
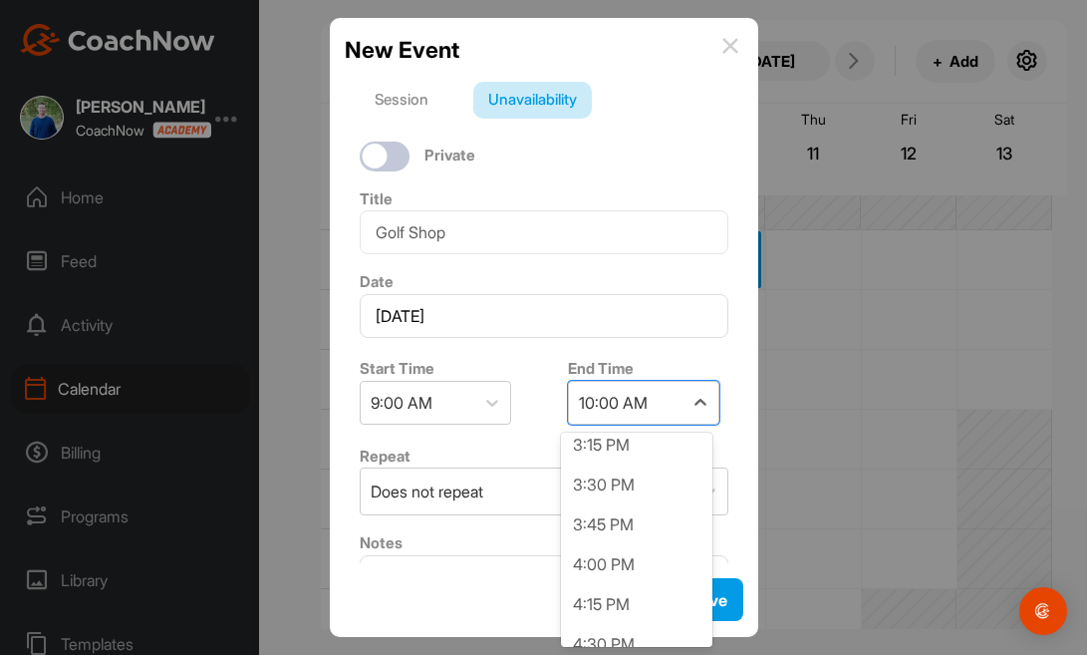
scroll to position [1387, 0]
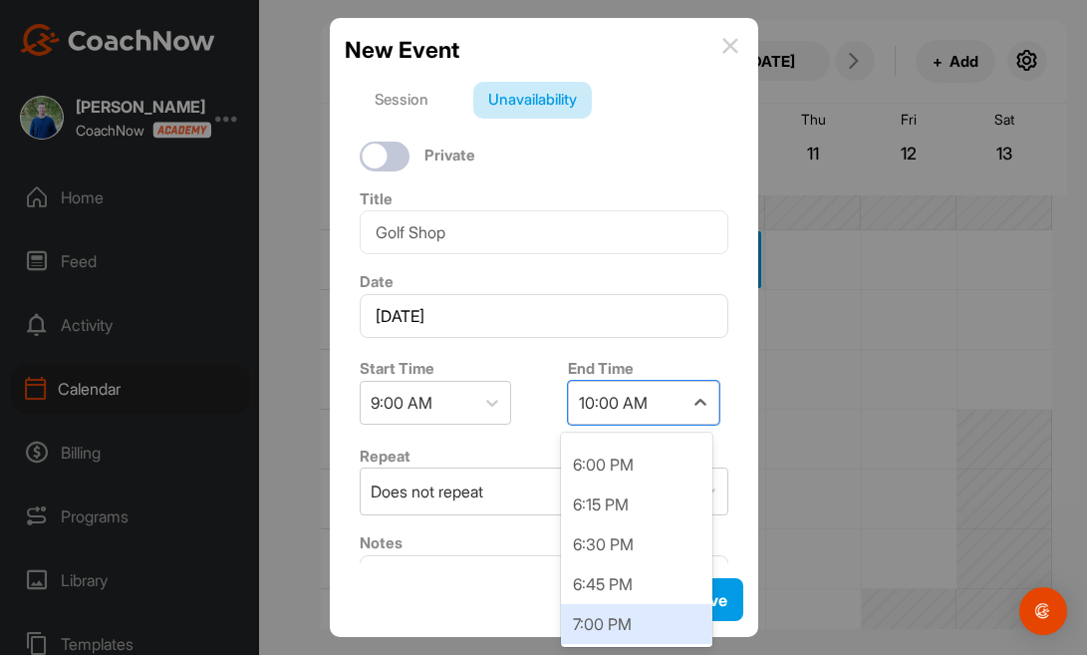
click at [666, 618] on div "7:00 PM" at bounding box center [636, 624] width 151 height 40
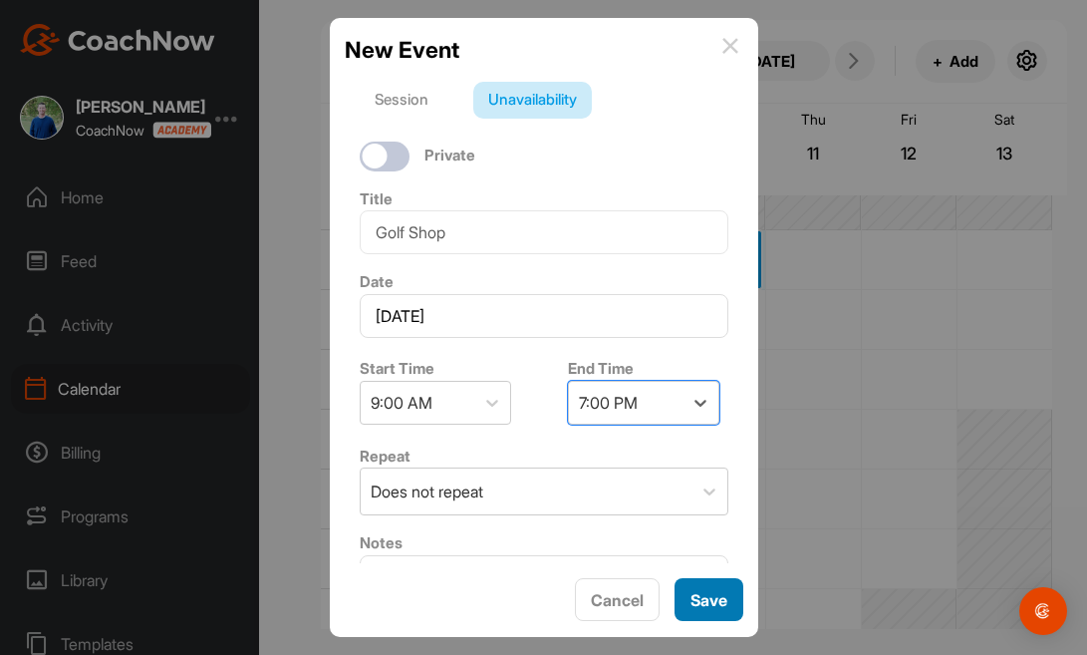
click at [695, 597] on button "Save" at bounding box center [709, 599] width 69 height 43
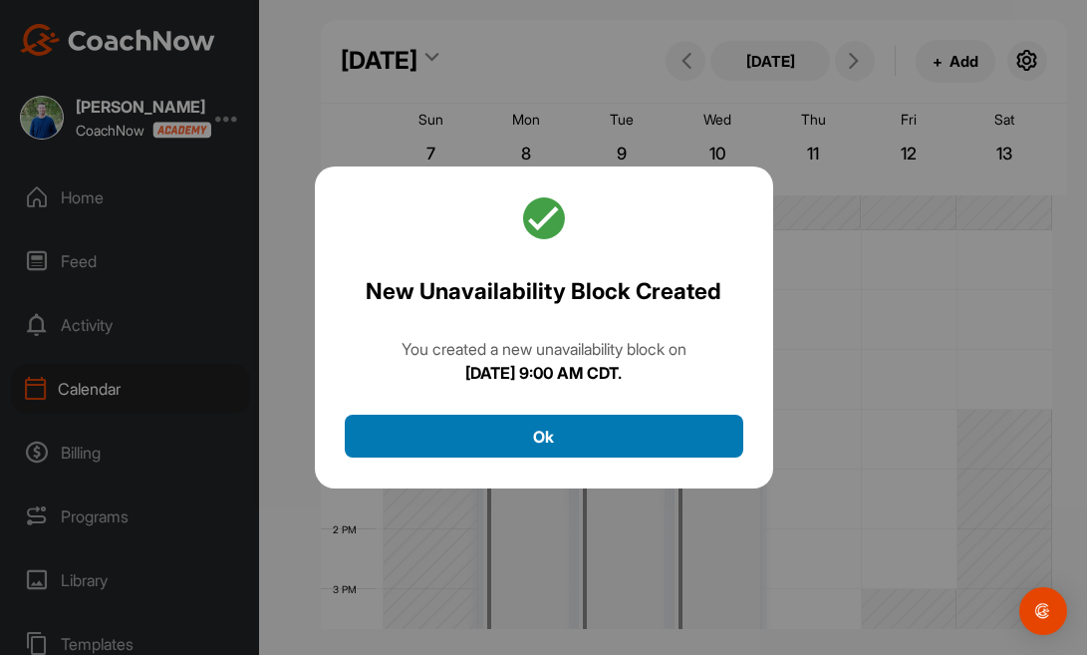
click at [634, 435] on button "Ok" at bounding box center [544, 435] width 399 height 43
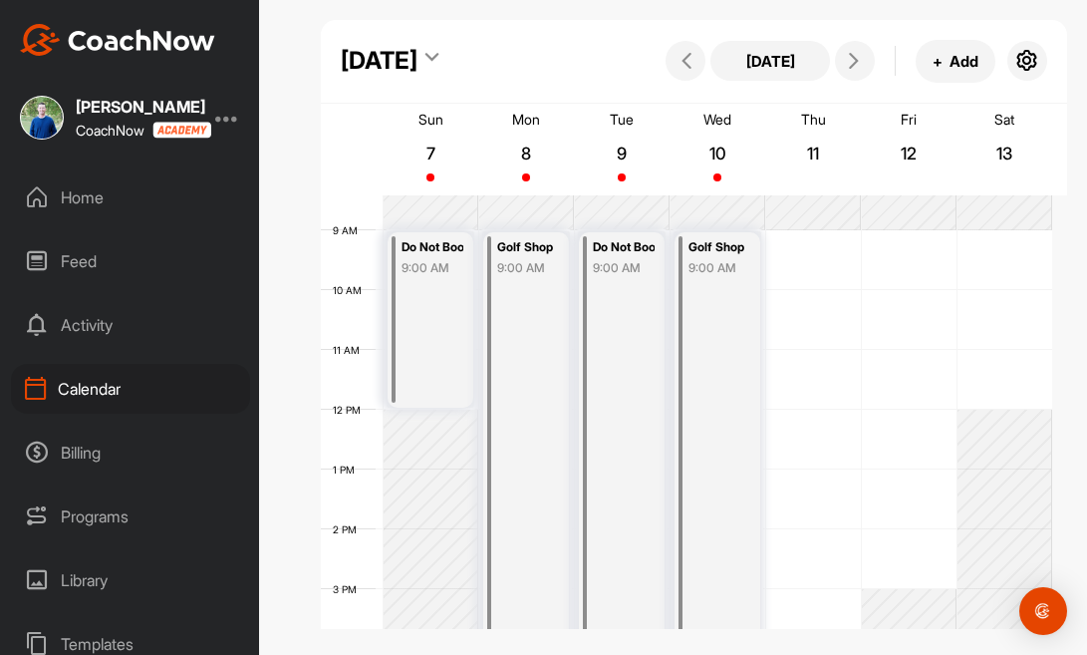
click at [810, 236] on div "12 AM 1 AM 2 AM 3 AM 4 AM 5 AM 6 AM 7 AM 8 AM 9 AM 10 AM 11 AM 12 PM 1 PM 2 PM …" at bounding box center [686, 409] width 731 height 1435
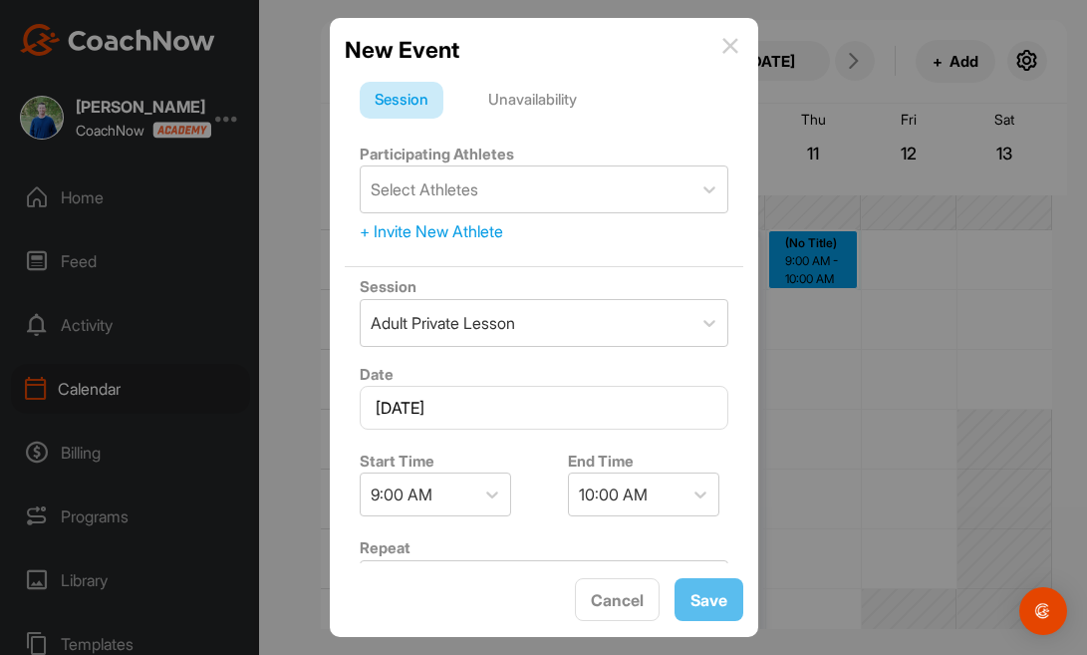
click at [565, 101] on div "Unavailability" at bounding box center [532, 101] width 119 height 38
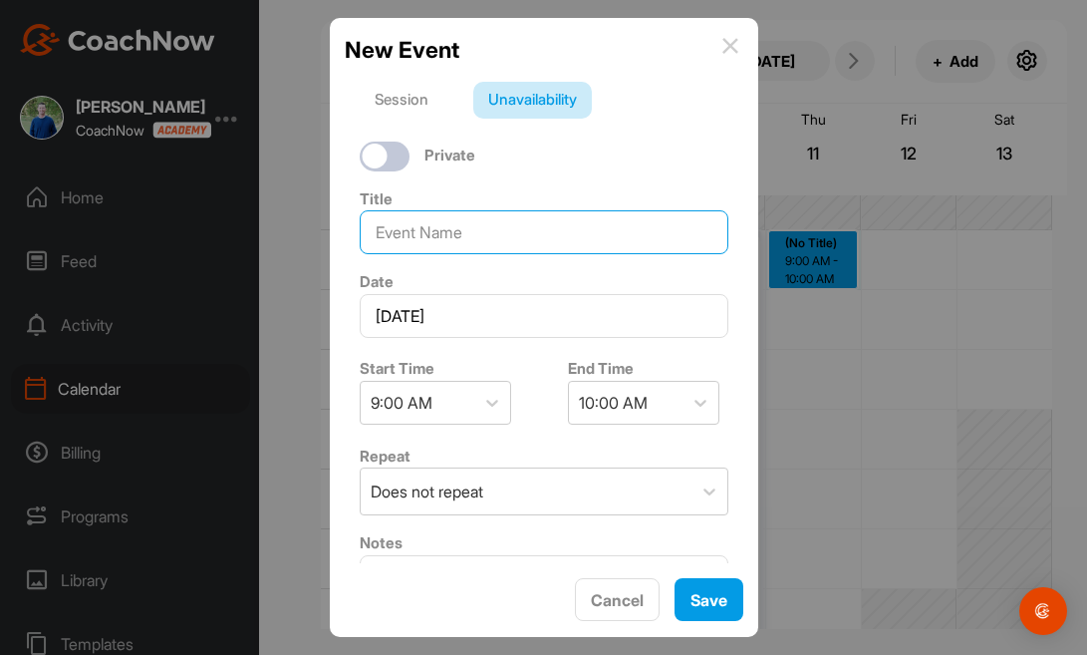
click at [535, 234] on input at bounding box center [544, 232] width 369 height 44
type input "Do Not Book"
click at [654, 403] on div "10:00 AM" at bounding box center [626, 403] width 114 height 42
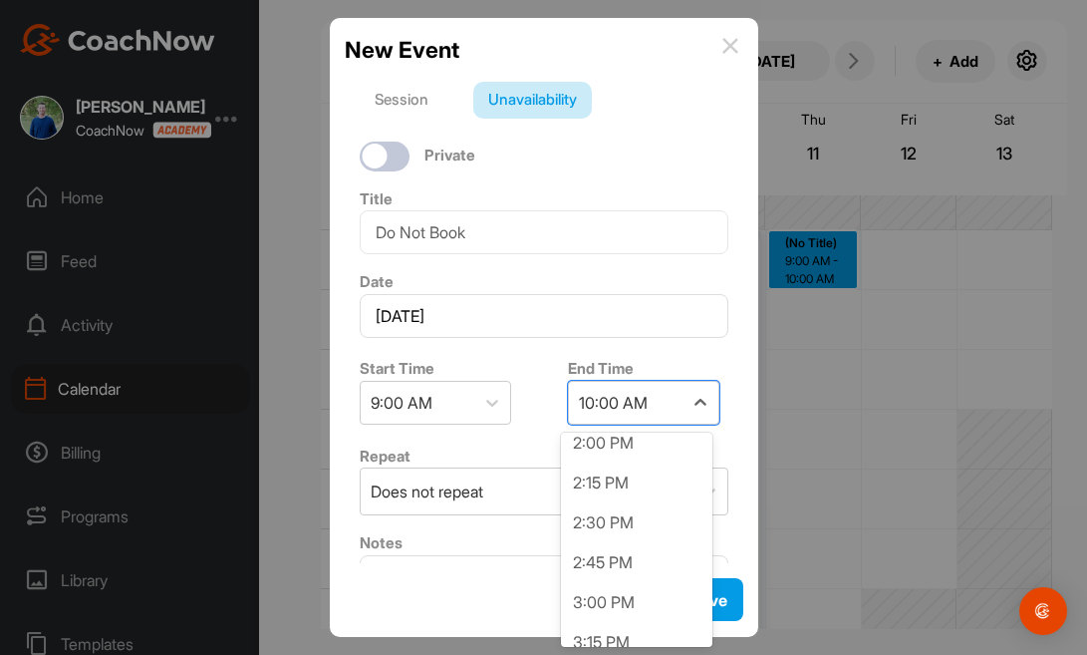
scroll to position [815, 0]
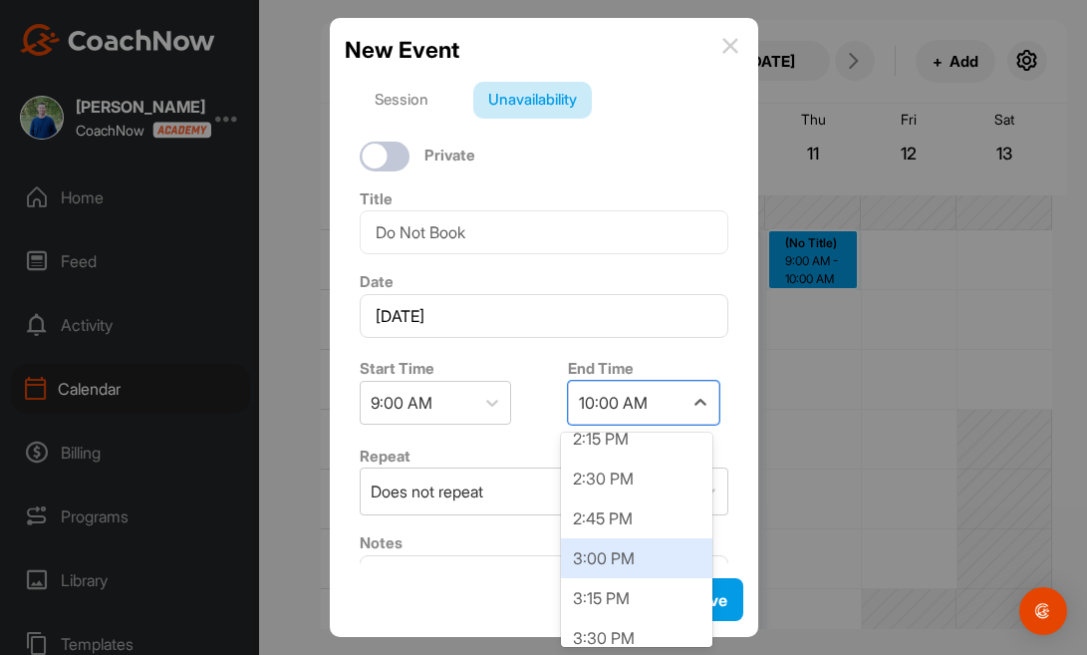
click at [679, 558] on div "3:00 PM" at bounding box center [636, 558] width 151 height 40
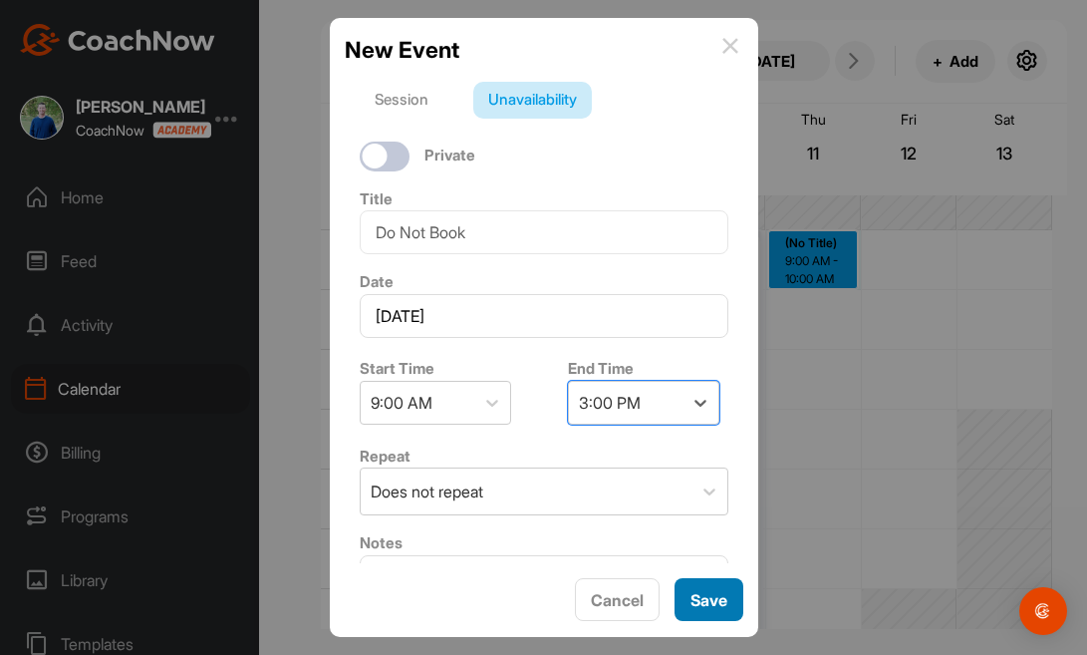
click at [717, 618] on button "Save" at bounding box center [709, 599] width 69 height 43
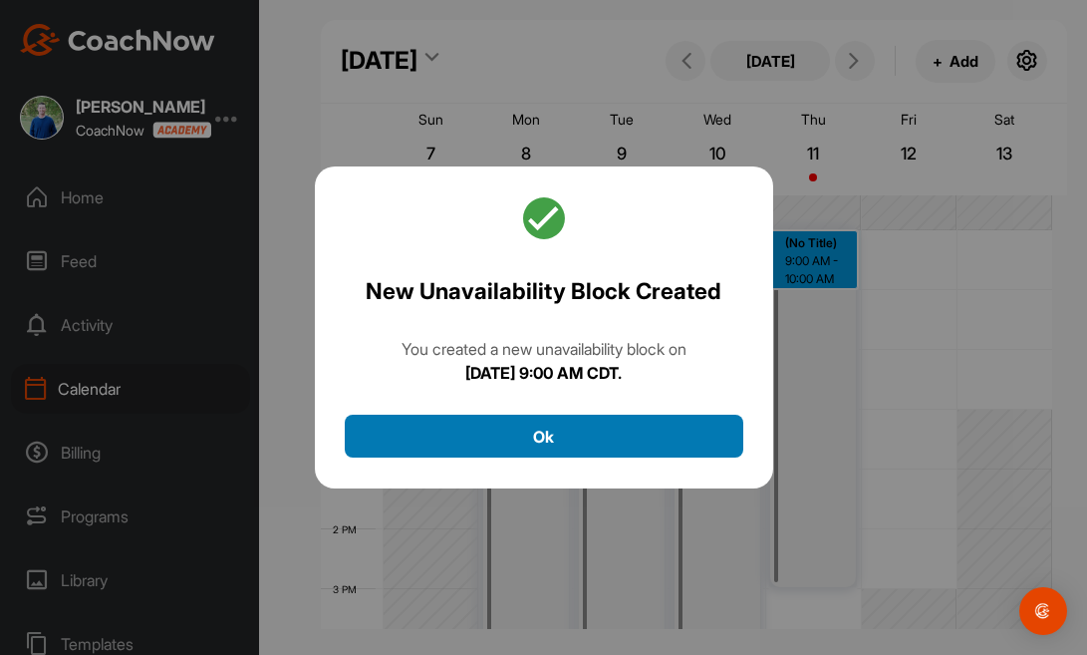
click at [620, 453] on button "Ok" at bounding box center [544, 435] width 399 height 43
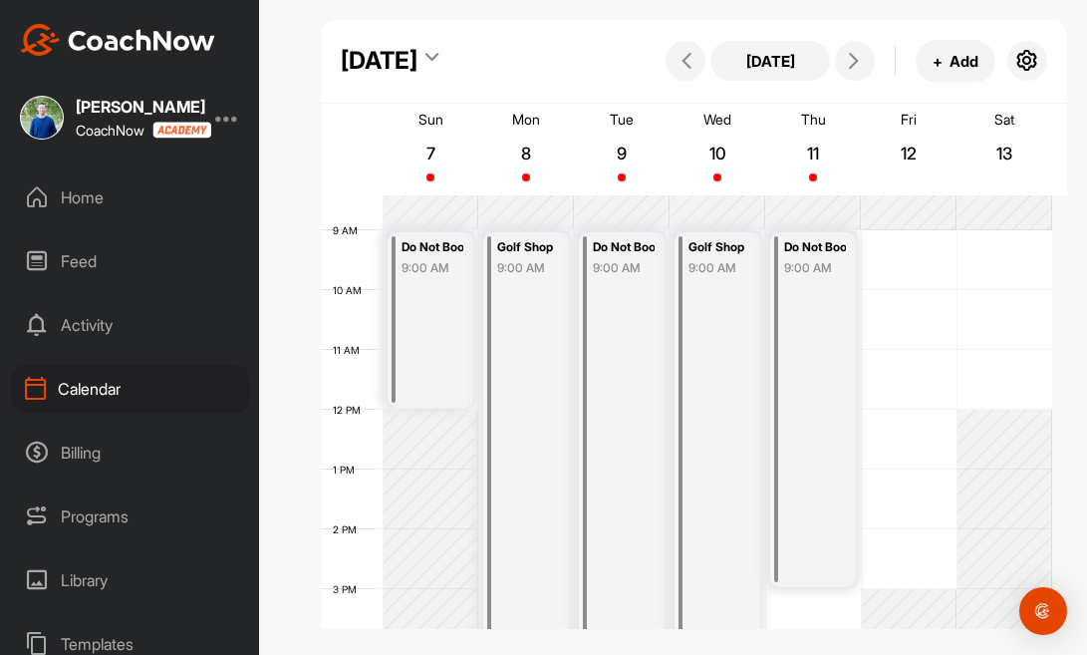
click at [899, 237] on div "12 AM 1 AM 2 AM 3 AM 4 AM 5 AM 6 AM 7 AM 8 AM 9 AM 10 AM 11 AM 12 PM 1 PM 2 PM …" at bounding box center [686, 409] width 731 height 1435
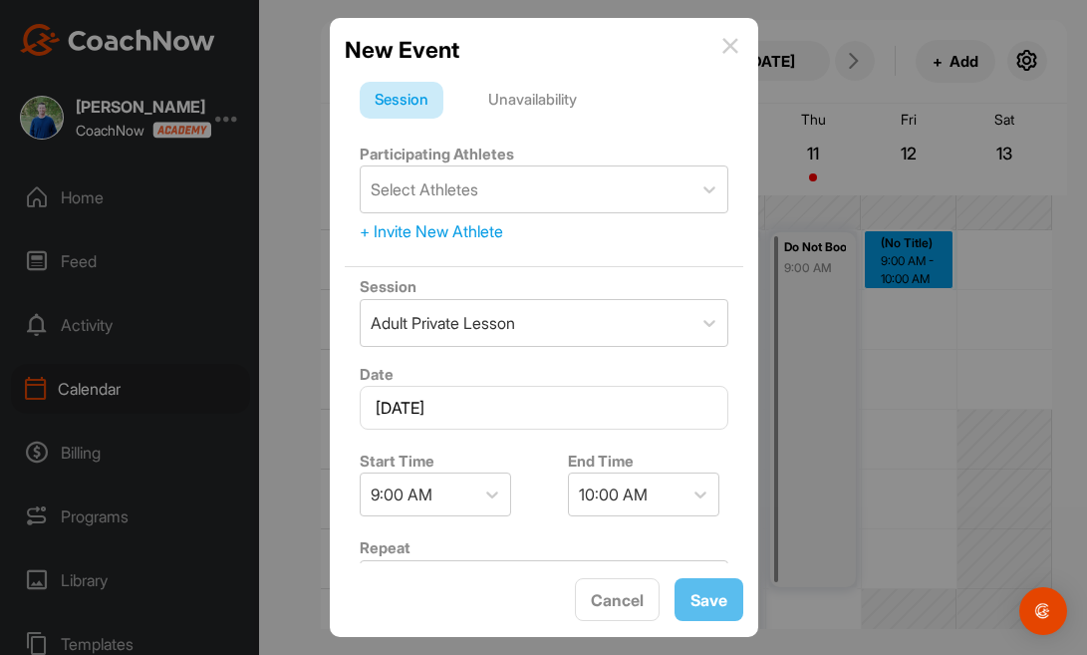
click at [554, 98] on div "Unavailability" at bounding box center [532, 101] width 119 height 38
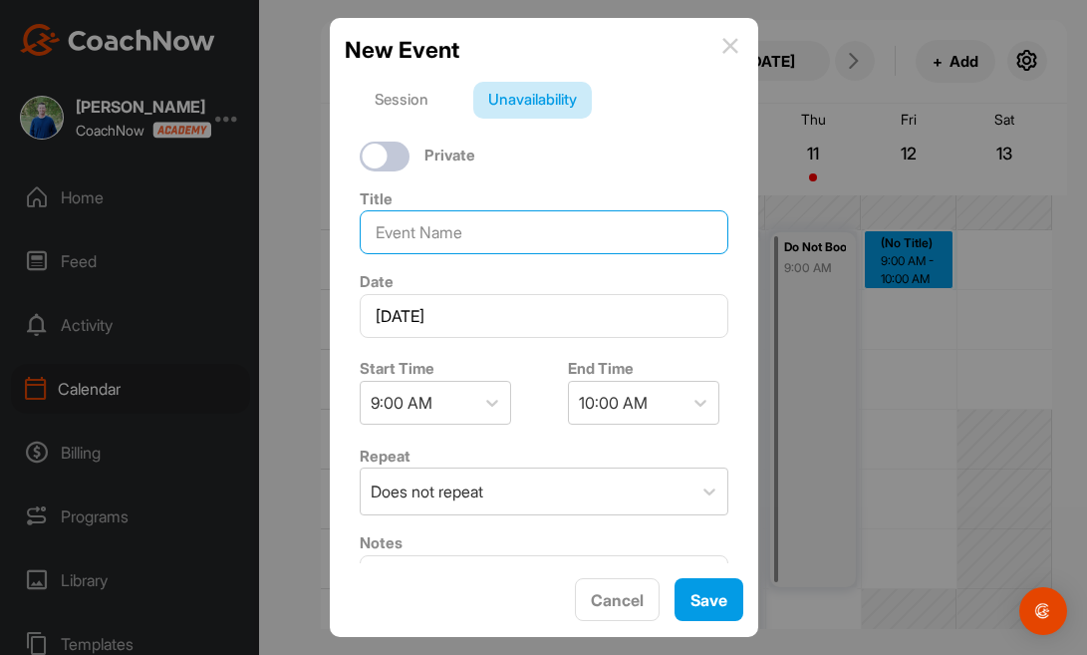
click at [521, 222] on input at bounding box center [544, 232] width 369 height 44
type input "Golf Shop"
click at [645, 402] on div "10:00 AM" at bounding box center [626, 403] width 114 height 42
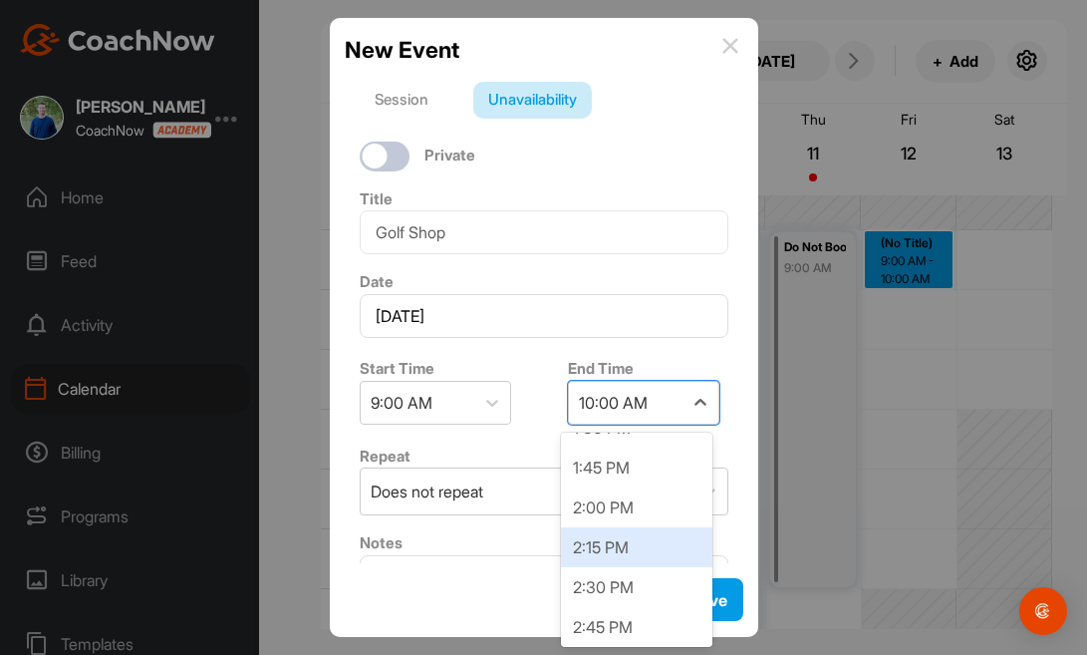
scroll to position [829, 0]
click at [664, 532] on div "3:00 PM" at bounding box center [636, 544] width 151 height 40
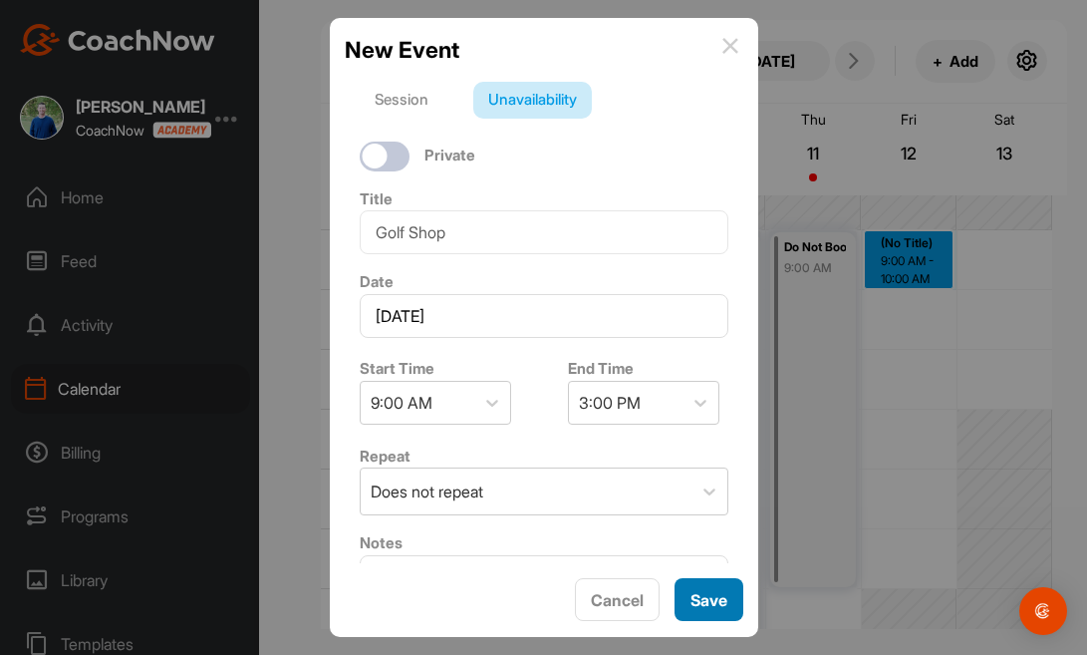
click at [706, 606] on button "Save" at bounding box center [709, 599] width 69 height 43
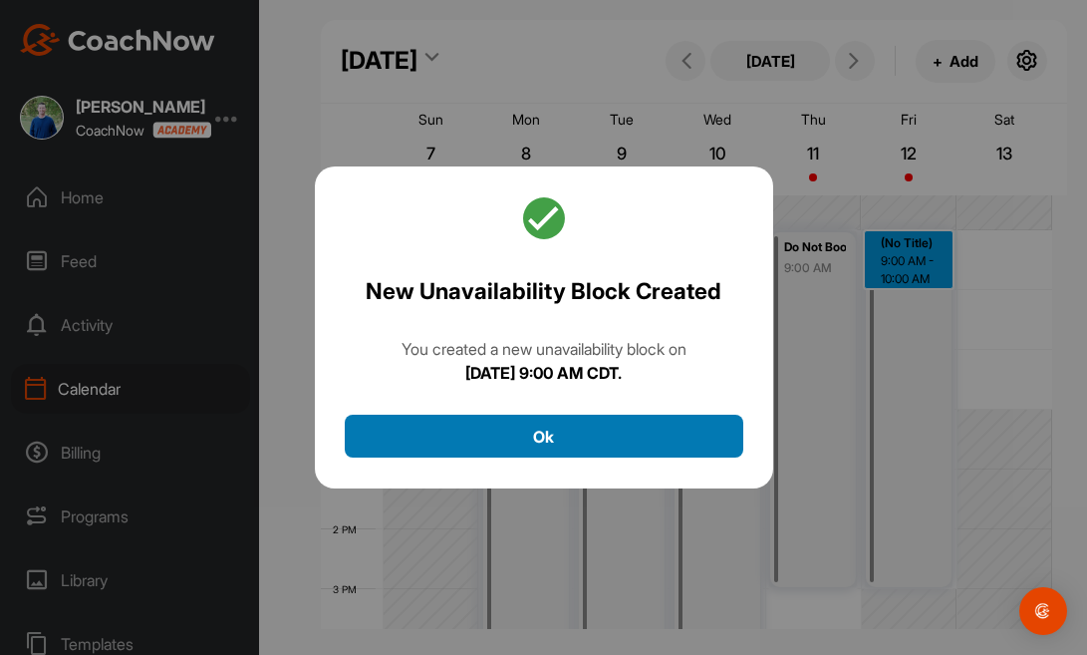
click at [676, 426] on button "Ok" at bounding box center [544, 435] width 399 height 43
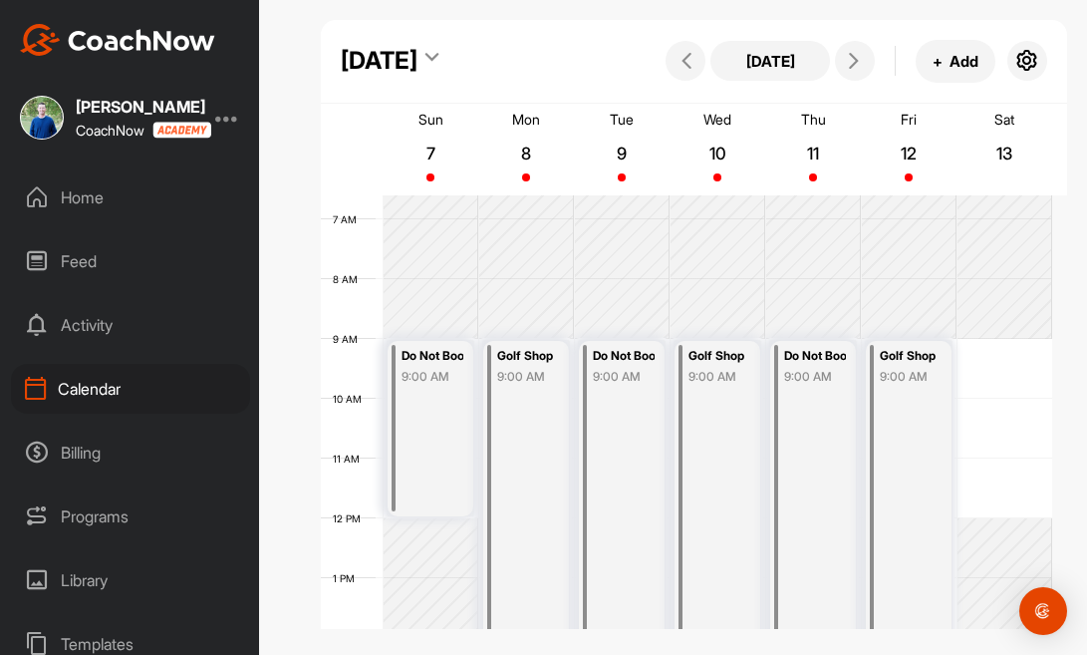
scroll to position [402, 0]
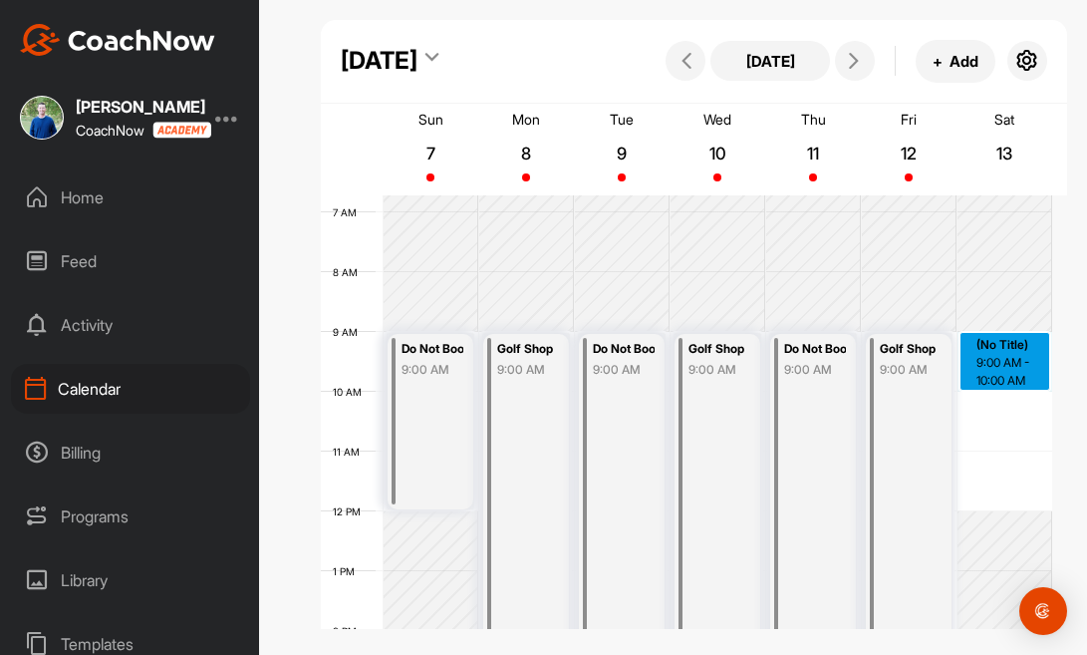
click at [1003, 336] on div "12 AM 1 AM 2 AM 3 AM 4 AM 5 AM 6 AM 7 AM 8 AM 9 AM 10 AM 11 AM 12 PM 1 PM 2 PM …" at bounding box center [686, 511] width 731 height 1435
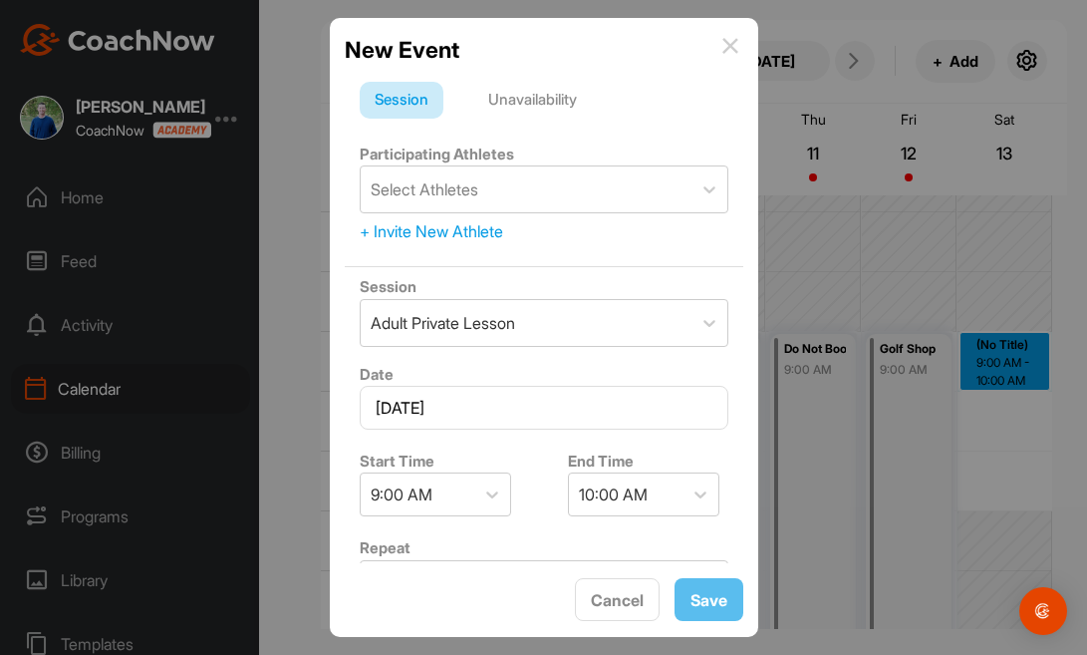
click at [537, 105] on div "Unavailability" at bounding box center [532, 101] width 119 height 38
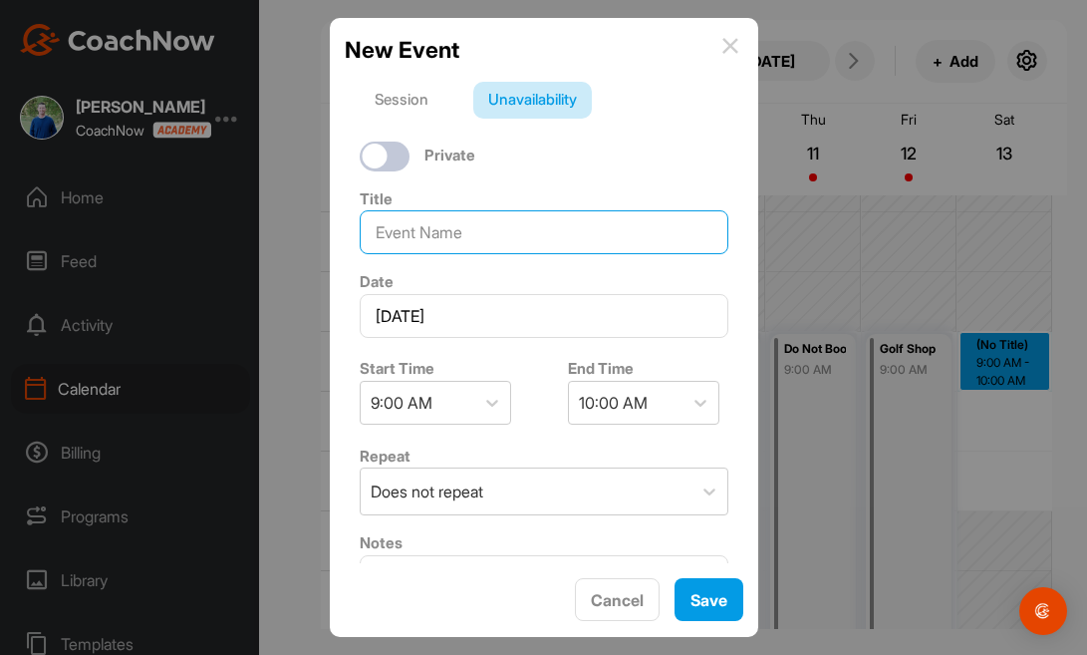
click at [508, 234] on input at bounding box center [544, 232] width 369 height 44
type input "G"
type input "Do Not Book"
click at [632, 391] on div "10:00 AM" at bounding box center [613, 403] width 69 height 24
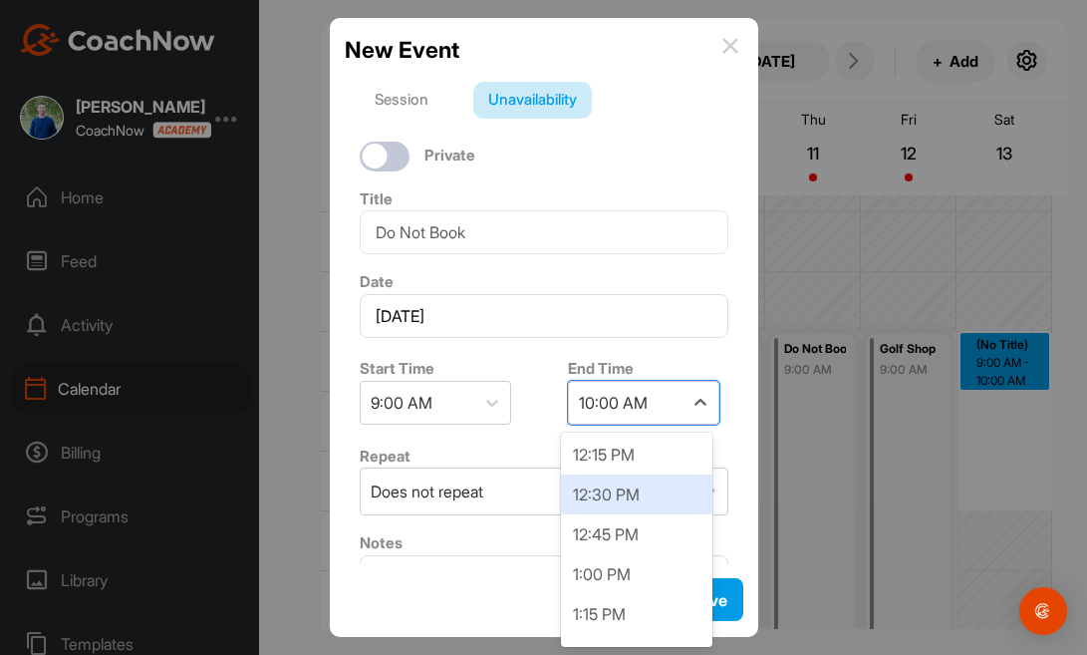
scroll to position [382, 0]
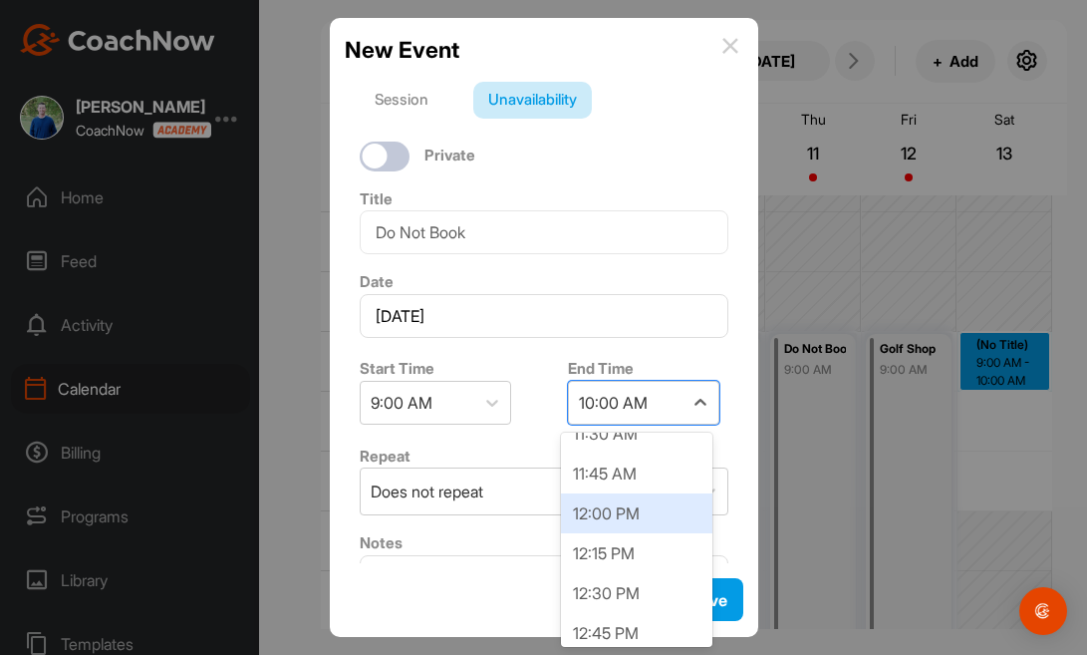
click at [683, 504] on div "12:00 PM" at bounding box center [636, 513] width 151 height 40
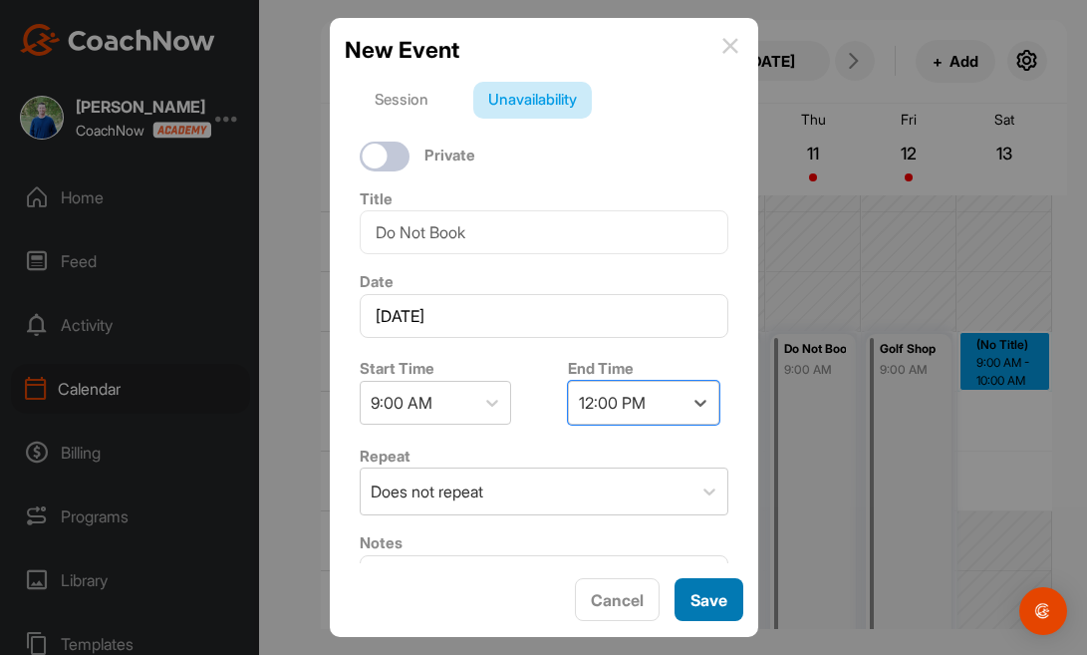
click at [706, 610] on button "Save" at bounding box center [709, 599] width 69 height 43
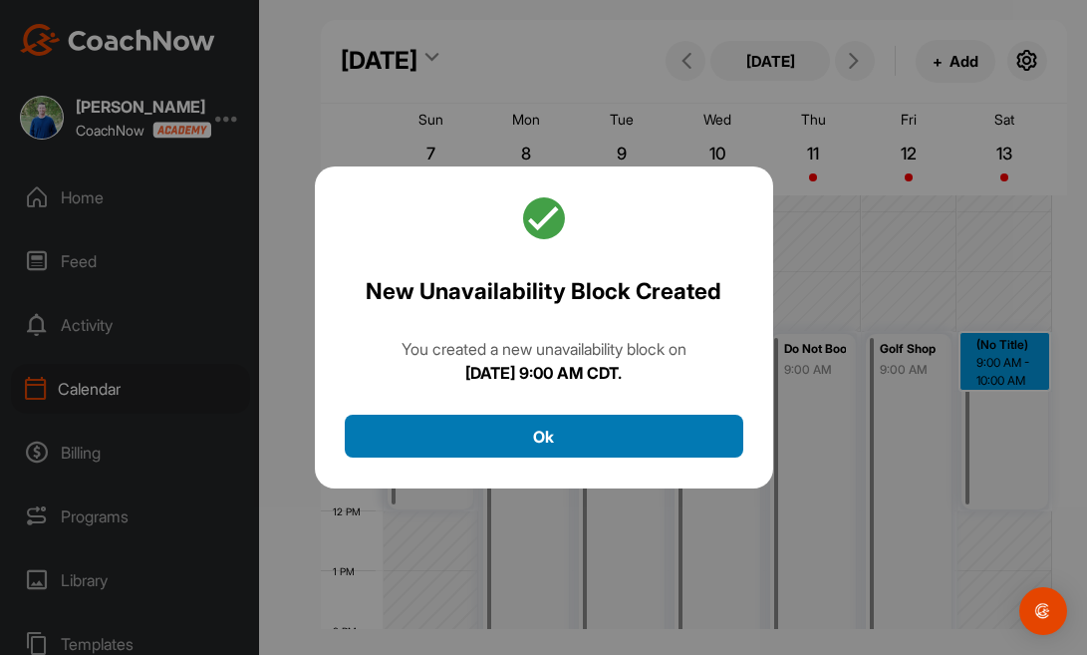
click at [645, 429] on button "Ok" at bounding box center [544, 435] width 399 height 43
